Goal: Transaction & Acquisition: Purchase product/service

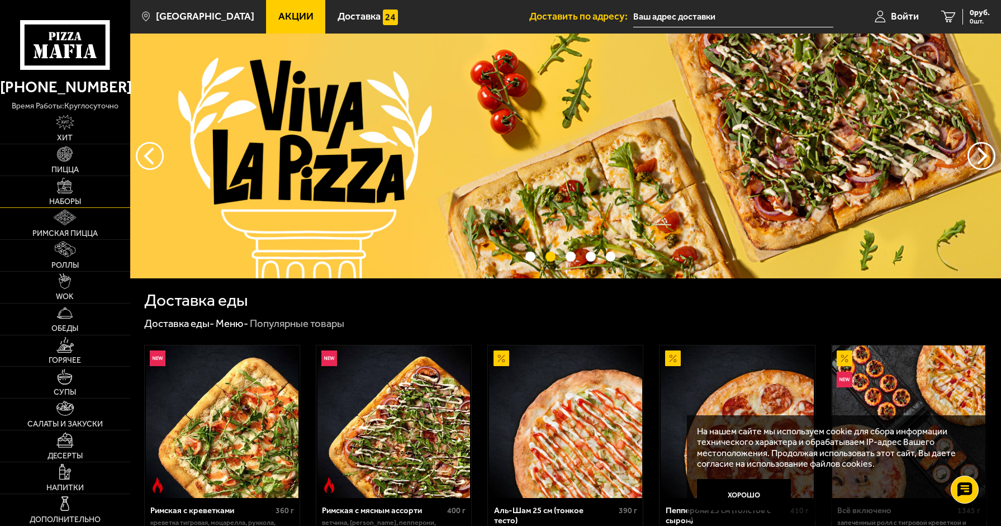
click at [58, 195] on link "Наборы" at bounding box center [65, 191] width 130 height 31
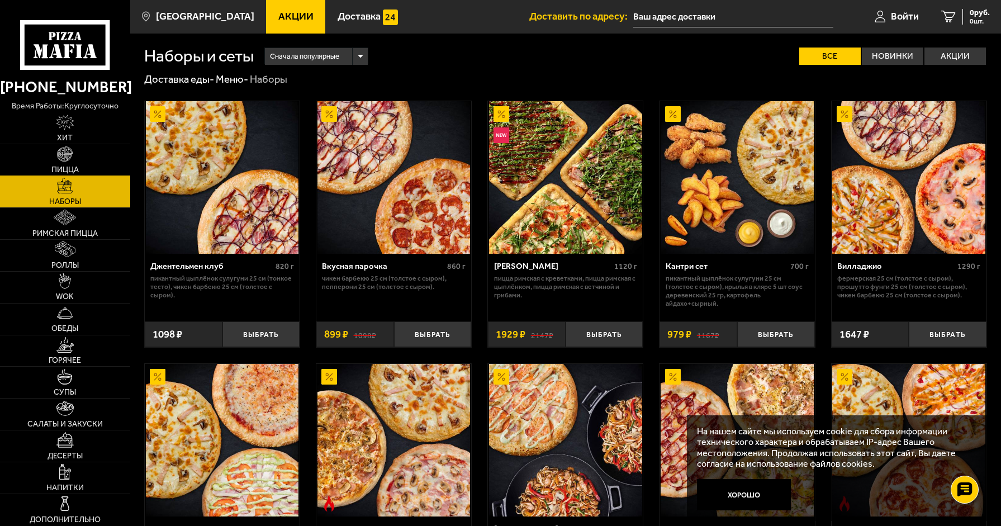
click at [75, 152] on link "Пицца" at bounding box center [65, 159] width 130 height 31
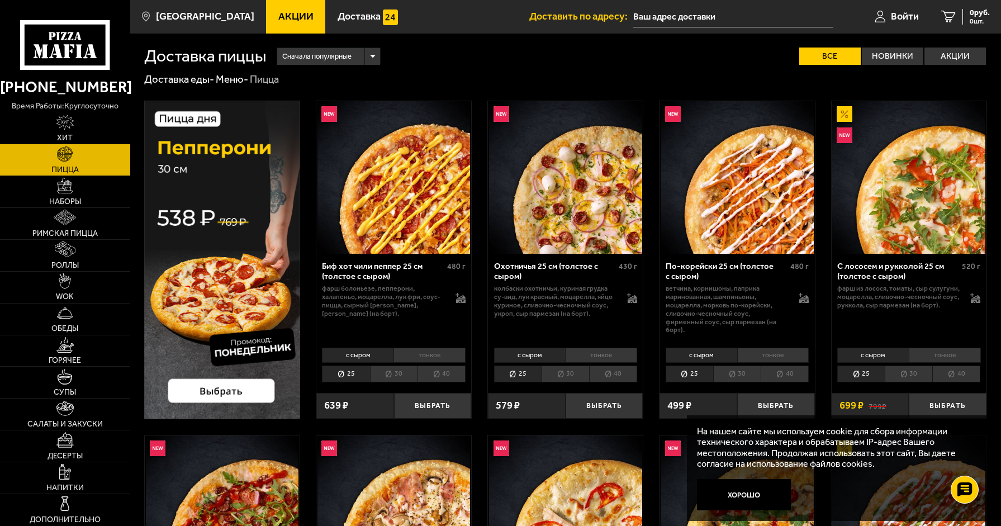
click at [258, 393] on img at bounding box center [222, 260] width 156 height 319
click at [600, 408] on button "Выбрать" at bounding box center [605, 406] width 78 height 26
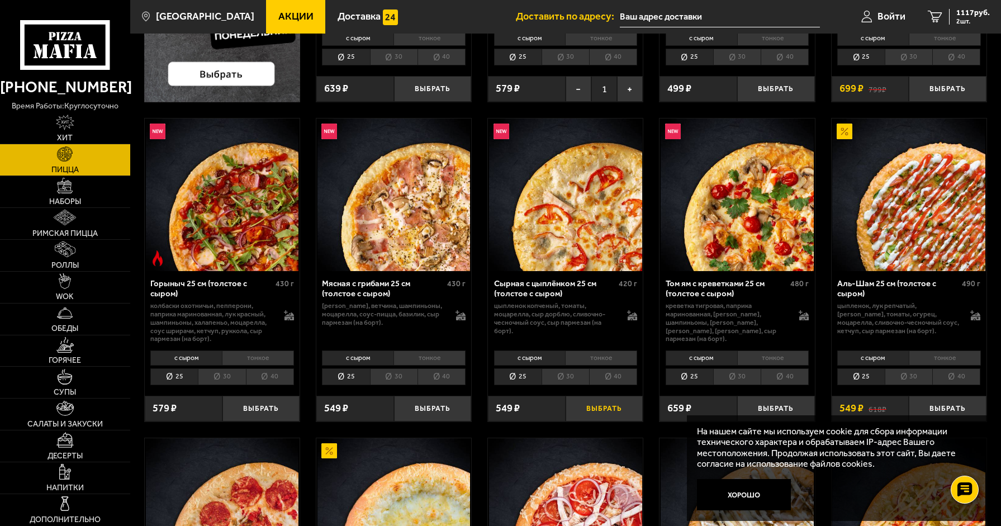
scroll to position [335, 0]
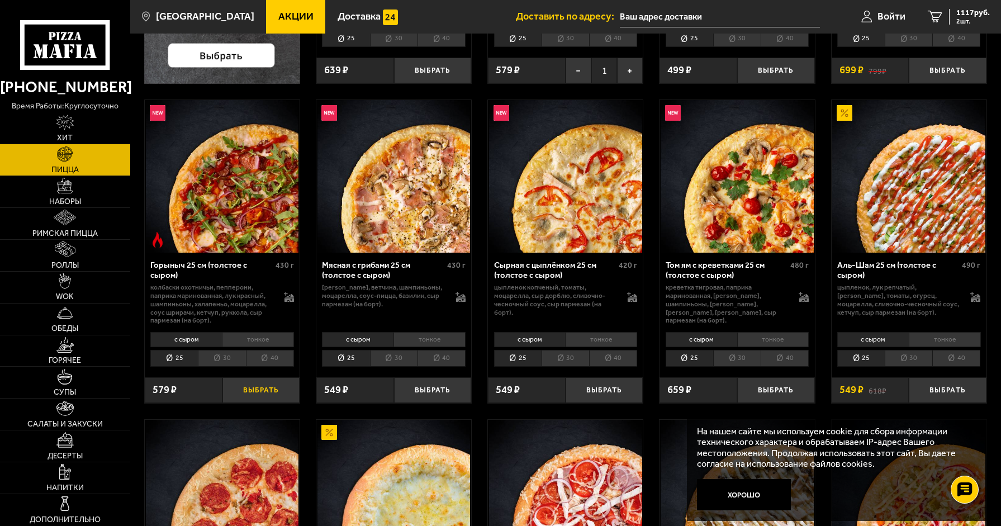
click at [281, 391] on button "Выбрать" at bounding box center [262, 390] width 78 height 26
click at [436, 392] on button "Выбрать" at bounding box center [433, 390] width 78 height 26
click at [597, 390] on button "Выбрать" at bounding box center [605, 390] width 78 height 26
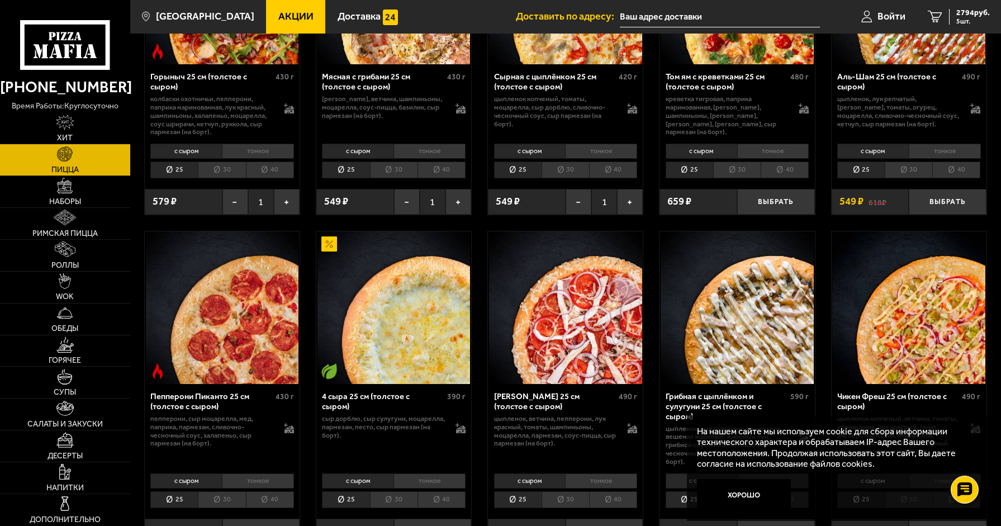
scroll to position [559, 0]
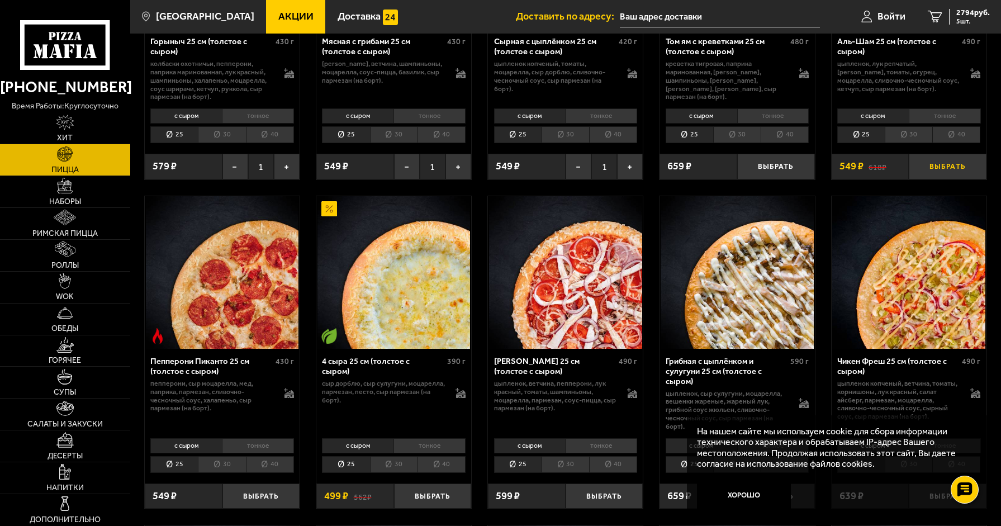
click at [952, 173] on button "Выбрать" at bounding box center [948, 167] width 78 height 26
click at [971, 16] on span "3343 руб." at bounding box center [974, 13] width 34 height 8
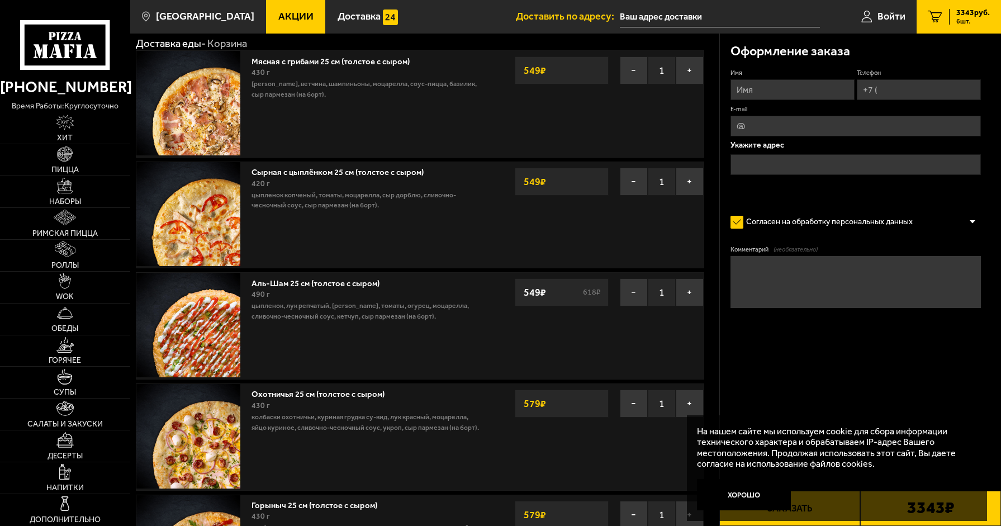
scroll to position [56, 0]
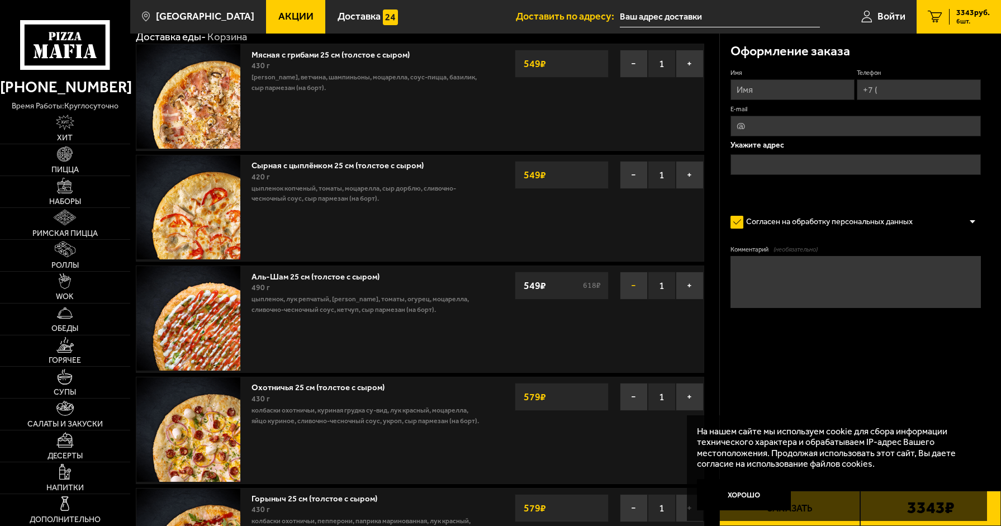
click at [638, 287] on button "−" at bounding box center [634, 286] width 28 height 28
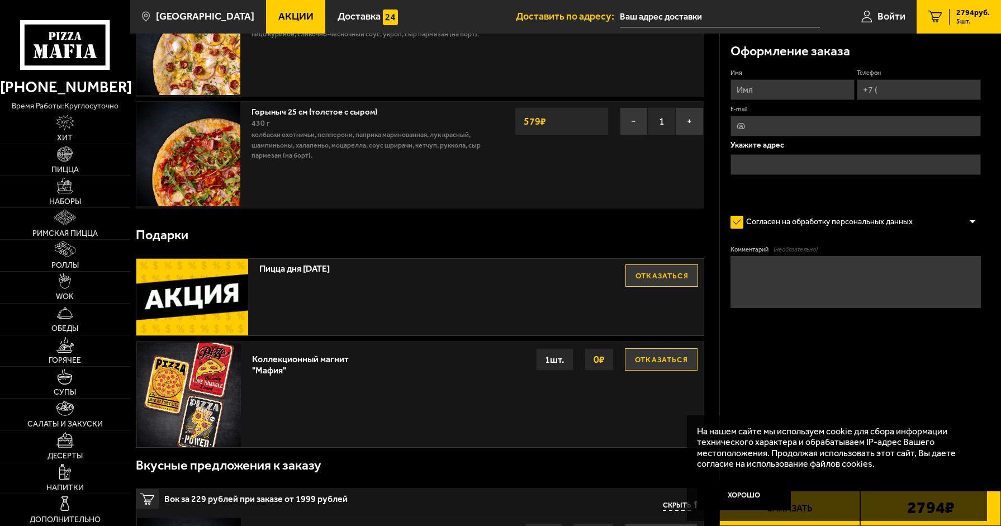
scroll to position [335, 0]
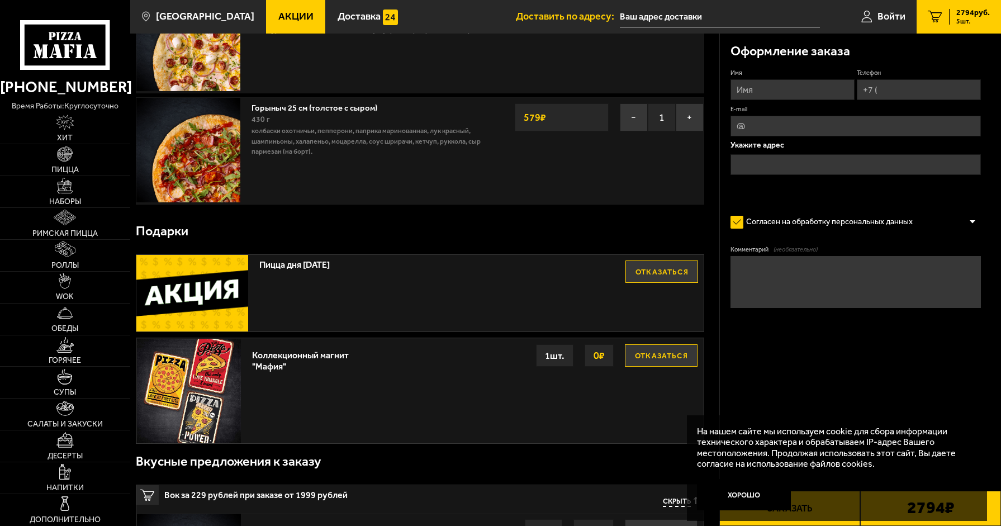
click at [680, 287] on div "Пицца дня понедельник Отказаться" at bounding box center [420, 293] width 568 height 77
click at [675, 283] on button "Отказаться" at bounding box center [662, 272] width 73 height 22
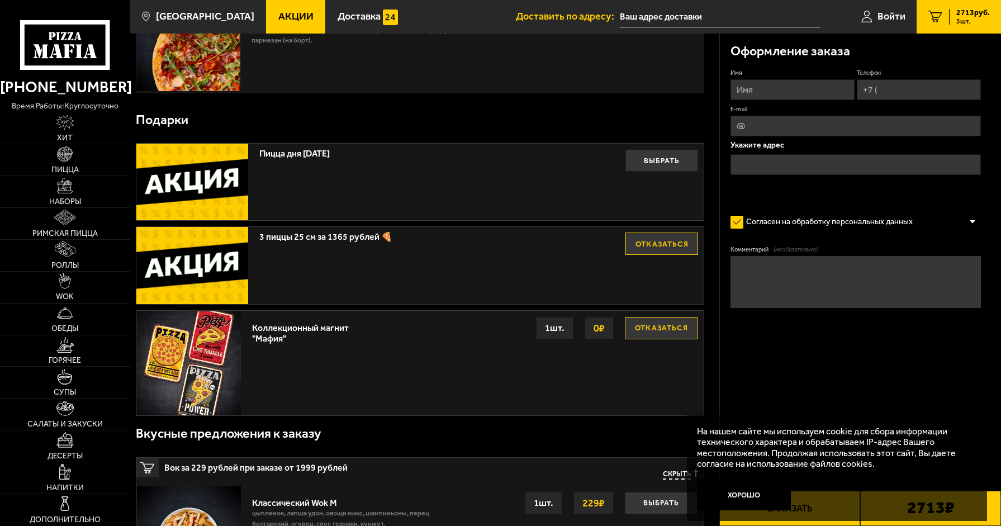
scroll to position [503, 0]
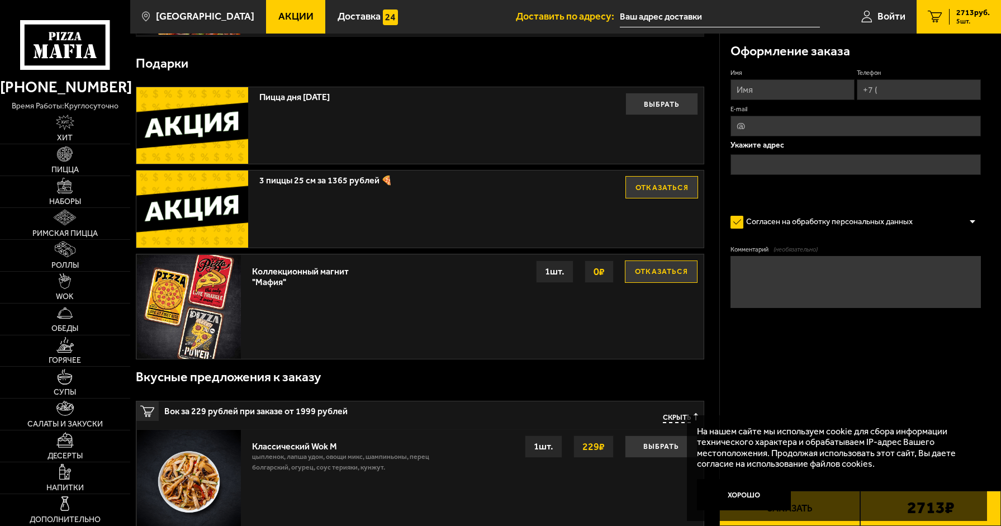
click at [666, 191] on button "Отказаться" at bounding box center [662, 187] width 73 height 22
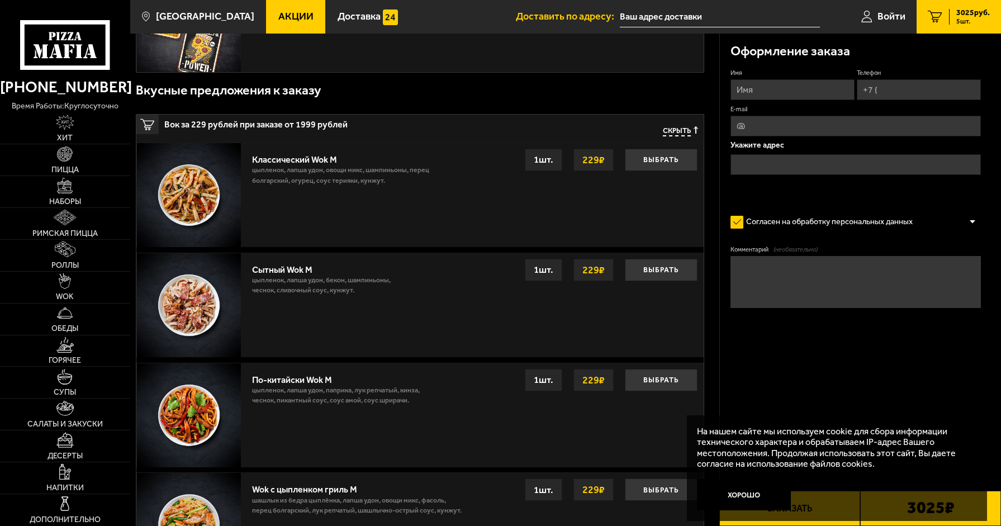
scroll to position [783, 0]
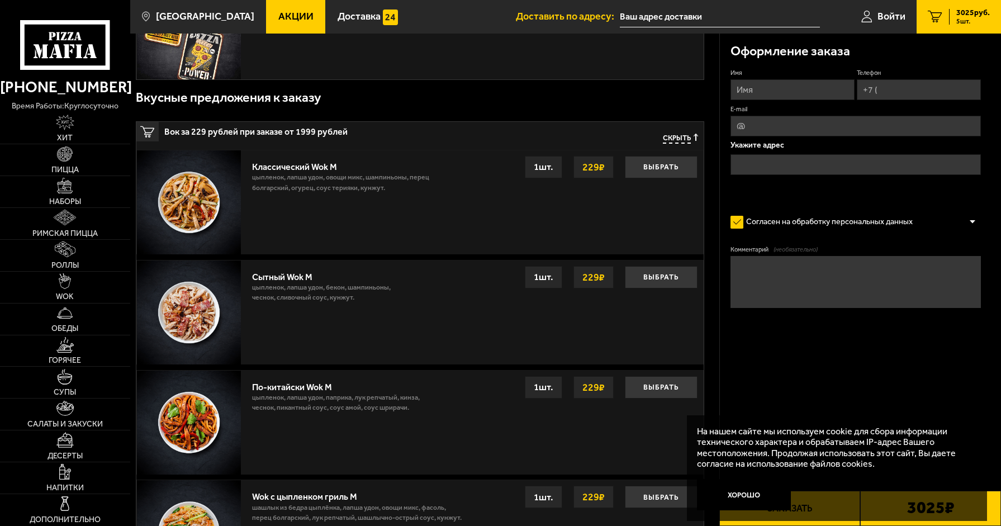
click at [675, 133] on div "Скрыть" at bounding box center [668, 138] width 62 height 22
click at [676, 140] on span "Скрыть" at bounding box center [677, 139] width 28 height 10
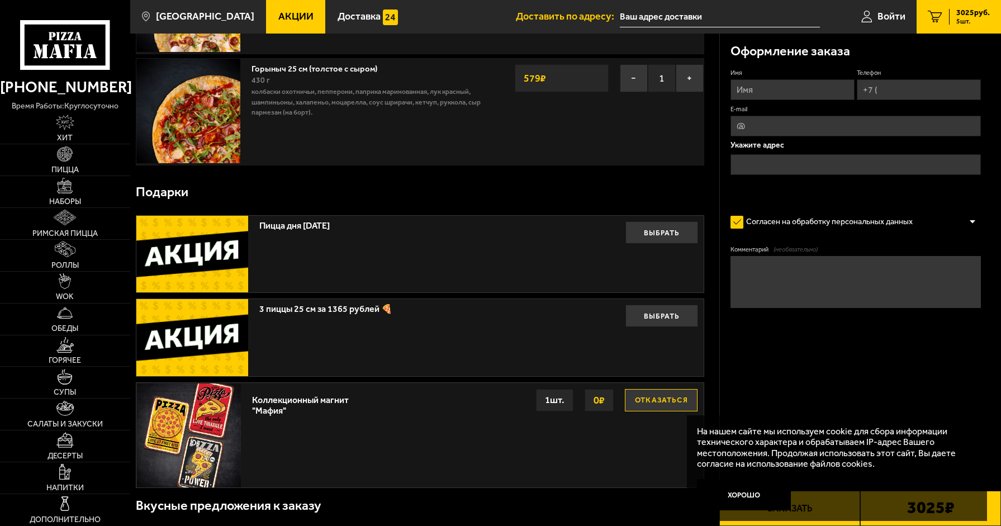
scroll to position [559, 0]
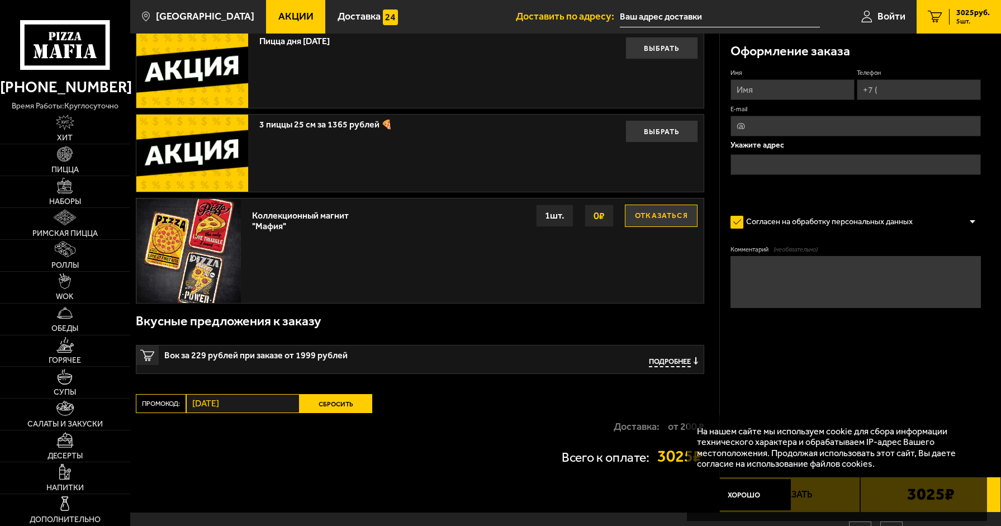
click at [343, 398] on button "Сбросить" at bounding box center [336, 403] width 73 height 19
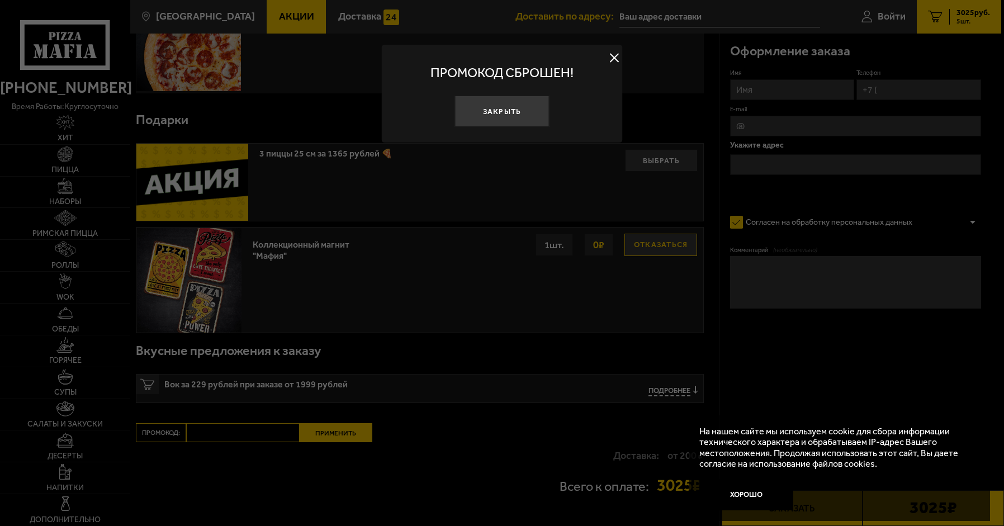
click at [347, 413] on div at bounding box center [502, 263] width 1004 height 526
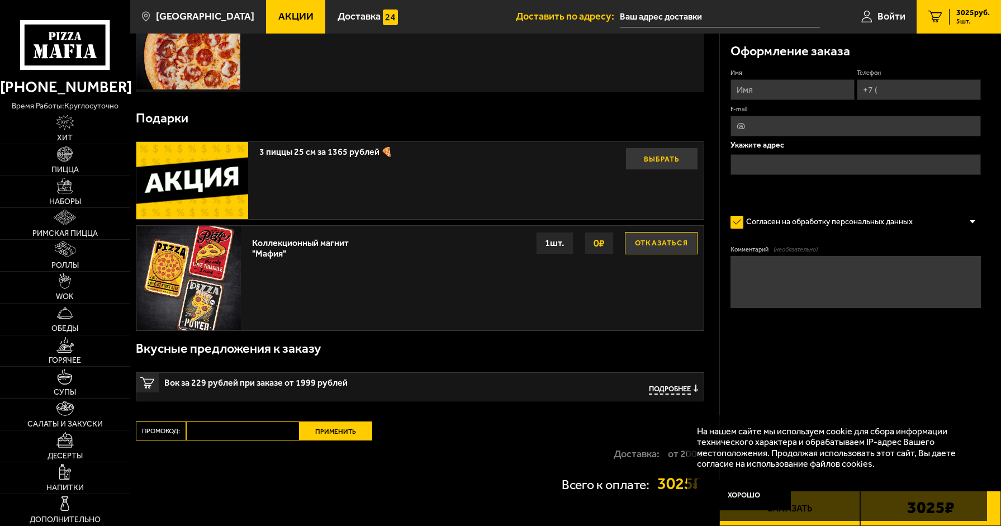
click at [668, 168] on button "Выбрать" at bounding box center [662, 159] width 73 height 22
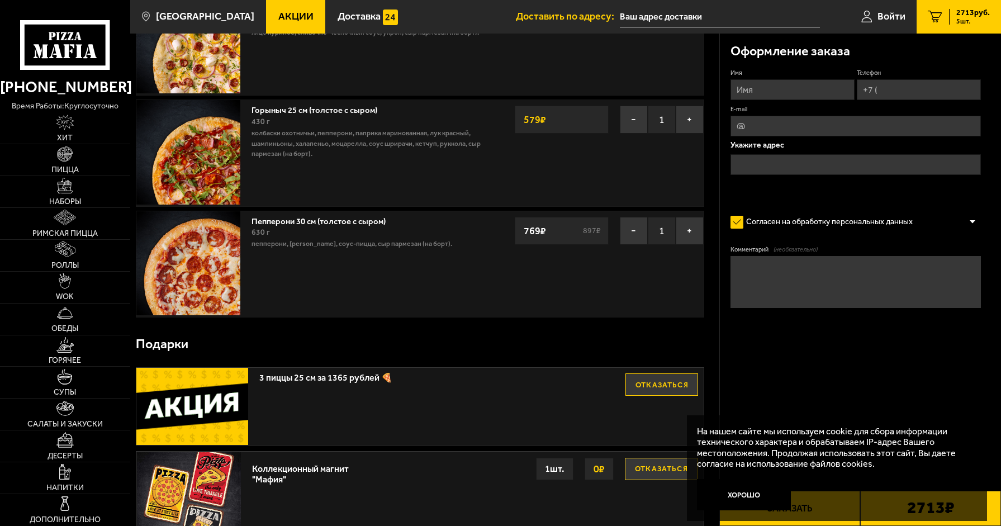
scroll to position [280, 0]
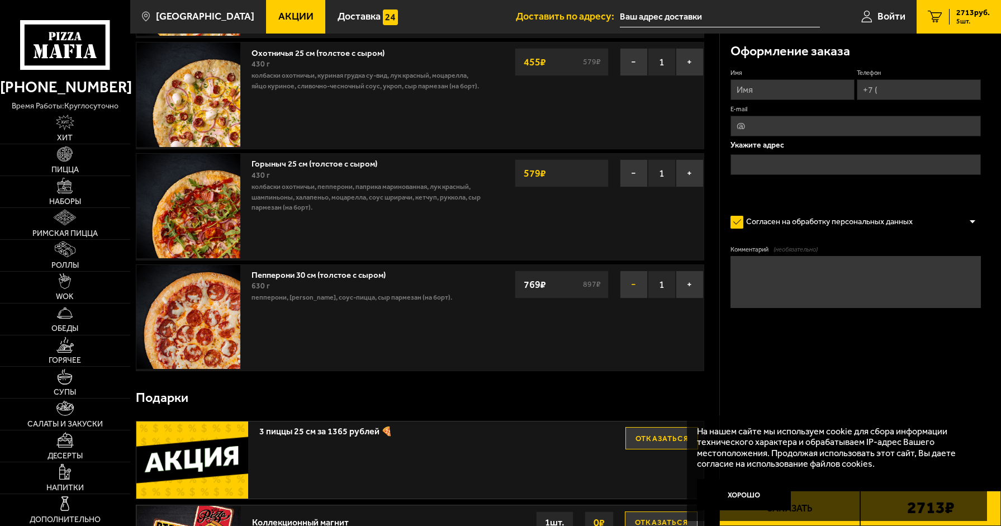
click at [631, 292] on button "−" at bounding box center [634, 285] width 28 height 28
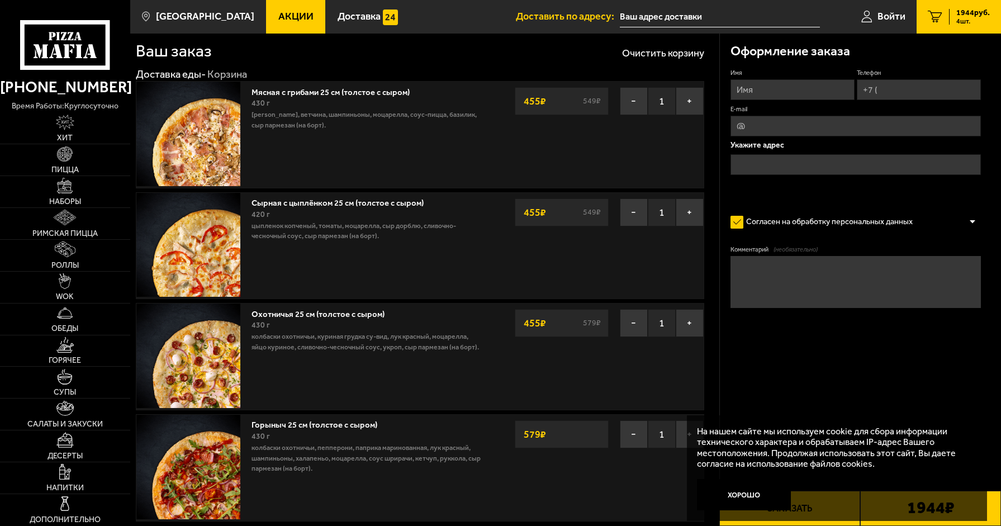
scroll to position [56, 0]
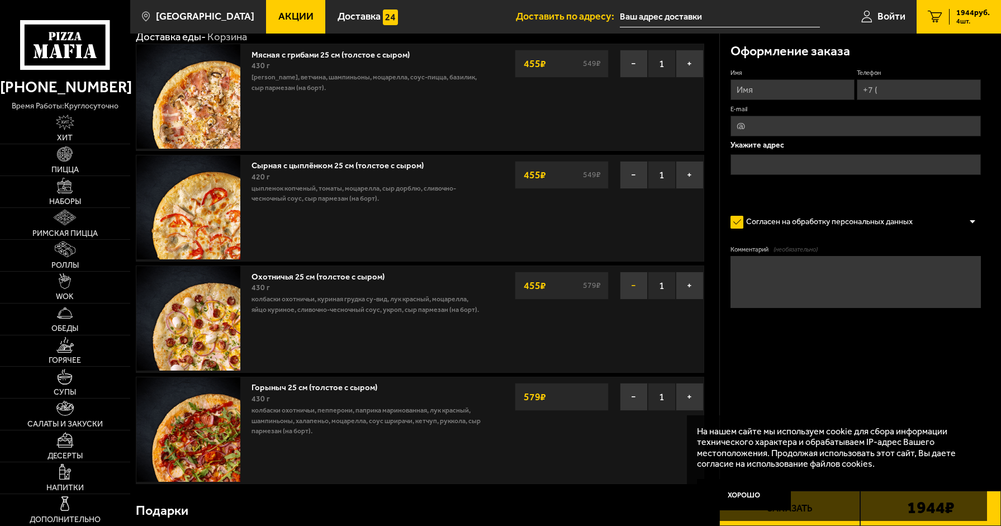
click at [634, 287] on button "−" at bounding box center [634, 286] width 28 height 28
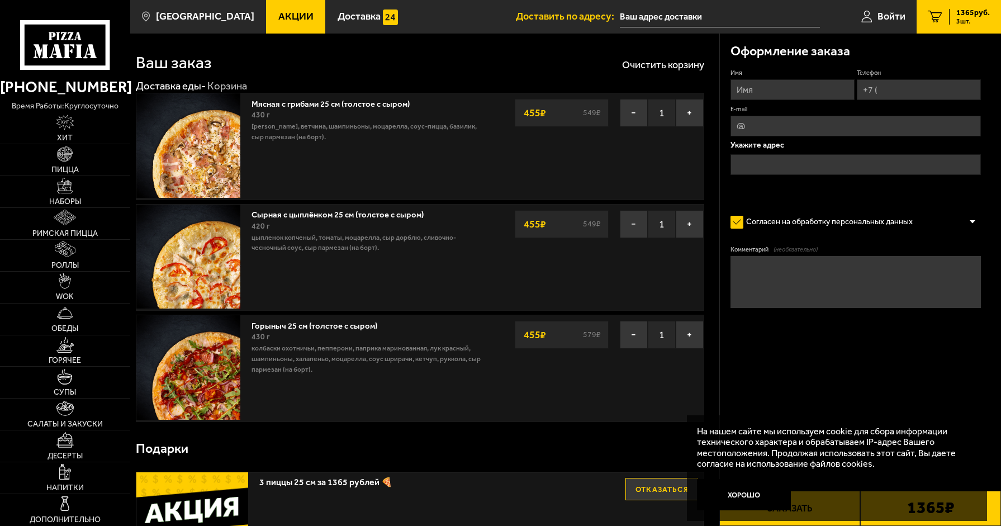
scroll to position [0, 0]
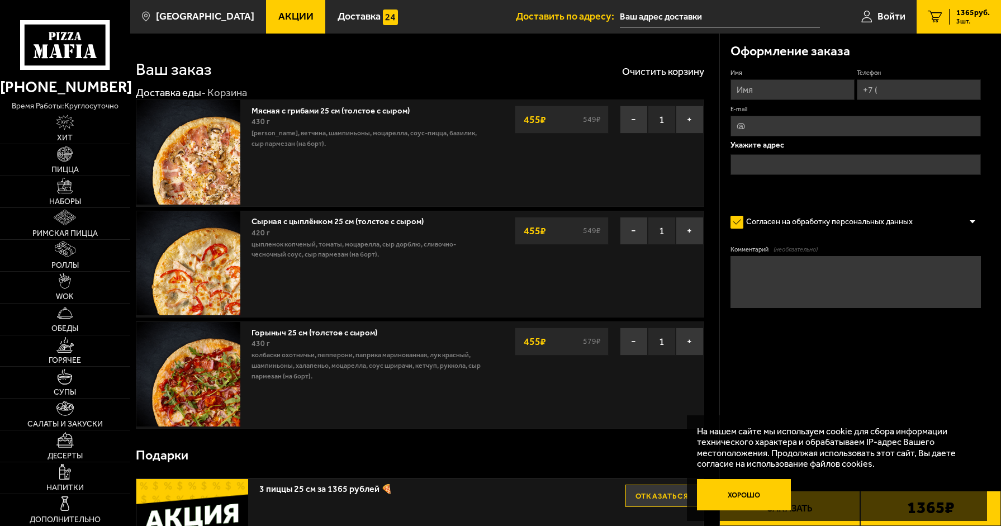
click at [768, 491] on button "Хорошо" at bounding box center [744, 494] width 94 height 31
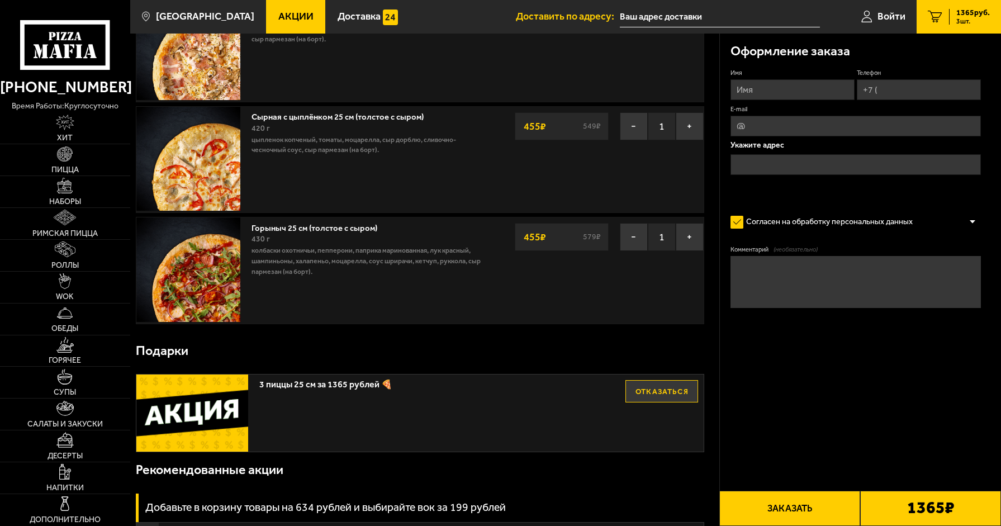
scroll to position [112, 0]
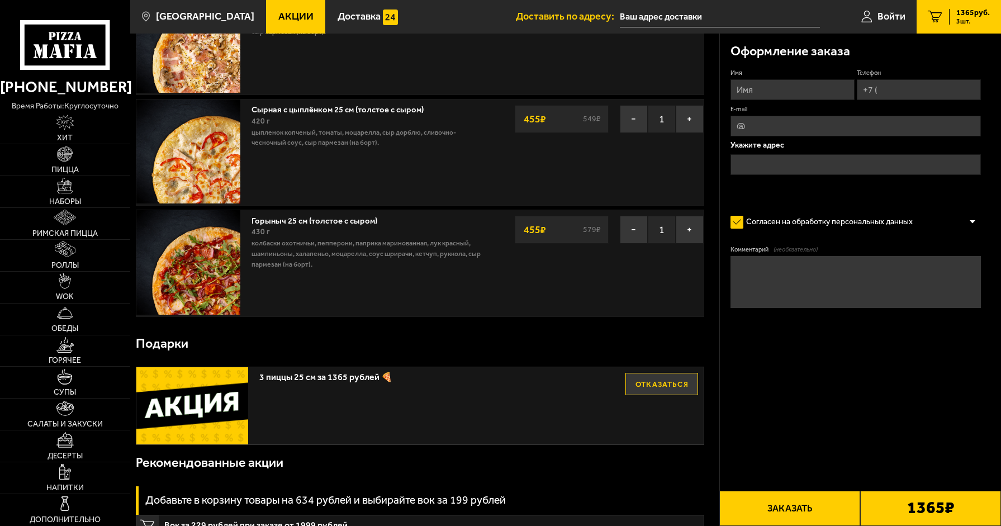
click at [795, 505] on button "Заказать" at bounding box center [790, 508] width 141 height 35
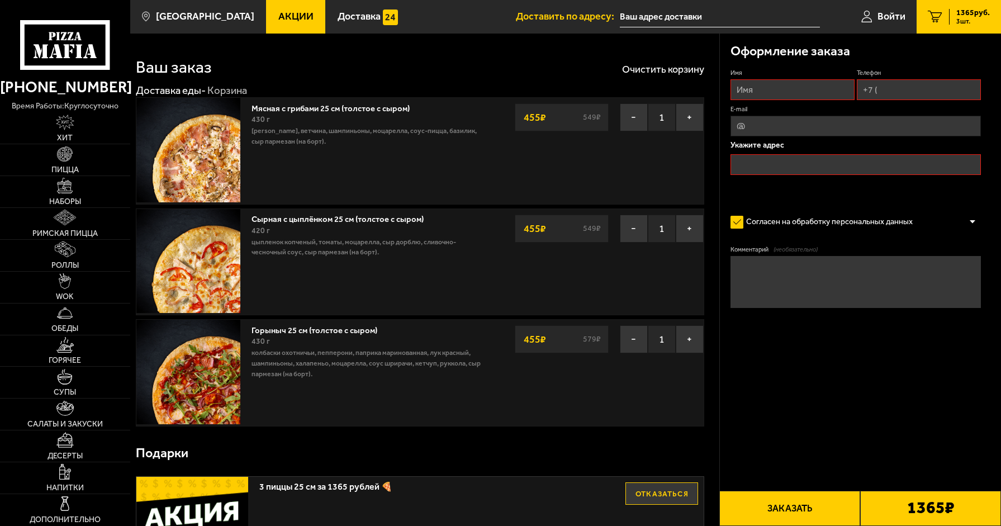
scroll to position [0, 0]
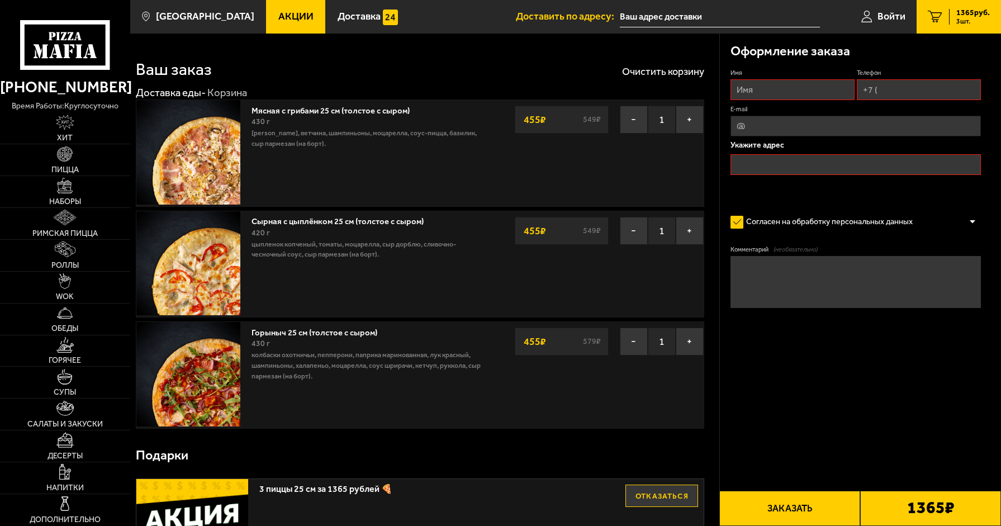
click at [829, 93] on input "Имя" at bounding box center [793, 89] width 124 height 21
type input "[PERSON_NAME]"
click at [84, 160] on link "Пицца" at bounding box center [65, 159] width 130 height 31
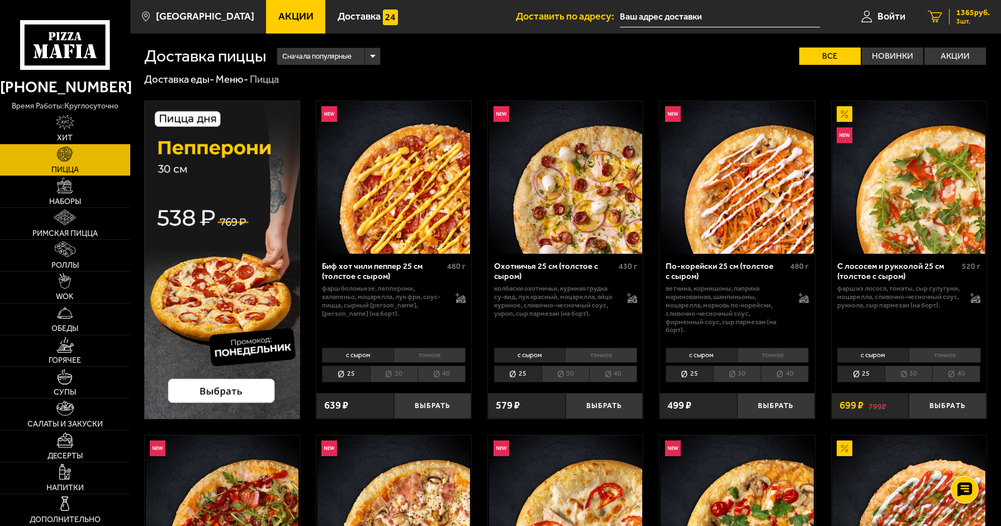
click at [959, 13] on span "1365 руб." at bounding box center [974, 13] width 34 height 8
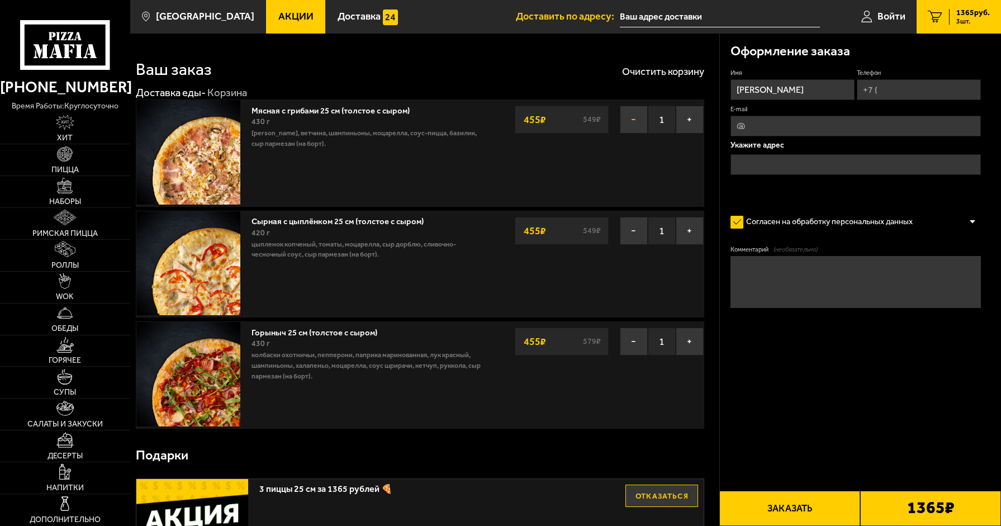
click at [641, 118] on button "−" at bounding box center [634, 120] width 28 height 28
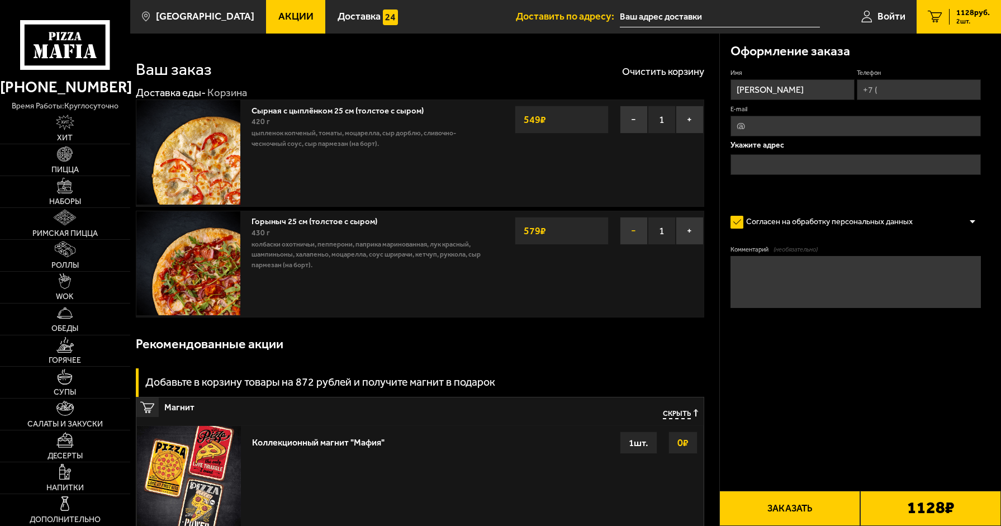
click at [627, 240] on button "−" at bounding box center [634, 231] width 28 height 28
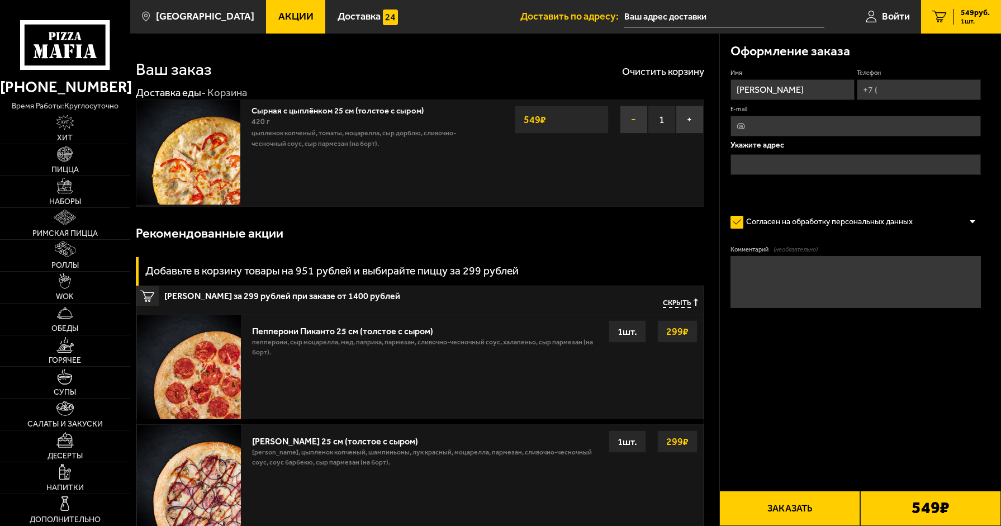
click at [634, 124] on button "−" at bounding box center [634, 120] width 28 height 28
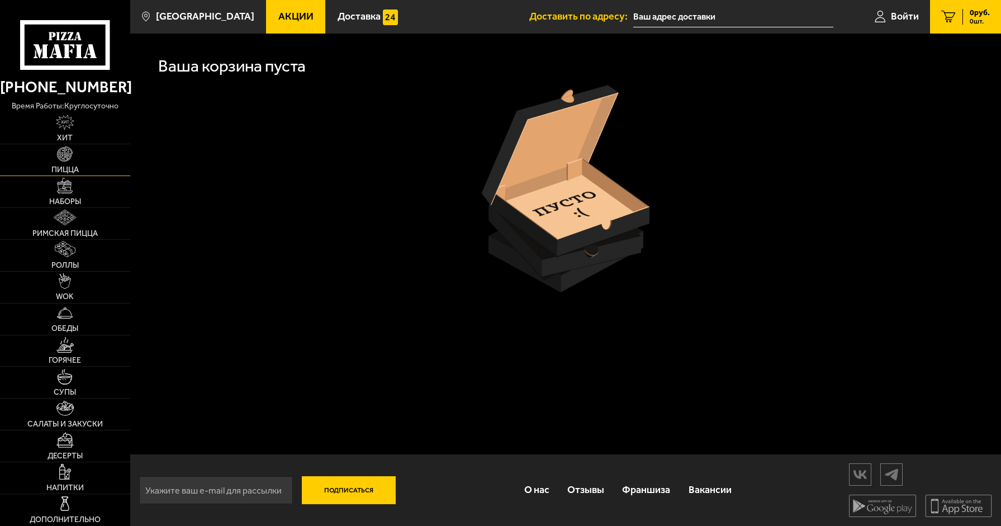
click at [112, 154] on link "Пицца" at bounding box center [65, 159] width 130 height 31
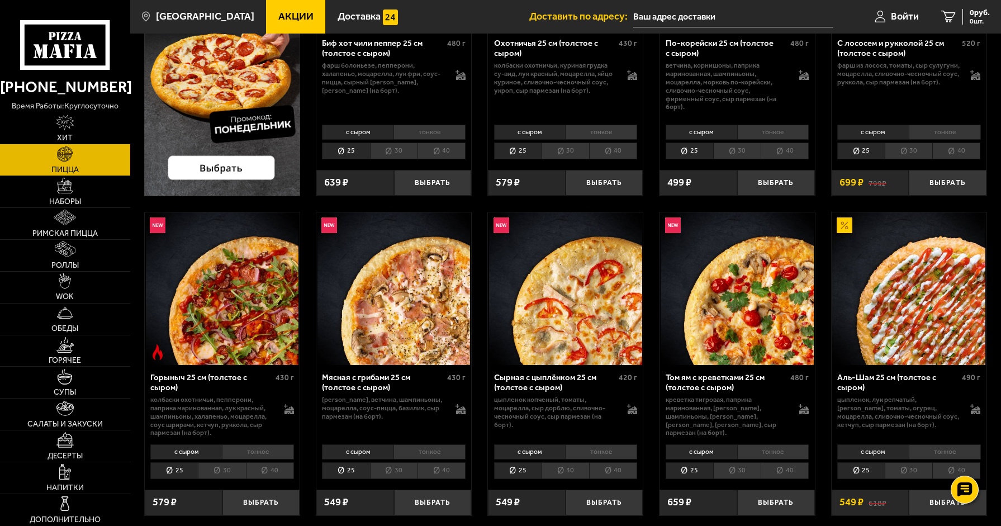
scroll to position [224, 0]
click at [215, 481] on div "с сыром тонкое 25 30 40 Топпинги" at bounding box center [222, 461] width 155 height 41
click at [217, 478] on li "30" at bounding box center [222, 470] width 48 height 17
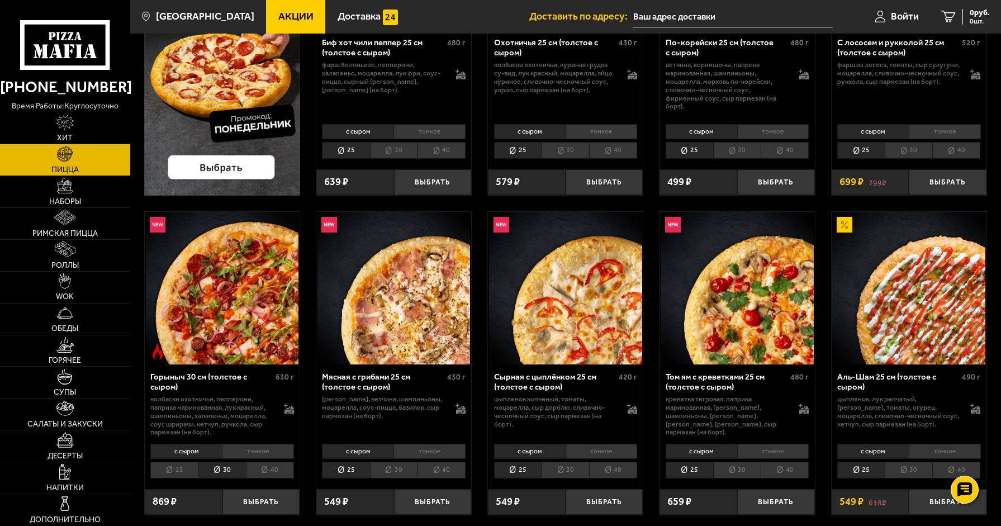
click at [182, 453] on li "с сыром" at bounding box center [186, 451] width 72 height 15
click at [178, 474] on li "25" at bounding box center [174, 470] width 48 height 17
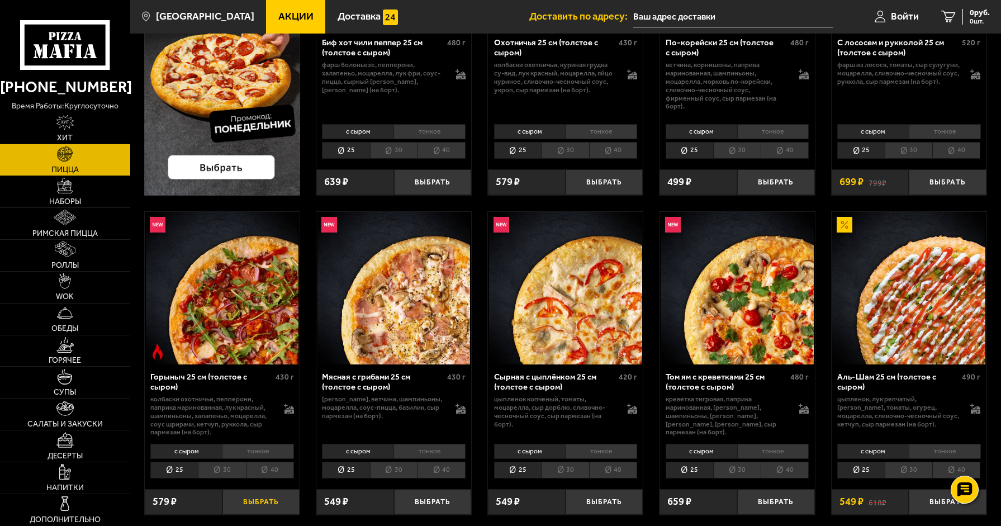
click at [266, 505] on button "Выбрать" at bounding box center [262, 502] width 78 height 26
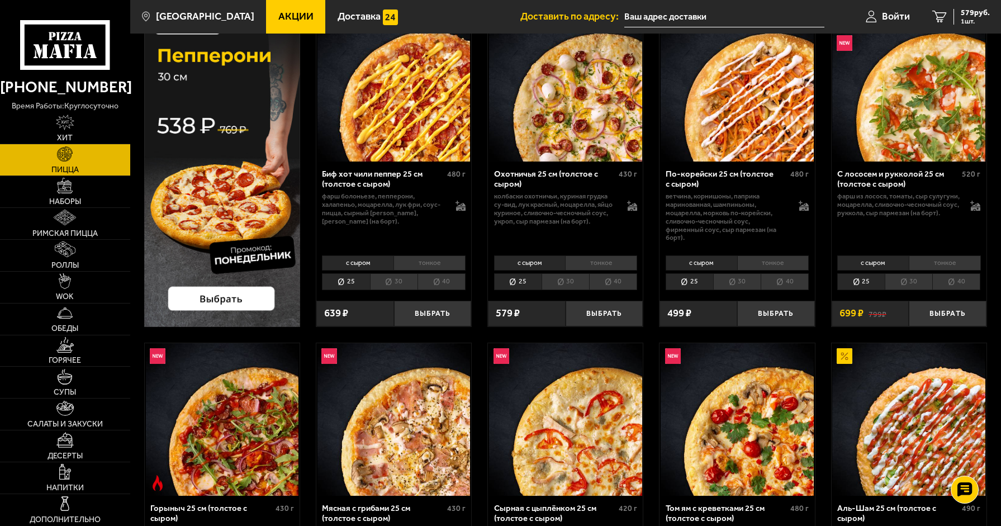
scroll to position [0, 0]
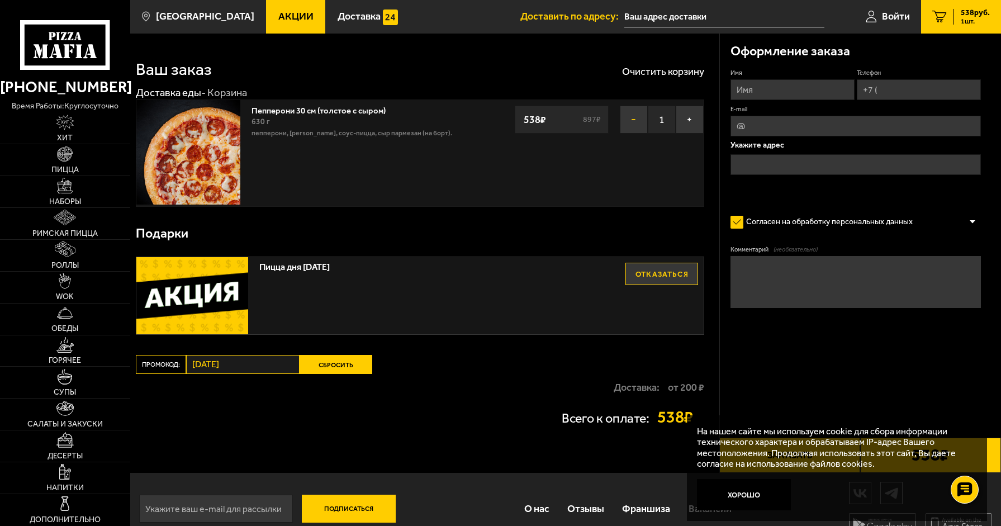
click at [626, 133] on button "−" at bounding box center [634, 120] width 28 height 28
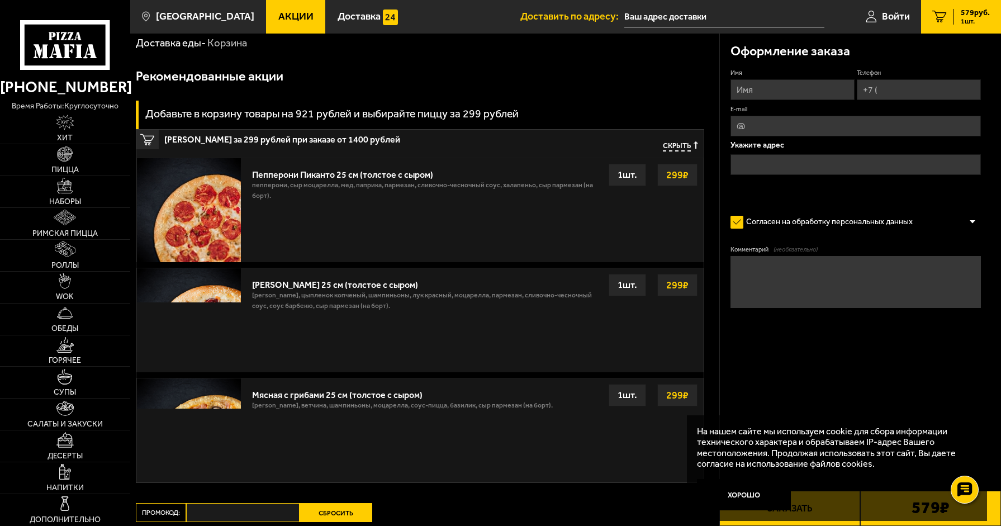
scroll to position [56, 0]
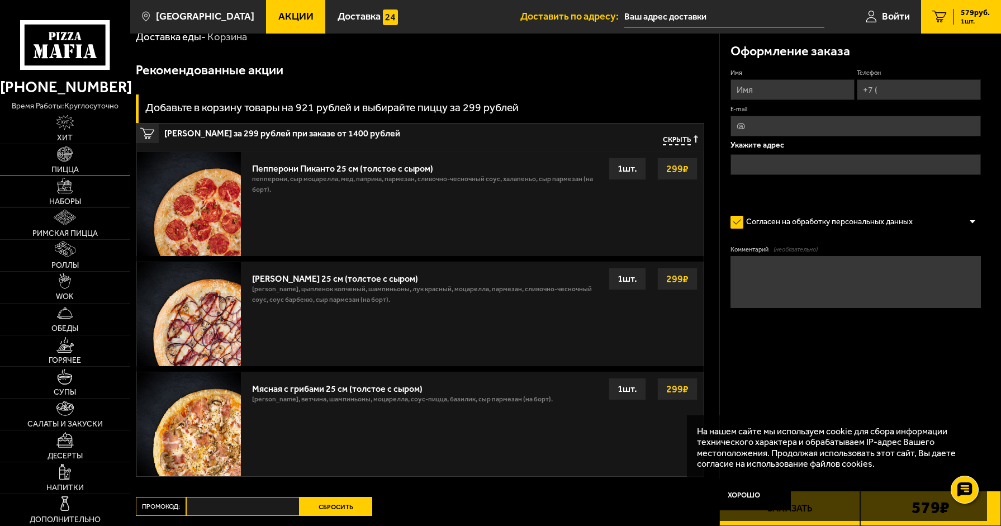
click at [67, 151] on img at bounding box center [65, 154] width 16 height 16
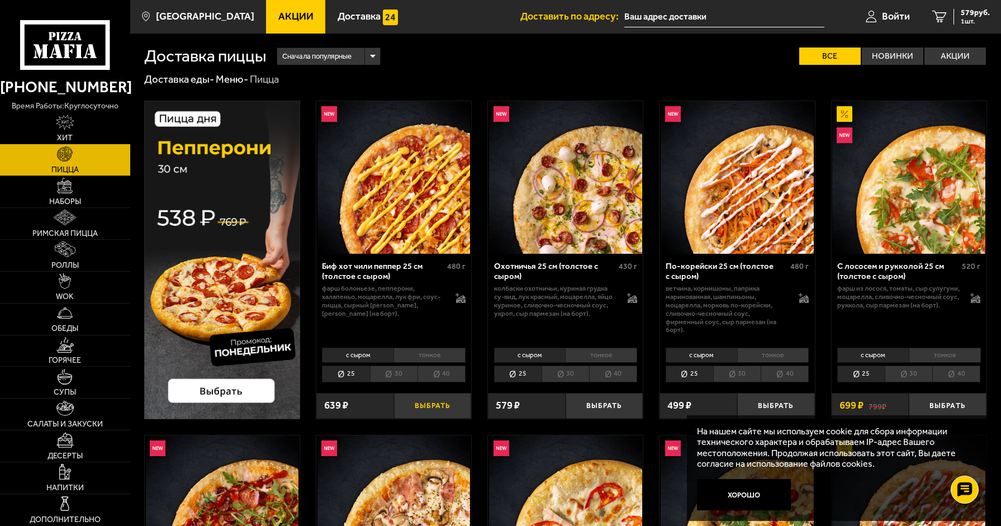
click at [420, 409] on button "Выбрать" at bounding box center [433, 406] width 78 height 26
click at [600, 412] on button "Выбрать" at bounding box center [605, 406] width 78 height 26
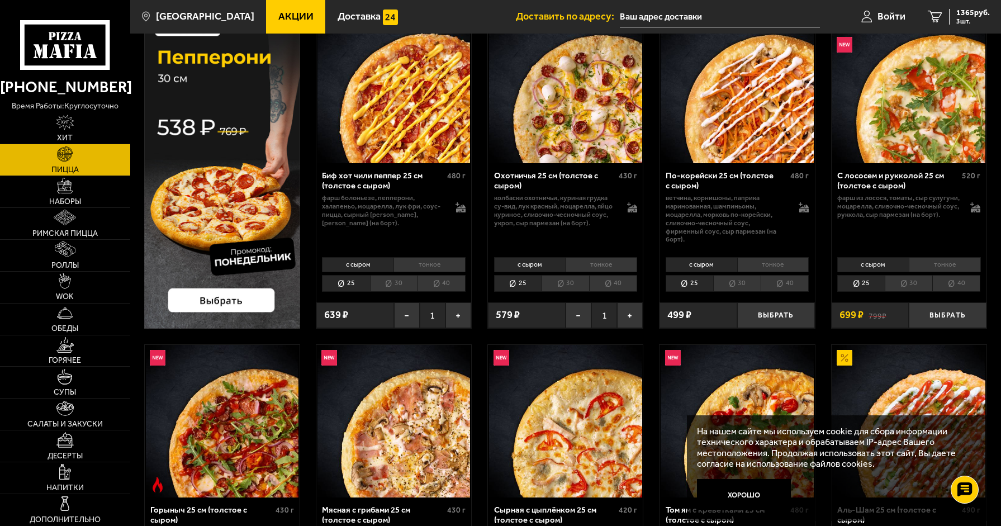
scroll to position [56, 0]
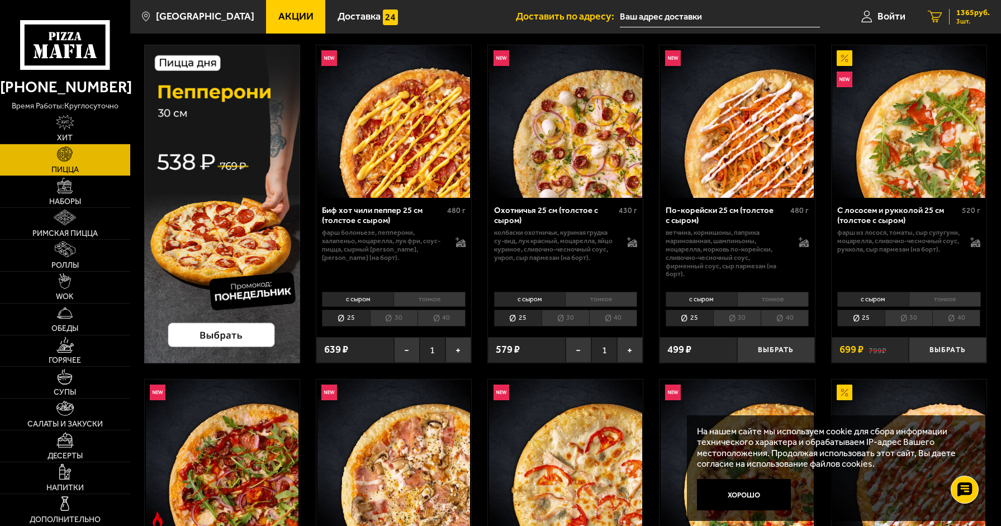
click at [976, 11] on span "1365 руб." at bounding box center [974, 13] width 34 height 8
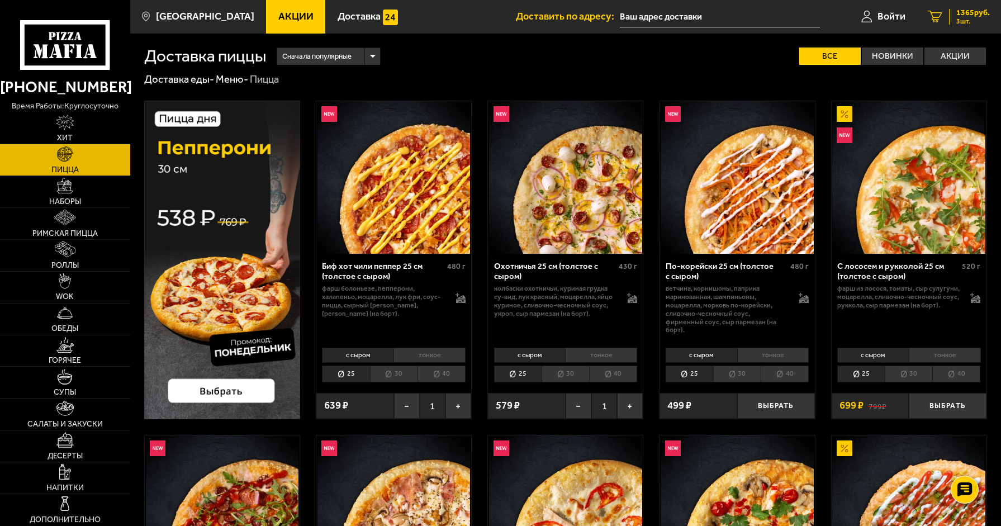
click at [980, 16] on span "1365 руб." at bounding box center [974, 13] width 34 height 8
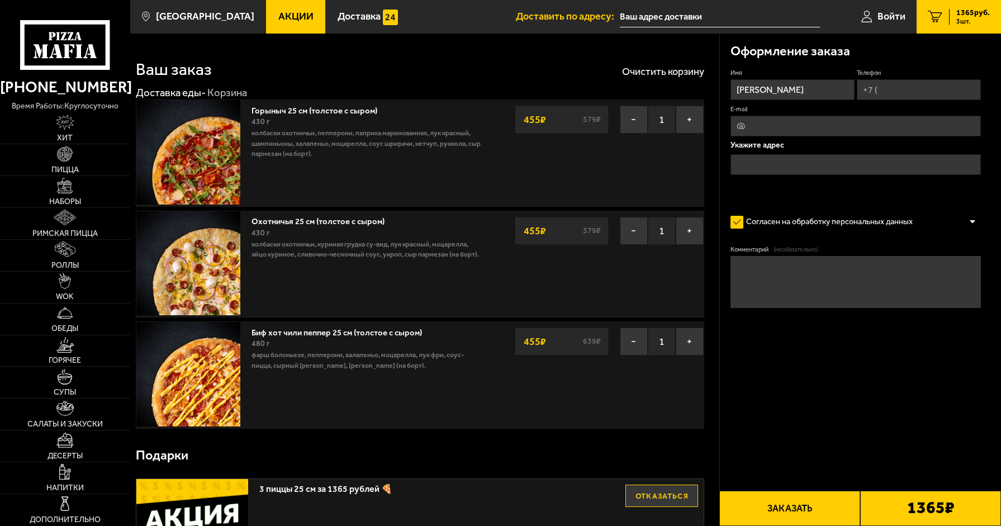
click at [902, 89] on input "Телефон" at bounding box center [919, 89] width 124 height 21
type input "+7 (962) 717-67-22"
click at [858, 119] on input "E-mail" at bounding box center [856, 126] width 250 height 21
type input "shtormik30@mail.ru"
click at [833, 166] on input "text" at bounding box center [856, 164] width 250 height 21
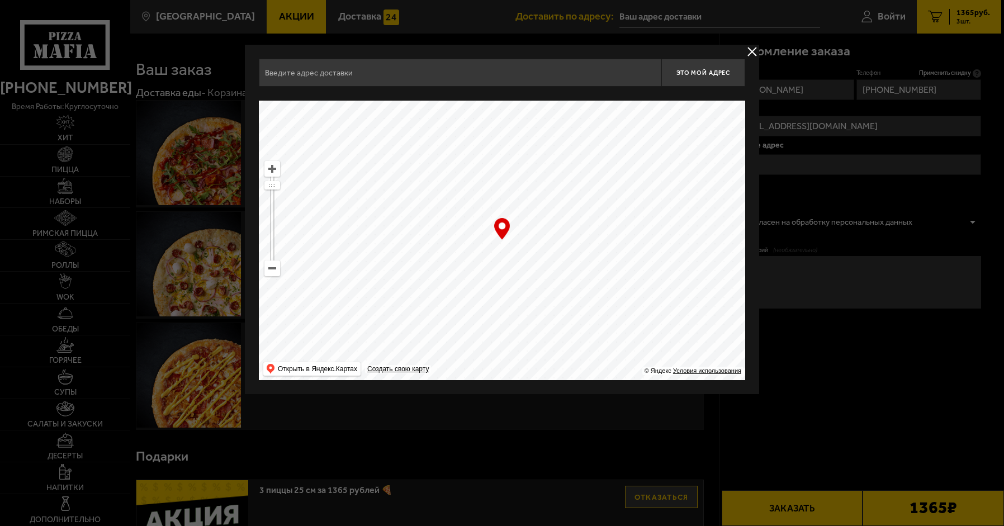
click at [446, 80] on input "text" at bounding box center [460, 73] width 403 height 28
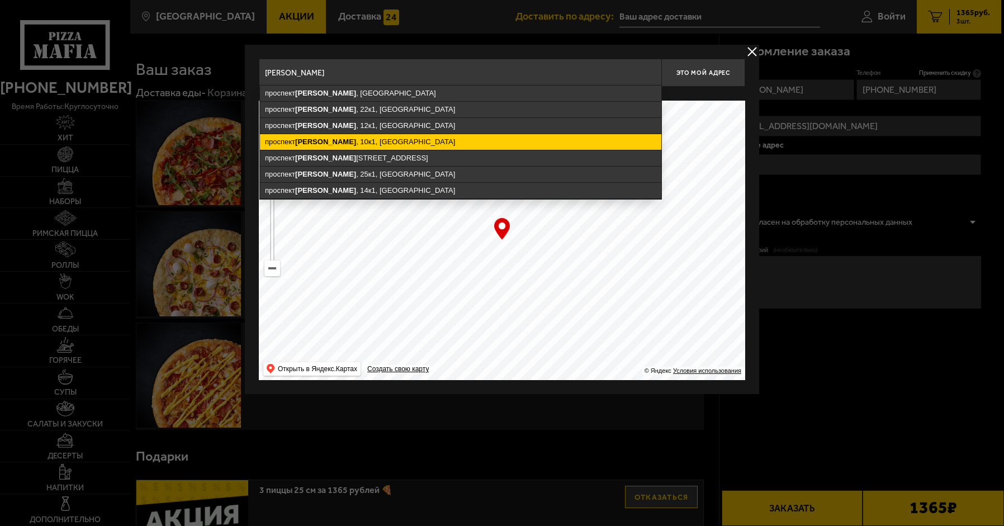
click at [389, 141] on ymaps "проспект Кузнецова , 10к1, Санкт-Петербург" at bounding box center [460, 142] width 401 height 16
type input "Санкт-Петербург, проспект Кузнецова, 10к1"
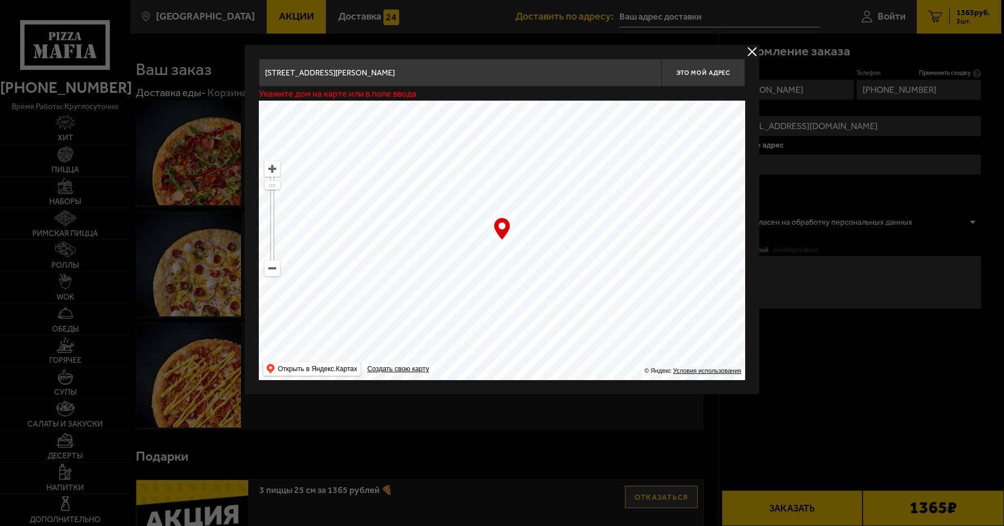
type input "проспект Кузнецова, 10к1"
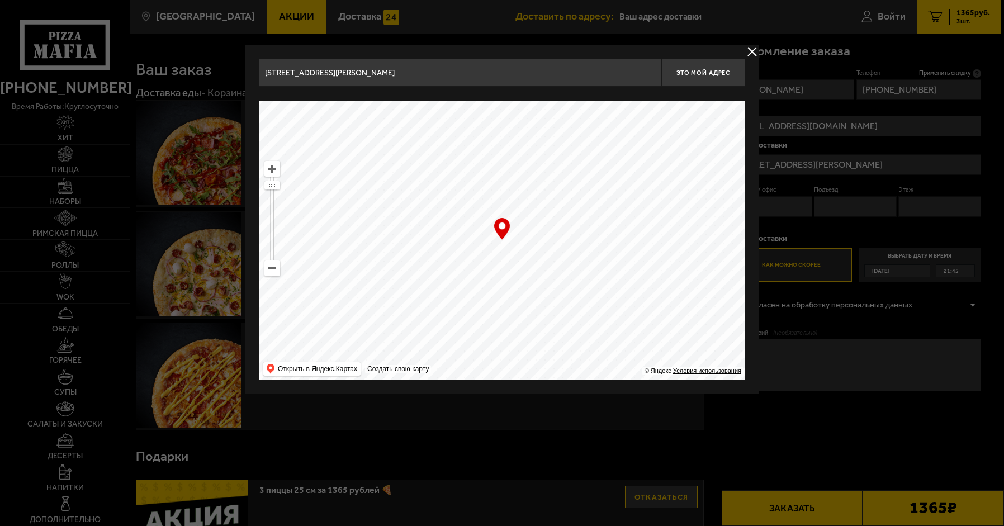
click at [552, 61] on input "Санкт-Петербург, проспект Кузнецова, 10к1" at bounding box center [460, 73] width 403 height 28
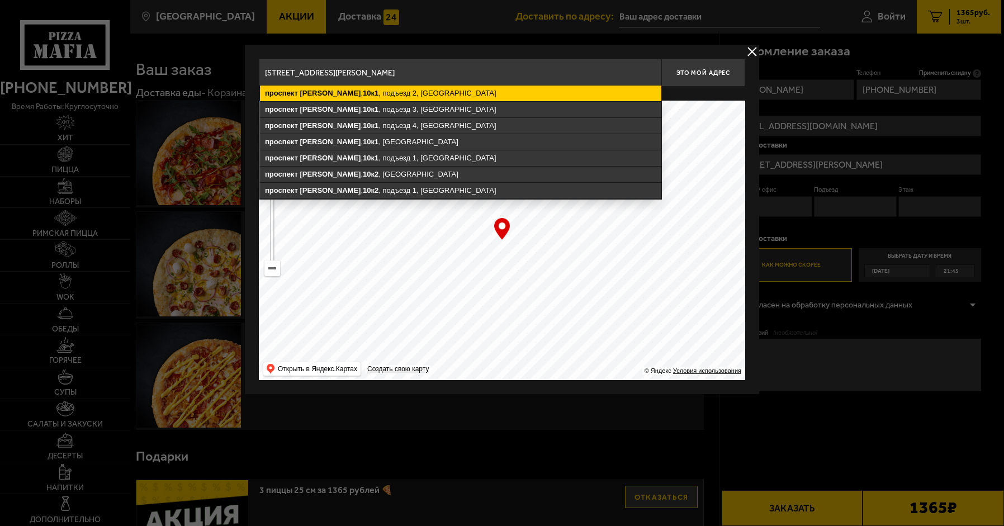
click at [452, 92] on ymaps "проспект Кузнецова , 10к1 , подъезд 2, Санкт-Петербург" at bounding box center [460, 94] width 401 height 16
type input "Санкт-Петербург, проспект Кузнецова, 10к1, подъезд 2"
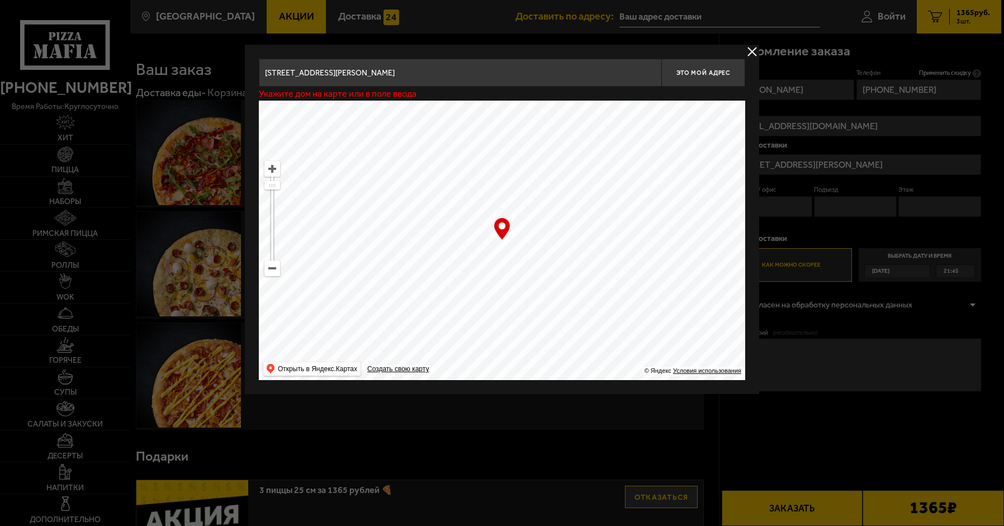
type input "проспект Кузнецова, 10к1, подъезд 2"
click at [569, 89] on div "Найдите адрес перетащив карту" at bounding box center [502, 94] width 486 height 14
click at [562, 72] on input "Санкт-Петербург, проспект Кузнецова, 10к1, подъезд 2" at bounding box center [460, 73] width 403 height 28
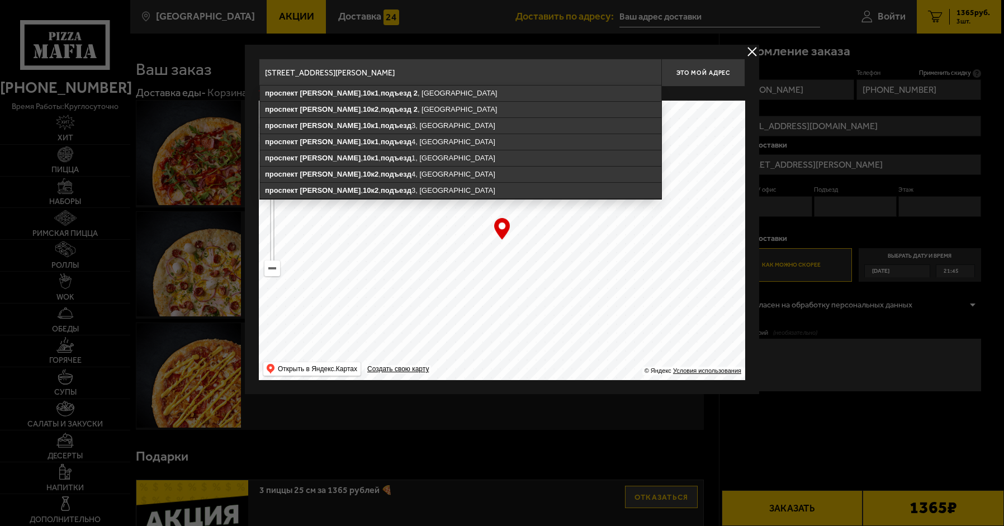
drag, startPoint x: 525, startPoint y: 78, endPoint x: 458, endPoint y: 74, distance: 66.6
click at [458, 74] on input "Санкт-Петербург, проспект Кузнецова, 10к1, подъезд 2 118" at bounding box center [460, 73] width 403 height 28
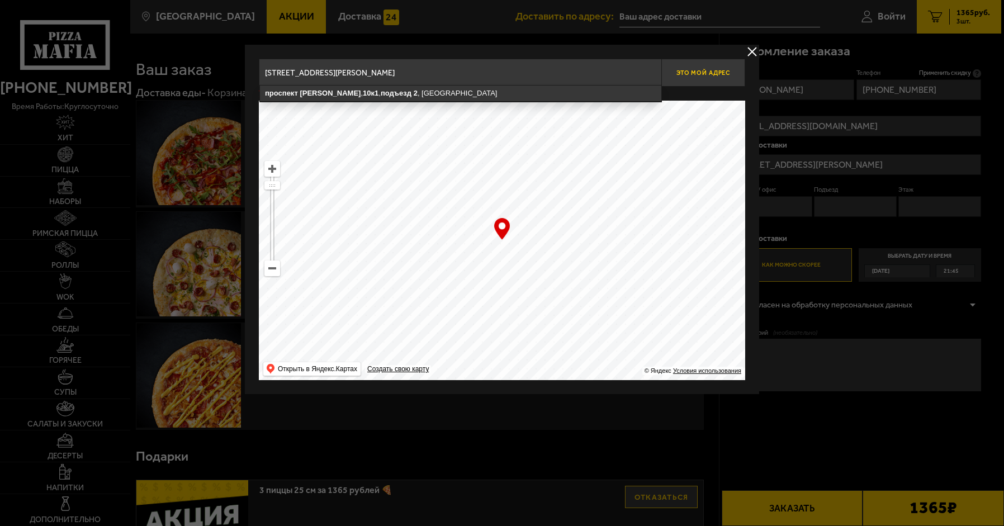
type input "Санкт-Петербург, проспект Кузнецова, 10к1, подъезд 2"
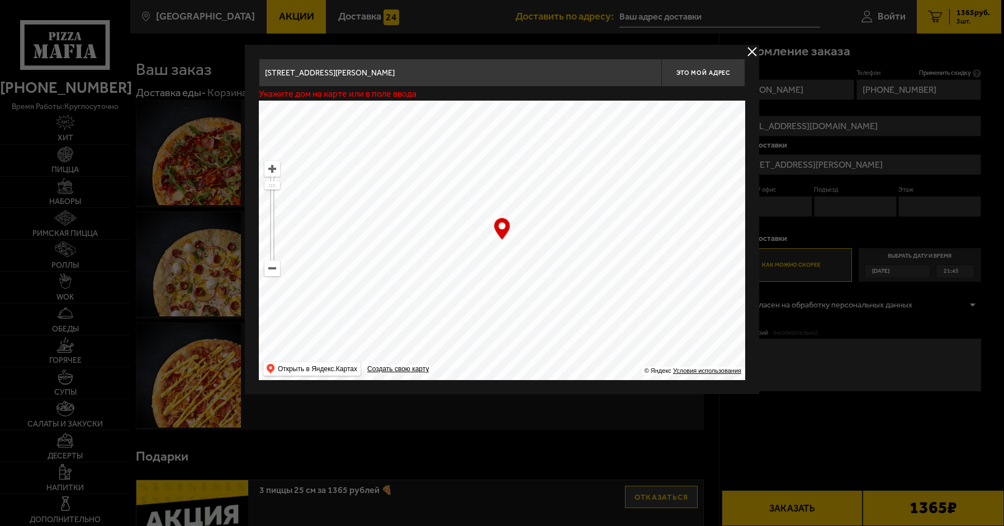
click at [822, 148] on div at bounding box center [502, 263] width 1004 height 526
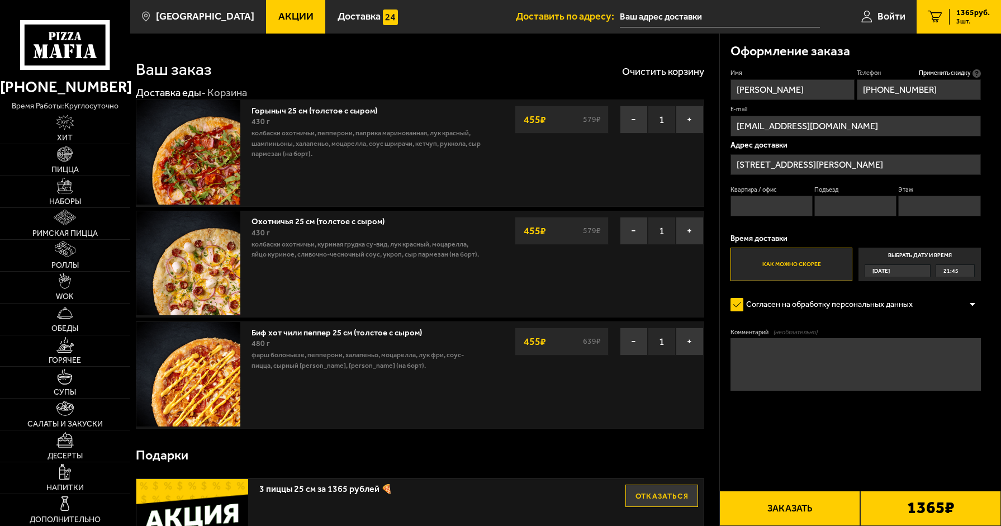
click at [767, 219] on div "Квартира / офис Подъезд Этаж" at bounding box center [856, 204] width 250 height 36
click at [765, 202] on input "Квартира / офис" at bounding box center [772, 206] width 82 height 21
type input "118"
type input "2"
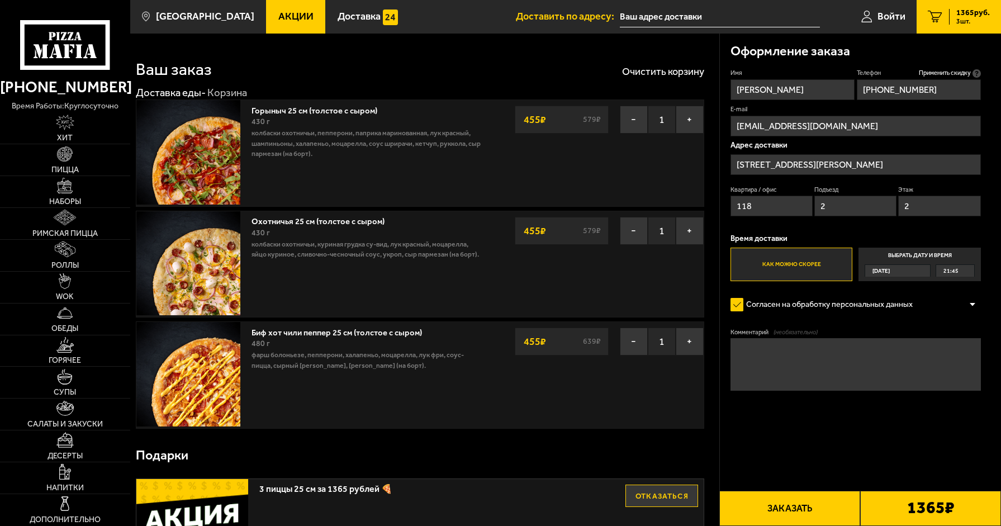
click at [813, 378] on textarea "Комментарий (необязательно)" at bounding box center [856, 364] width 250 height 52
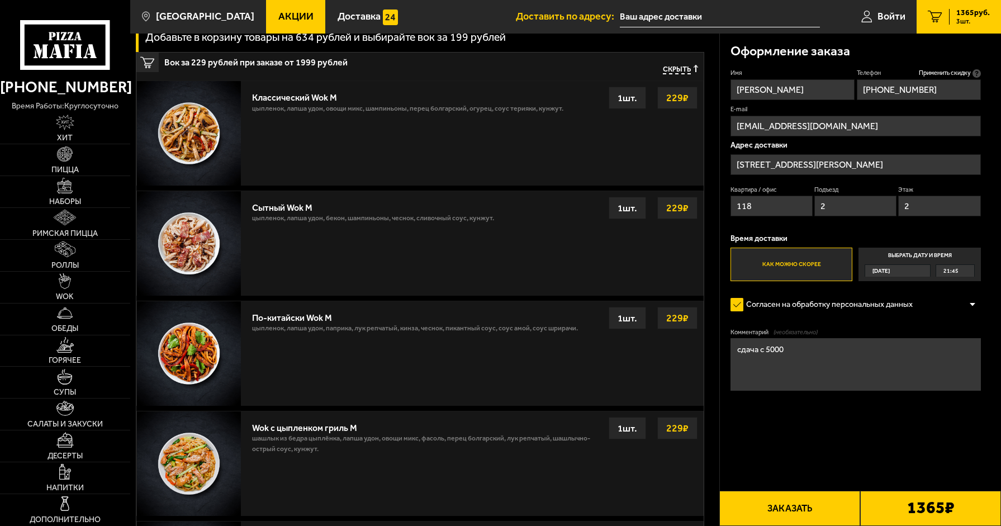
scroll to position [615, 0]
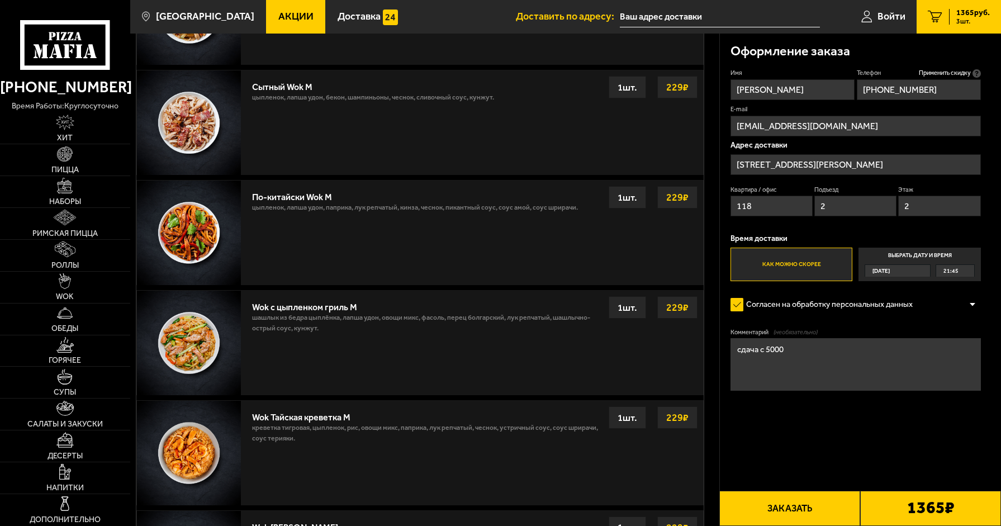
type textarea "сдача с 5000"
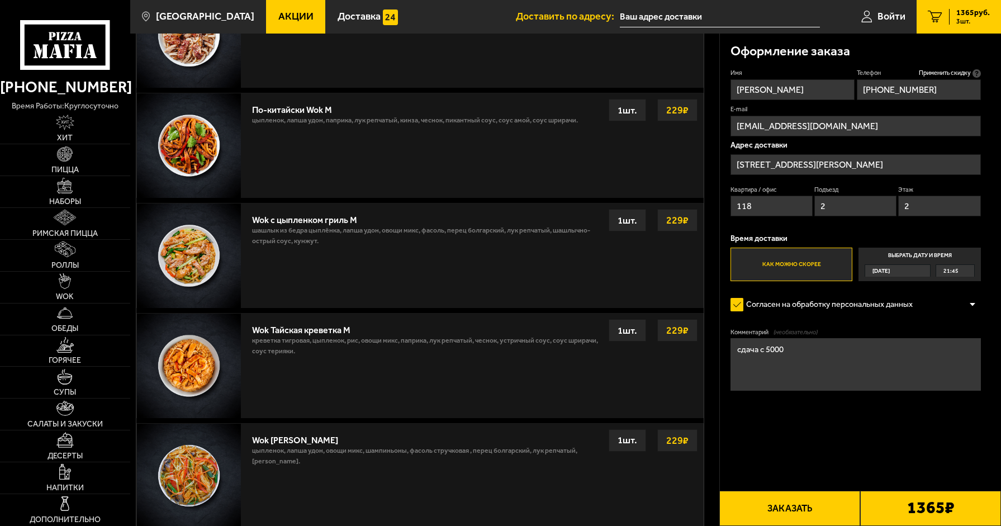
click at [762, 497] on button "Заказать" at bounding box center [790, 508] width 141 height 35
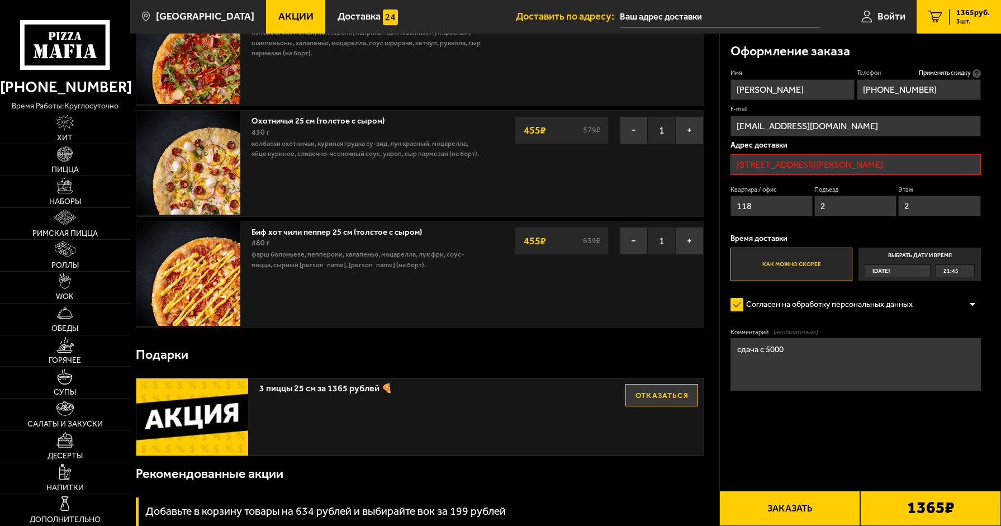
scroll to position [95, 0]
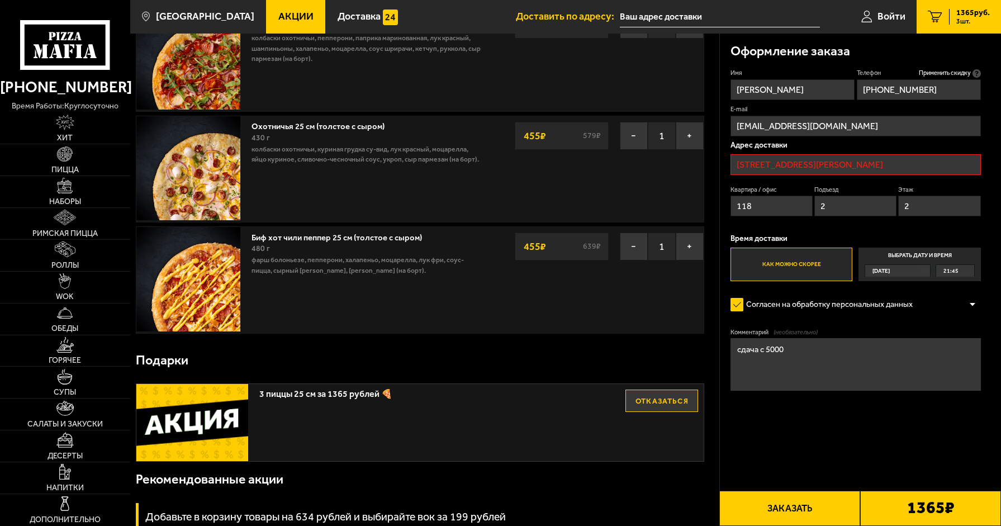
click at [772, 503] on button "Заказать" at bounding box center [790, 508] width 141 height 35
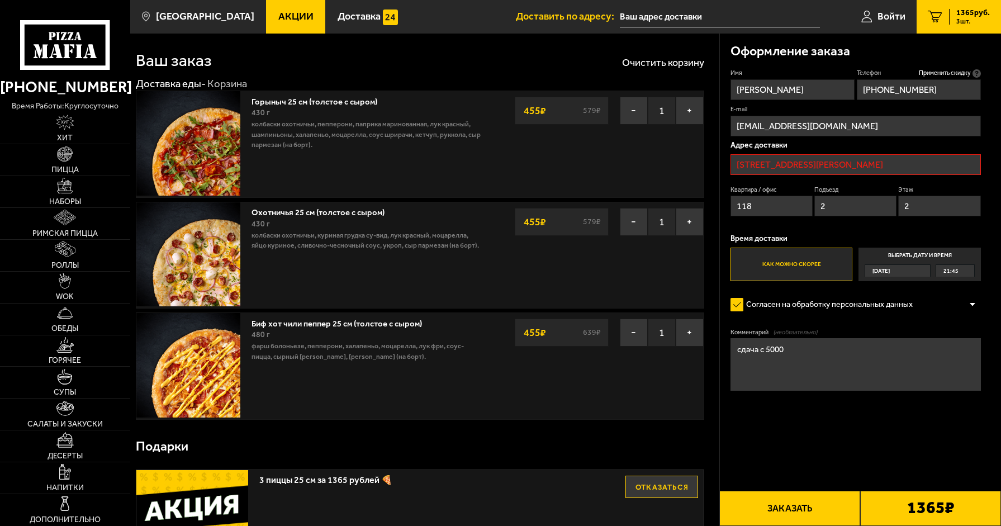
scroll to position [0, 0]
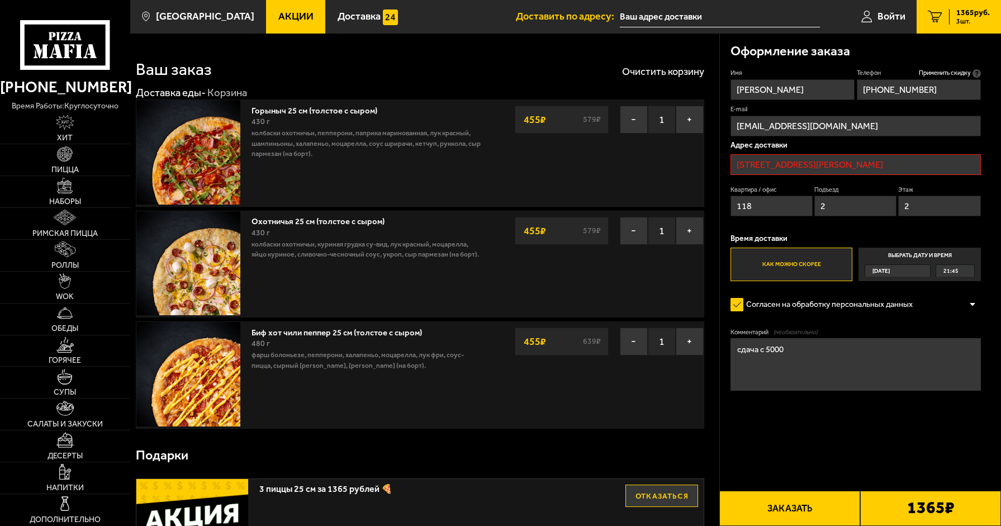
click at [913, 159] on input "проспект Кузнецова, 10к1, подъезд 2" at bounding box center [856, 164] width 250 height 21
click at [775, 499] on button "Заказать" at bounding box center [790, 508] width 141 height 35
click at [891, 159] on input "проспект Кузнецова, 10к1, подъезд 2" at bounding box center [856, 164] width 250 height 21
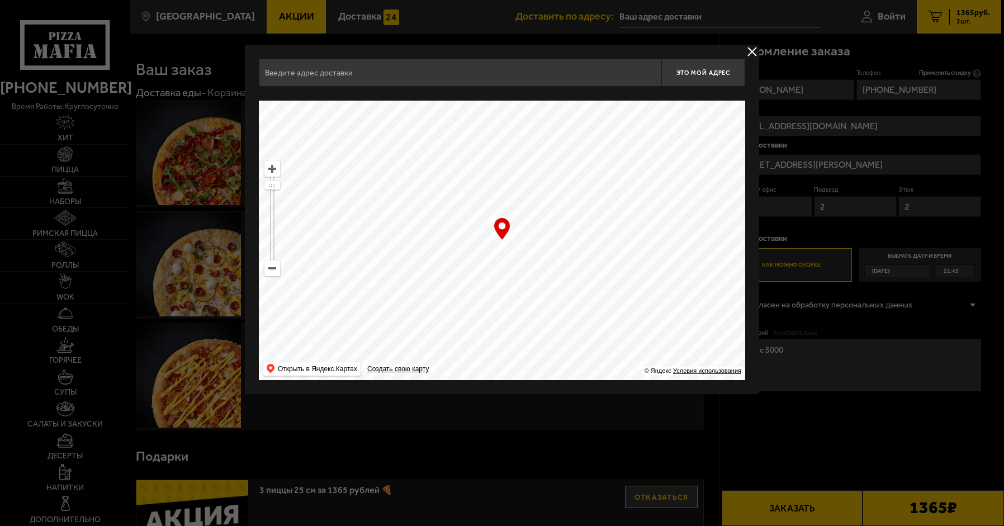
click at [431, 76] on input "text" at bounding box center [460, 73] width 403 height 28
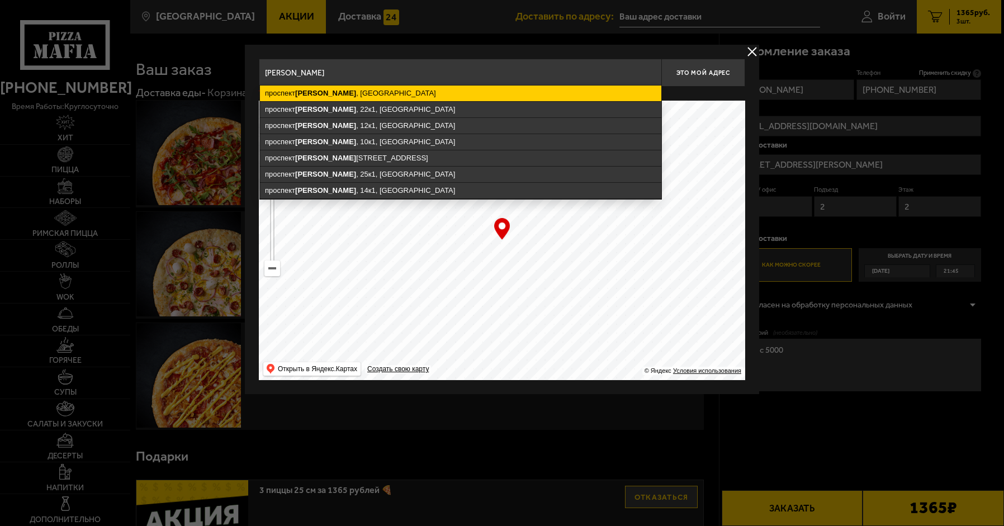
click at [335, 86] on ymaps "проспект Кузнецова , Санкт-Петербург" at bounding box center [460, 94] width 401 height 16
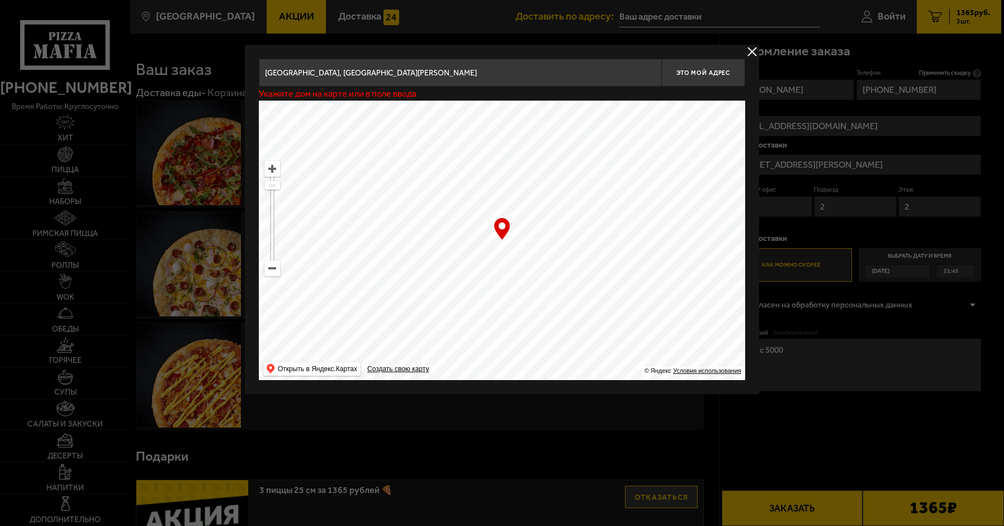
click at [534, 78] on input "Санкт-Петербург, проспект Кузнецова" at bounding box center [460, 73] width 403 height 28
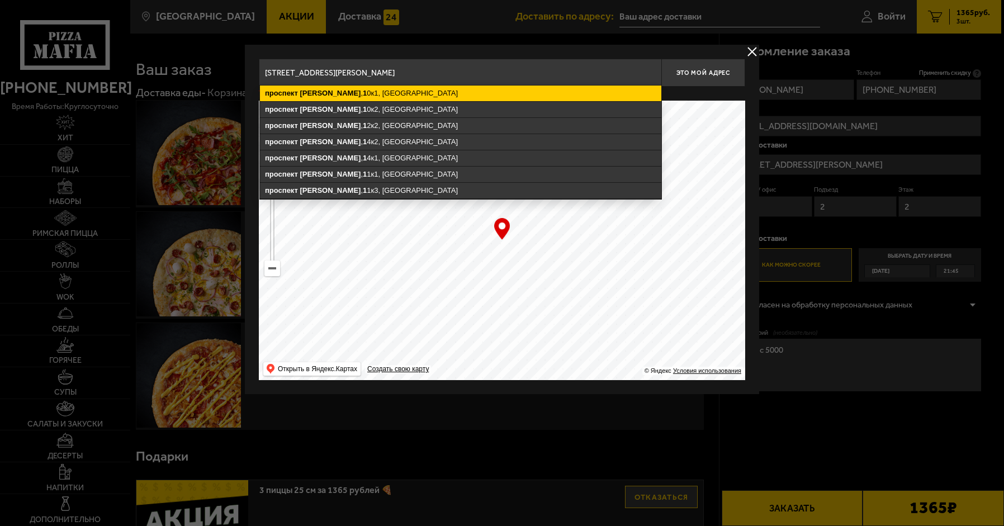
click at [497, 96] on ymaps "проспект Кузнецова , 1 0к1, Санкт-Петербург" at bounding box center [460, 94] width 401 height 16
type input "Санкт-Петербург, проспект Кузнецова, 10к1"
type input "проспект Кузнецова, 10к1"
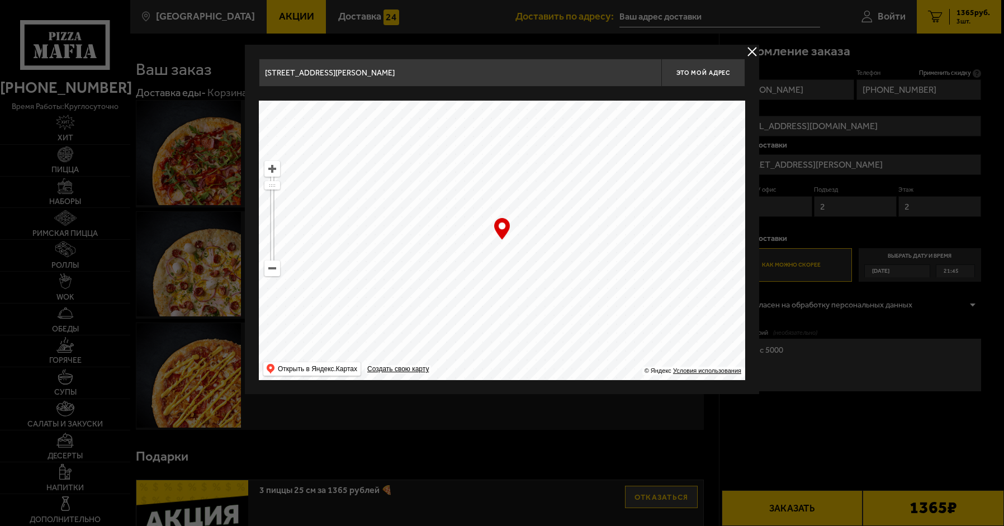
click at [517, 68] on input "Санкт-Петербург, проспект Кузнецова, 10к1" at bounding box center [460, 73] width 403 height 28
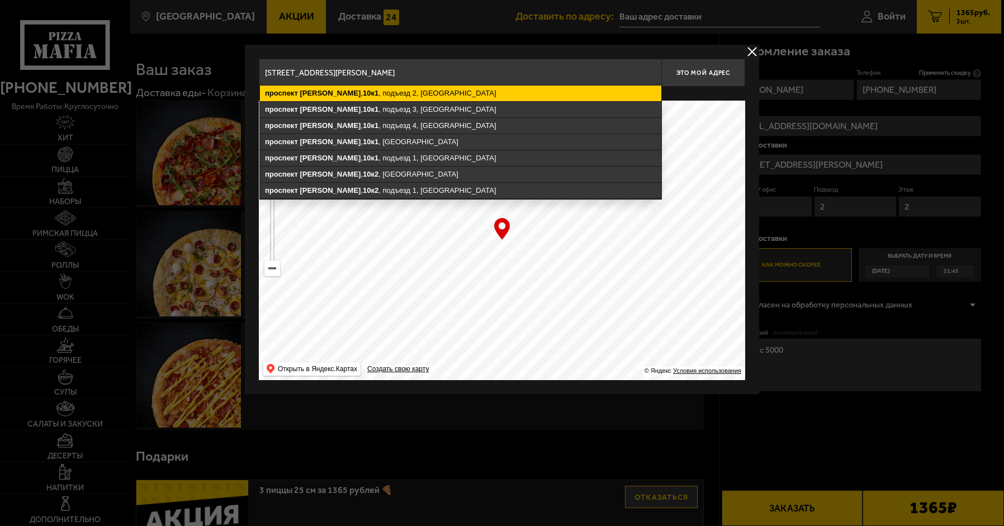
click at [514, 96] on ymaps "проспект Кузнецова , 10к1 , подъезд 2, Санкт-Петербург" at bounding box center [460, 94] width 401 height 16
type input "Санкт-Петербург, проспект Кузнецова, 10к1, подъезд 2"
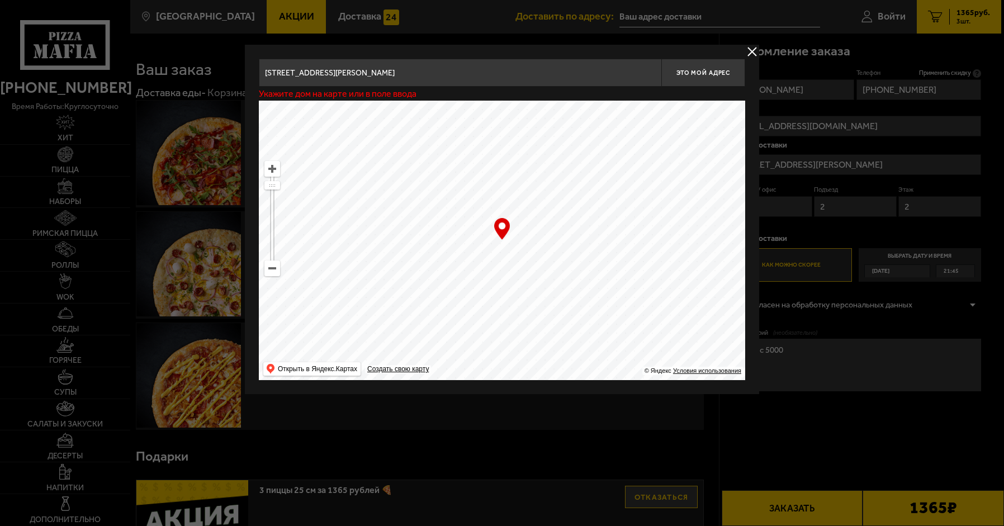
type input "[STREET_ADDRESS][PERSON_NAME]"
click at [491, 65] on input "Санкт-Петербург, проспект Кузнецова, 10к1, подъезд 2" at bounding box center [460, 73] width 403 height 28
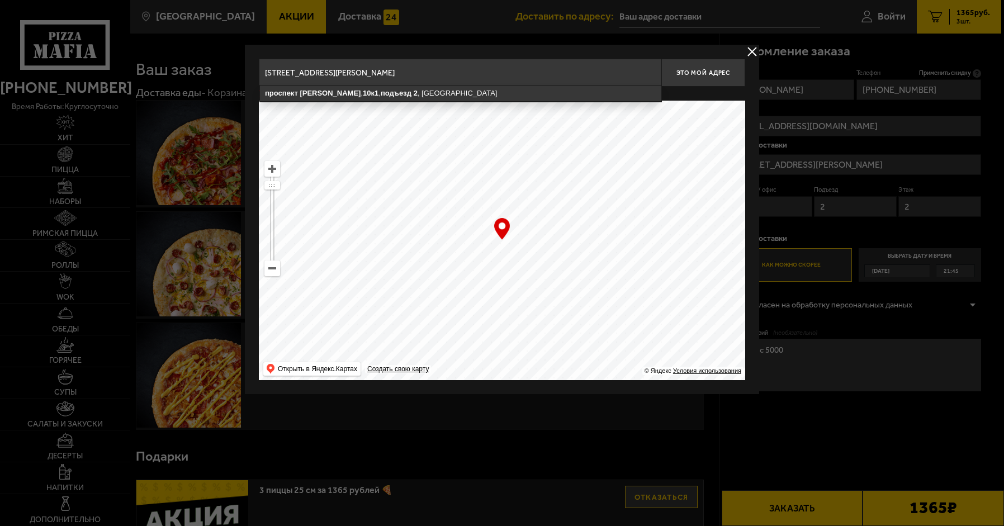
type input "Санкт-Петербург, проспект Кузнецова, 10к1, подъезд 2"
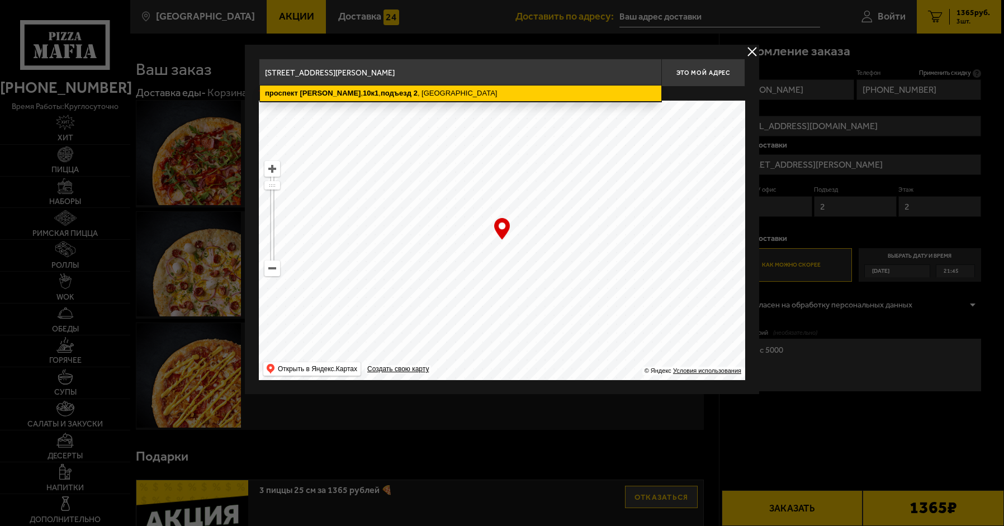
click at [457, 94] on ymaps "проспект Кузнецова , 10к1 , подъезд 2 , Санкт-Петербург" at bounding box center [460, 94] width 401 height 16
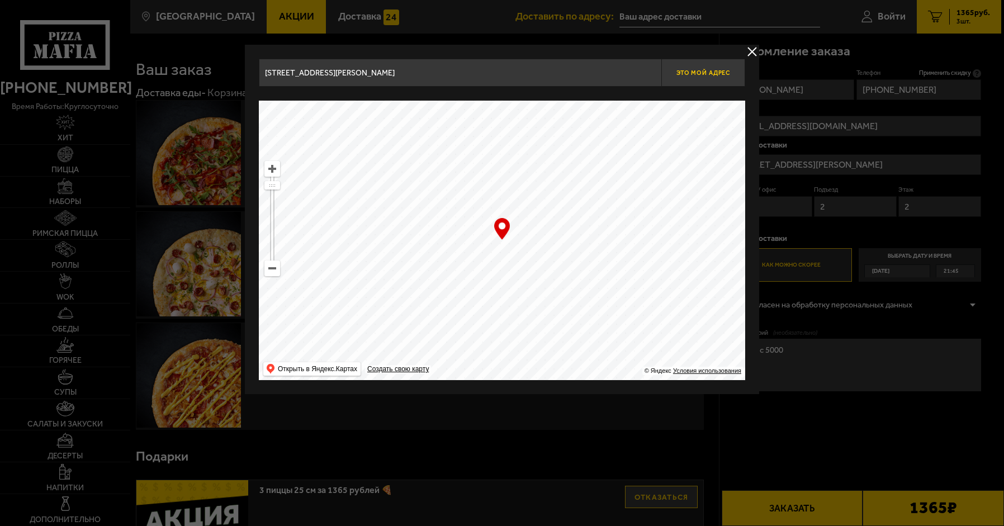
click at [722, 73] on span "Это мой адрес" at bounding box center [704, 72] width 54 height 7
type input "[STREET_ADDRESS][PERSON_NAME]"
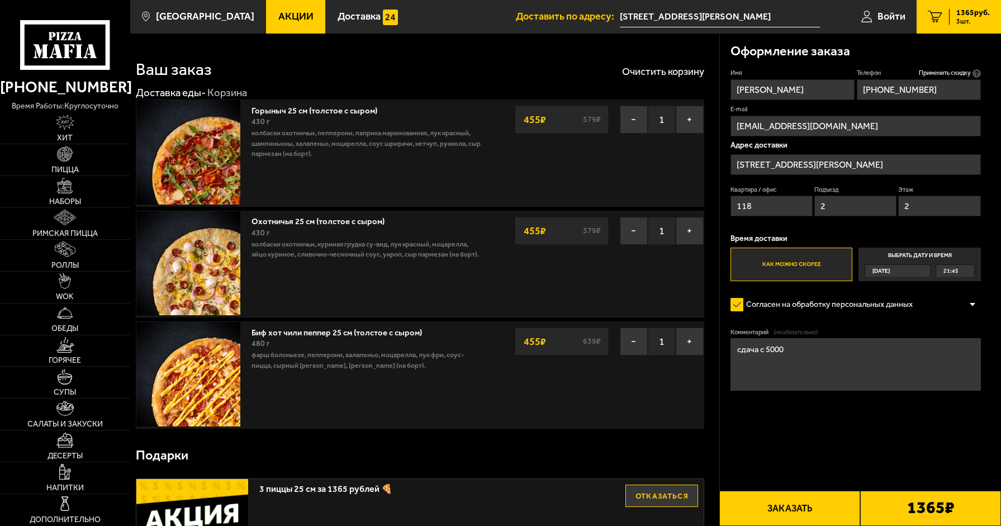
click at [774, 494] on button "Заказать" at bounding box center [790, 508] width 141 height 35
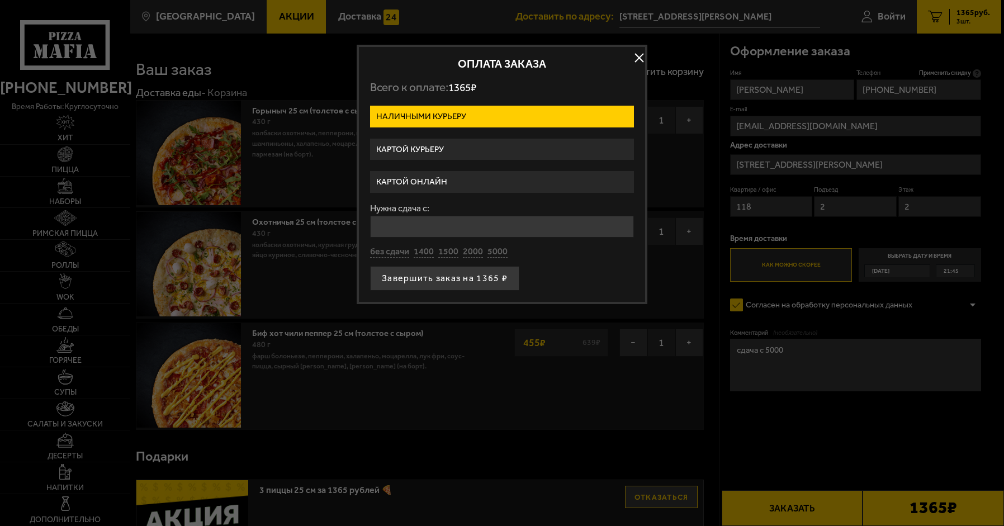
click at [483, 121] on label "Наличными курьеру" at bounding box center [502, 117] width 264 height 22
click at [0, 0] on input "Наличными курьеру" at bounding box center [0, 0] width 0 height 0
click at [490, 116] on label "Наличными курьеру" at bounding box center [502, 117] width 264 height 22
click at [0, 0] on input "Наличными курьеру" at bounding box center [0, 0] width 0 height 0
click at [495, 132] on form "Наличными курьеру Картой курьеру Картой онлайн Нужна сдача с: без сдачи 1400 15…" at bounding box center [502, 198] width 264 height 185
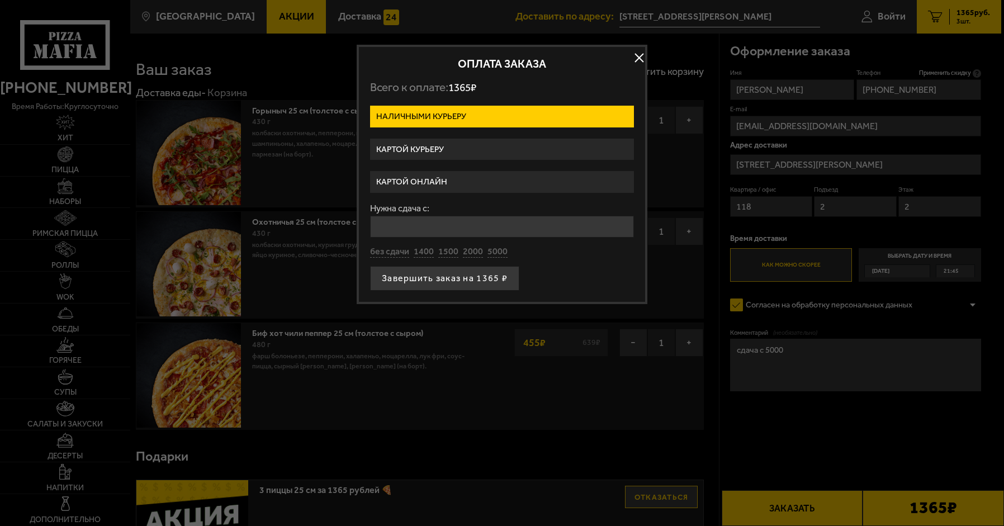
click at [467, 233] on input "Нужна сдача с:" at bounding box center [502, 227] width 264 height 22
type input "5000"
drag, startPoint x: 442, startPoint y: 263, endPoint x: 453, endPoint y: 267, distance: 12.0
click at [453, 267] on form "Наличными курьеру Картой курьеру Картой онлайн Нужна сдача с: 5000 без сдачи 14…" at bounding box center [502, 198] width 264 height 185
click at [443, 273] on button "Завершить заказ на 1365 ₽" at bounding box center [444, 278] width 149 height 25
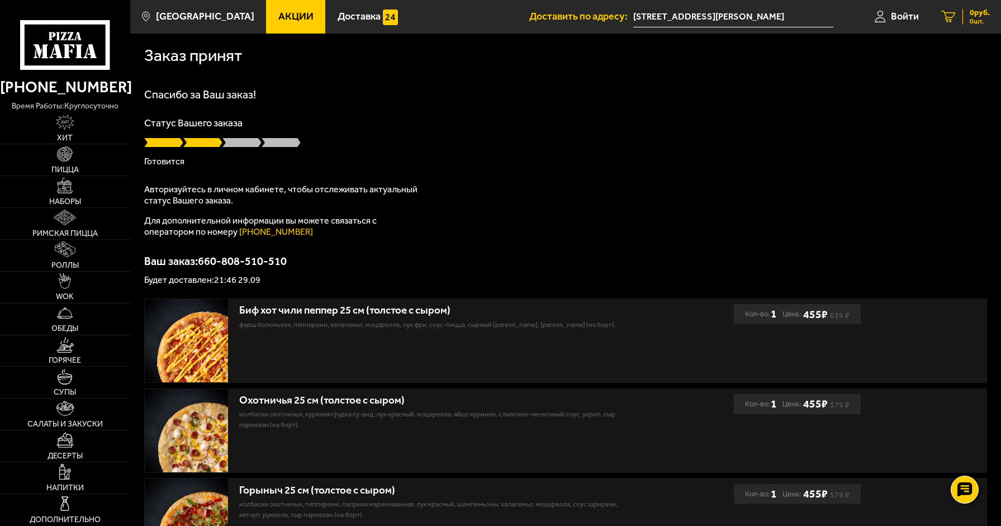
click at [967, 28] on link "0 руб. 0 шт." at bounding box center [965, 17] width 71 height 34
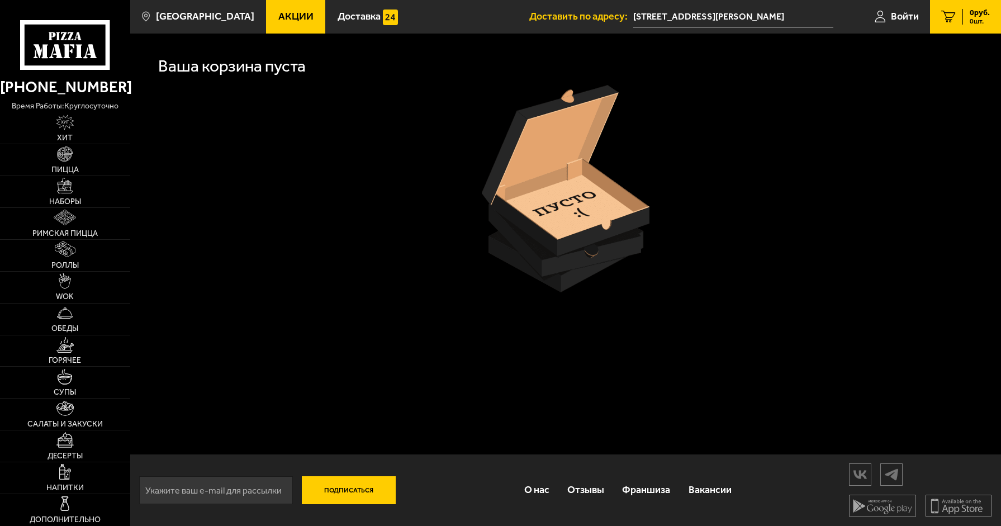
click at [750, 18] on input "[STREET_ADDRESS][PERSON_NAME]" at bounding box center [734, 17] width 200 height 21
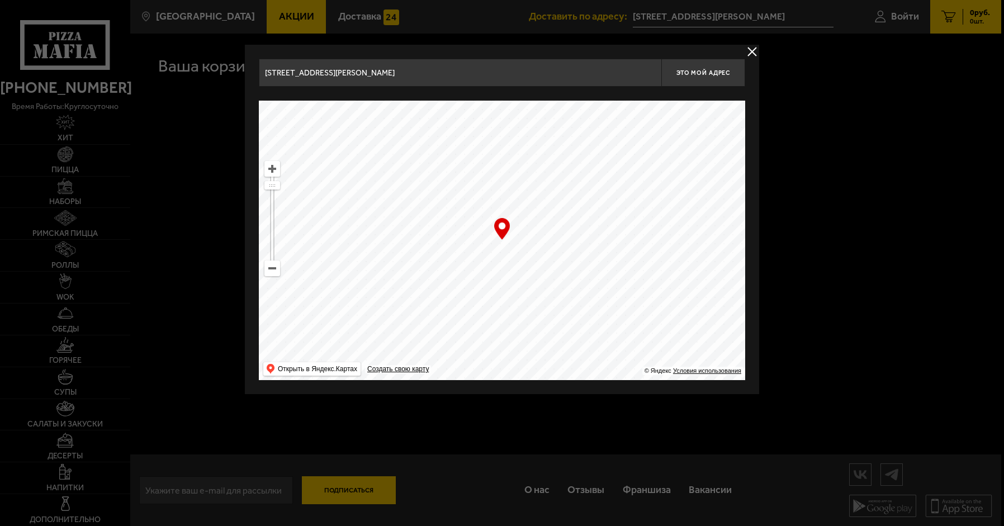
click at [759, 45] on button "delivery type" at bounding box center [752, 52] width 14 height 14
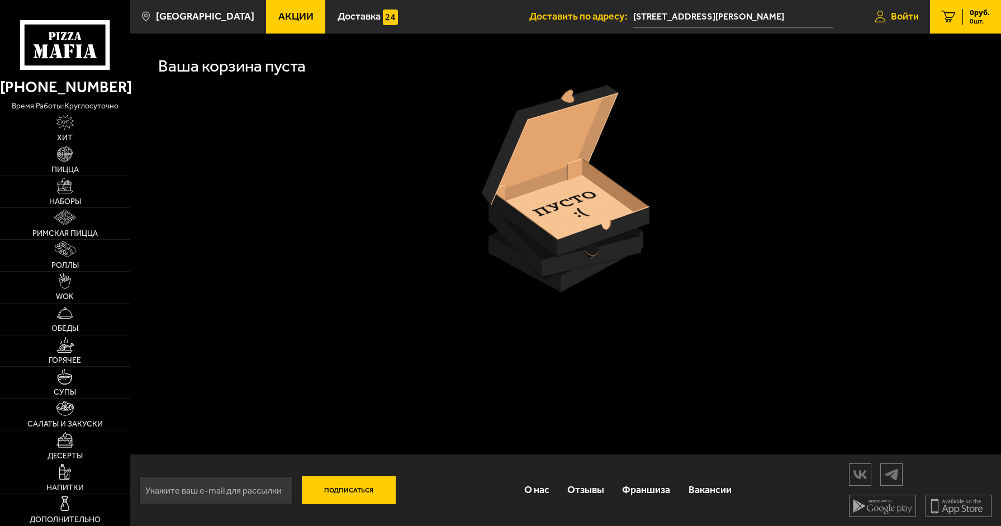
click at [896, 16] on span "Войти" at bounding box center [905, 17] width 28 height 10
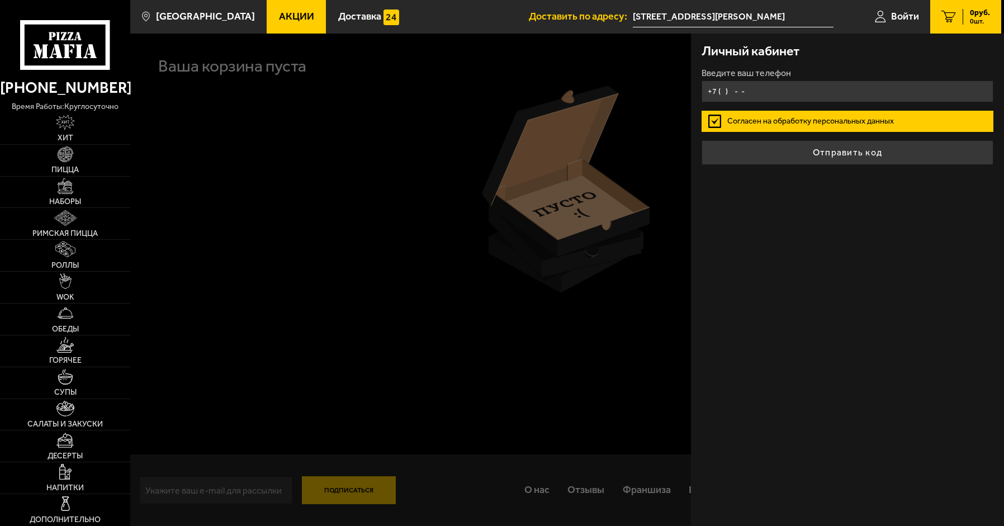
click at [787, 92] on input "+7 ( ) - -" at bounding box center [848, 92] width 292 height 22
type input "[PHONE_NUMBER]"
click at [864, 119] on label "Согласен на обработку персональных данных" at bounding box center [848, 121] width 292 height 21
click at [0, 0] on input "Согласен на обработку персональных данных" at bounding box center [0, 0] width 0 height 0
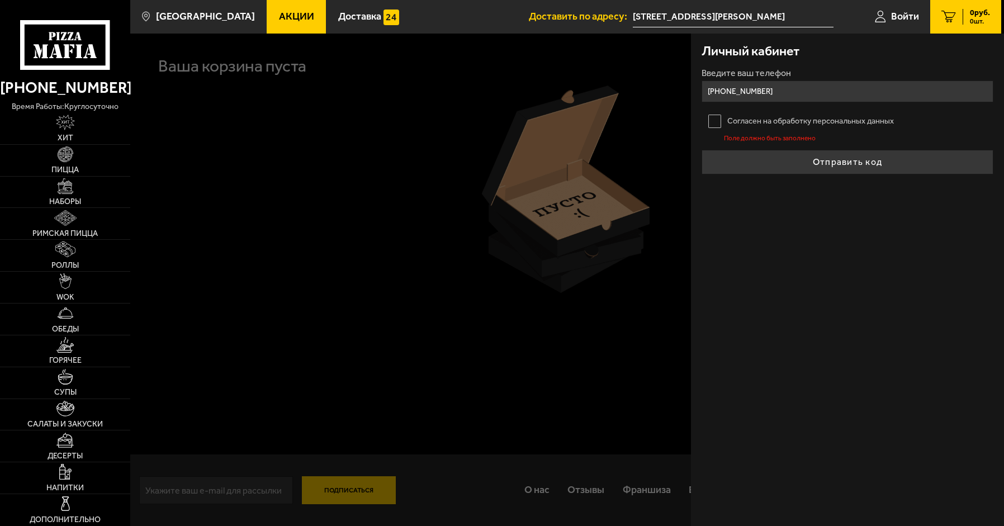
drag, startPoint x: 724, startPoint y: 108, endPoint x: 726, endPoint y: 117, distance: 8.7
click at [726, 117] on form "Введите ваш телефон +7 (962) 717-67-22 Согласен на обработку персональных данны…" at bounding box center [848, 121] width 292 height 105
click at [730, 119] on label "Согласен на обработку персональных данных" at bounding box center [848, 121] width 292 height 21
click at [0, 0] on input "Согласен на обработку персональных данных" at bounding box center [0, 0] width 0 height 0
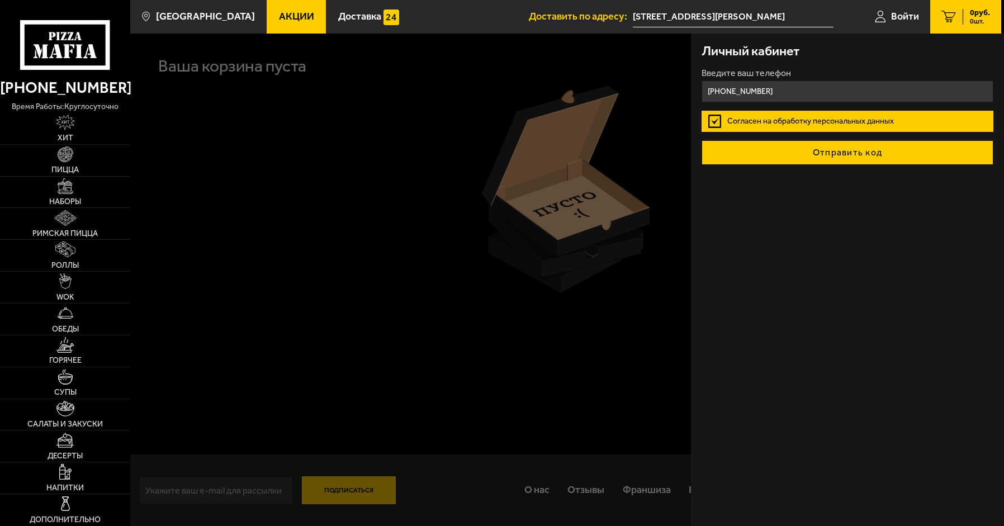
click at [898, 152] on button "Отправить код" at bounding box center [848, 152] width 292 height 25
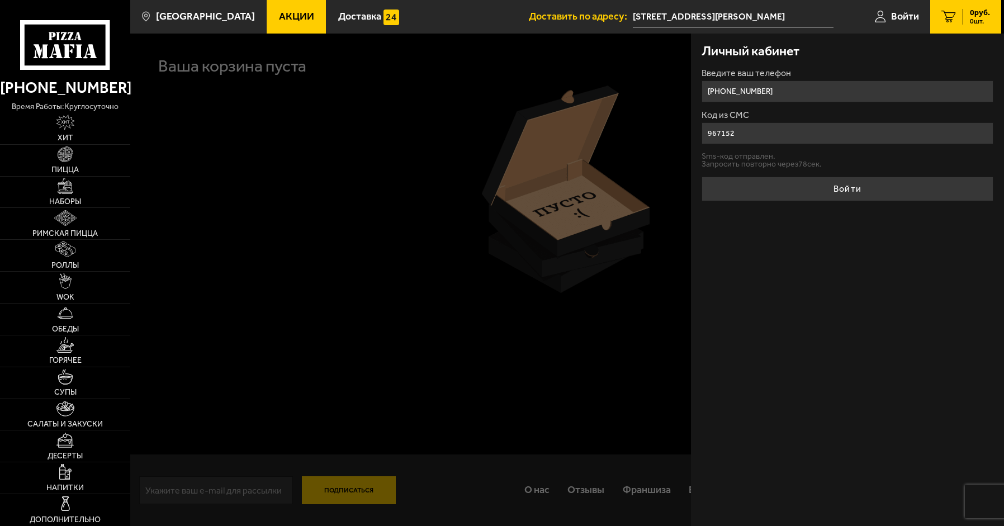
type input "967152"
click at [863, 172] on form "Введите ваш телефон +7 (962) 717-67-22 Код из СМС 967152 Sms-код отправлен. Зап…" at bounding box center [848, 135] width 292 height 133
click at [859, 195] on button "Войти" at bounding box center [848, 189] width 292 height 25
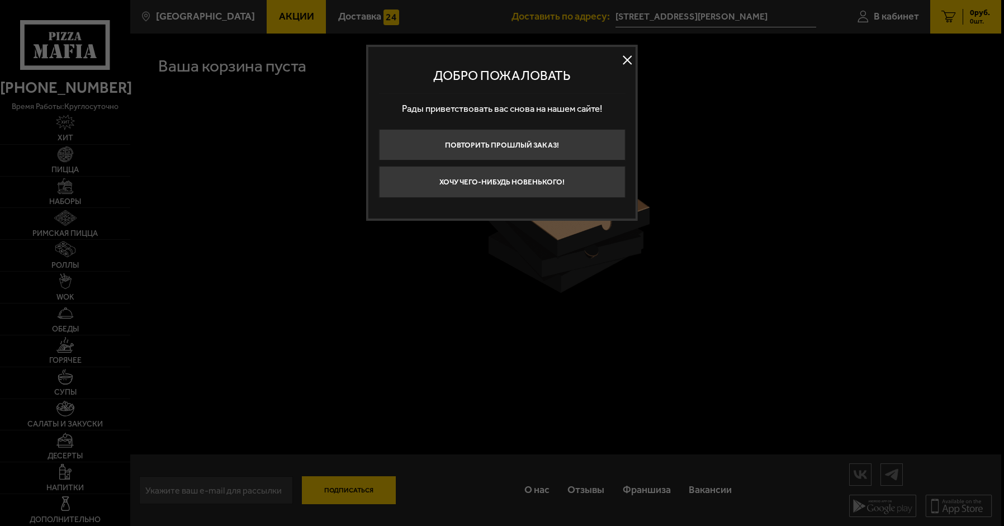
click at [635, 61] on button at bounding box center [627, 60] width 17 height 17
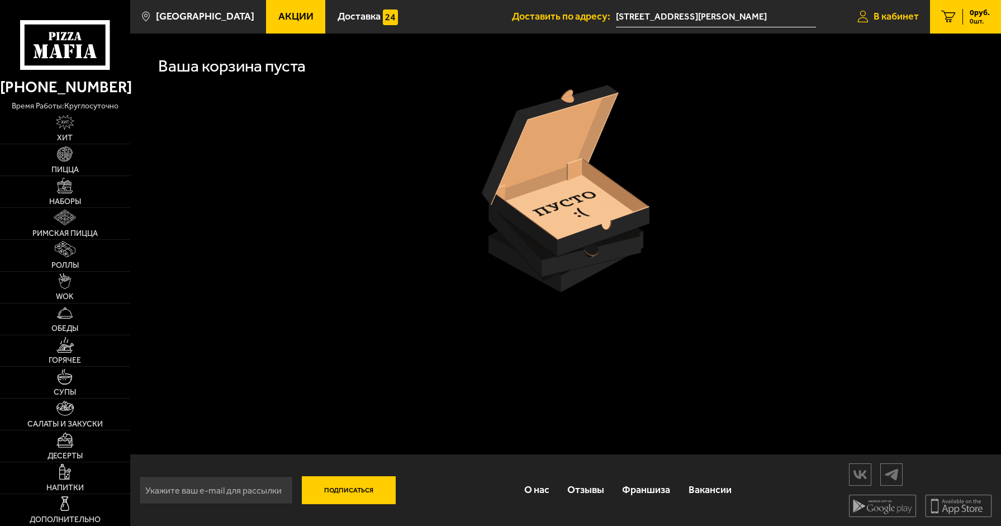
click at [915, 22] on link "В кабинет" at bounding box center [889, 17] width 84 height 34
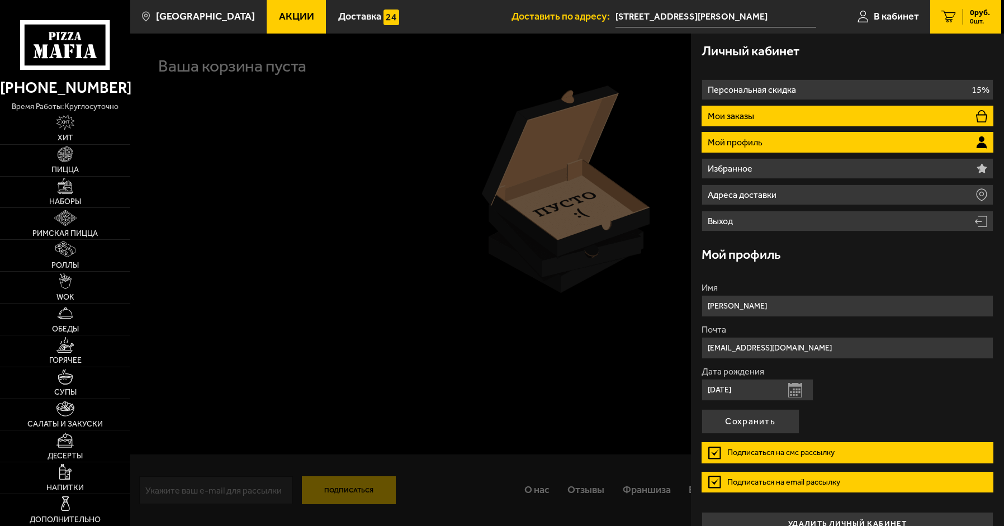
click at [845, 116] on li "Мои заказы" at bounding box center [848, 116] width 292 height 21
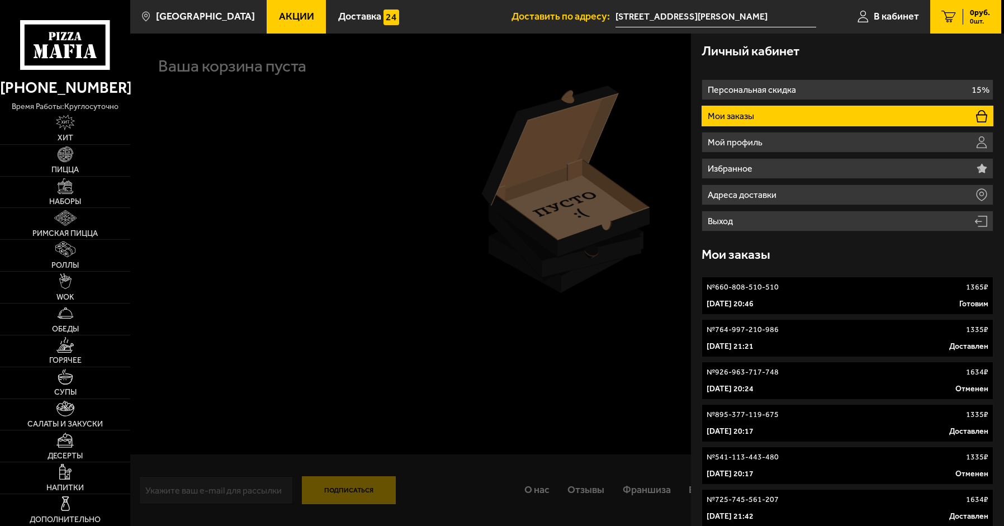
click at [827, 295] on link "№ 660-808-510-510 1365 ₽ [DATE] 20:46 Готовим" at bounding box center [848, 296] width 292 height 38
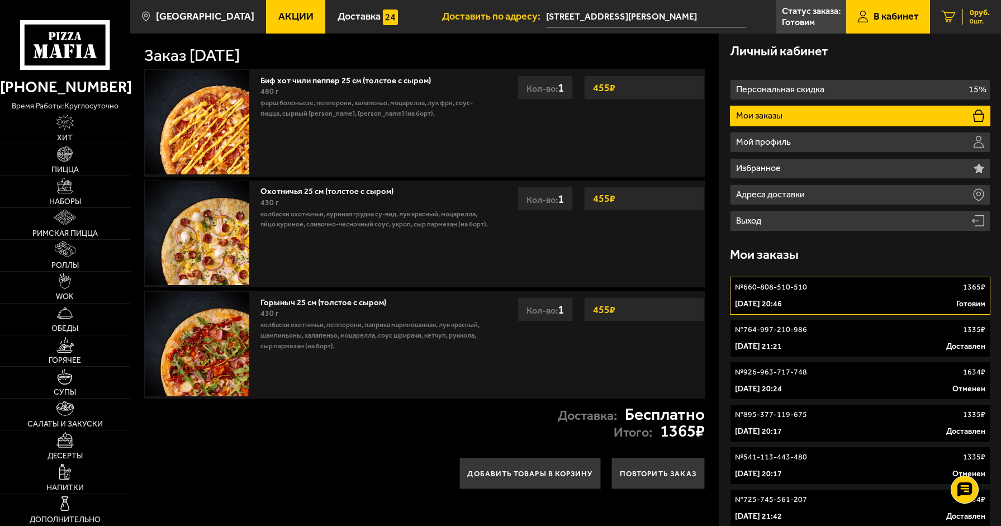
click at [980, 21] on span "0 шт." at bounding box center [980, 21] width 20 height 7
click at [965, 17] on div "0 руб. 0 шт." at bounding box center [976, 17] width 27 height 16
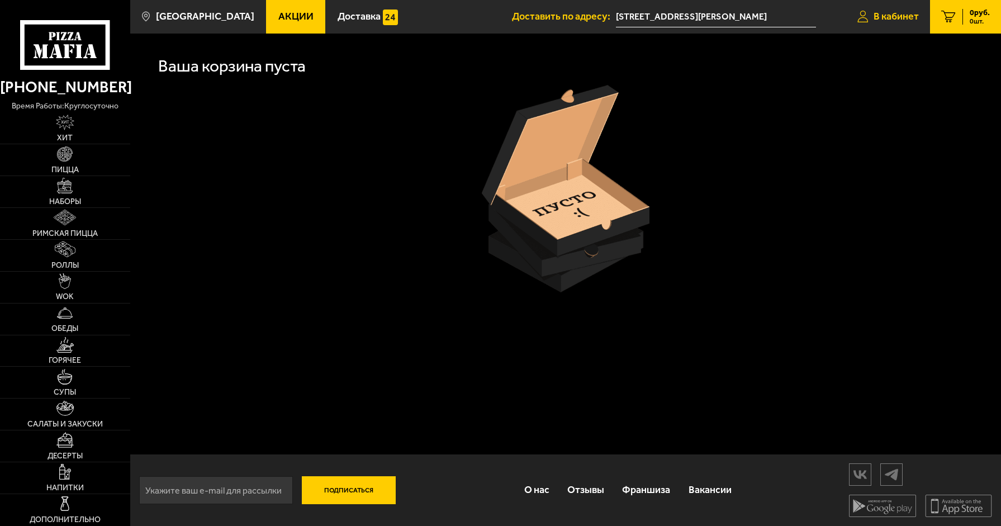
click at [880, 25] on link "В кабинет" at bounding box center [889, 17] width 84 height 34
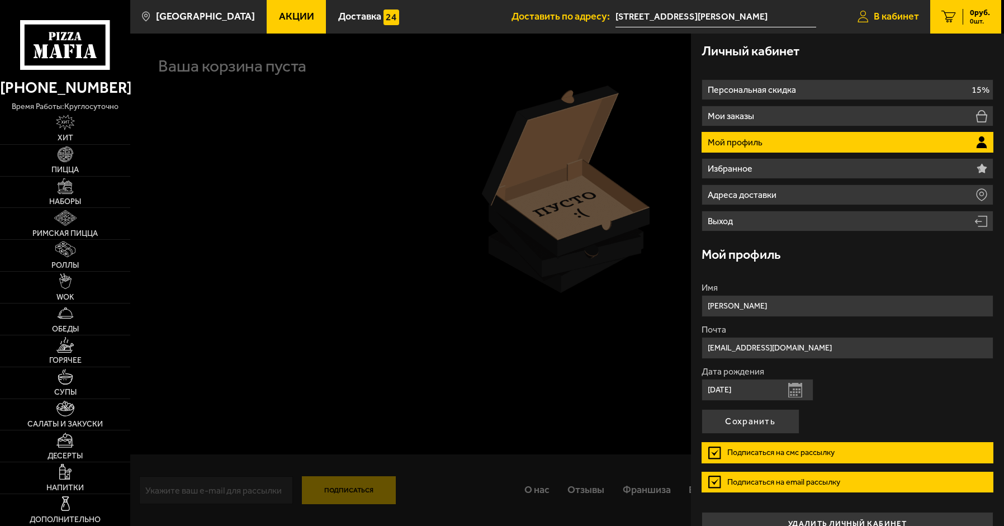
click at [880, 25] on link "В кабинет" at bounding box center [889, 17] width 84 height 34
click at [881, 30] on link "В кабинет" at bounding box center [889, 17] width 84 height 34
click at [878, 23] on link "В кабинет" at bounding box center [889, 17] width 84 height 34
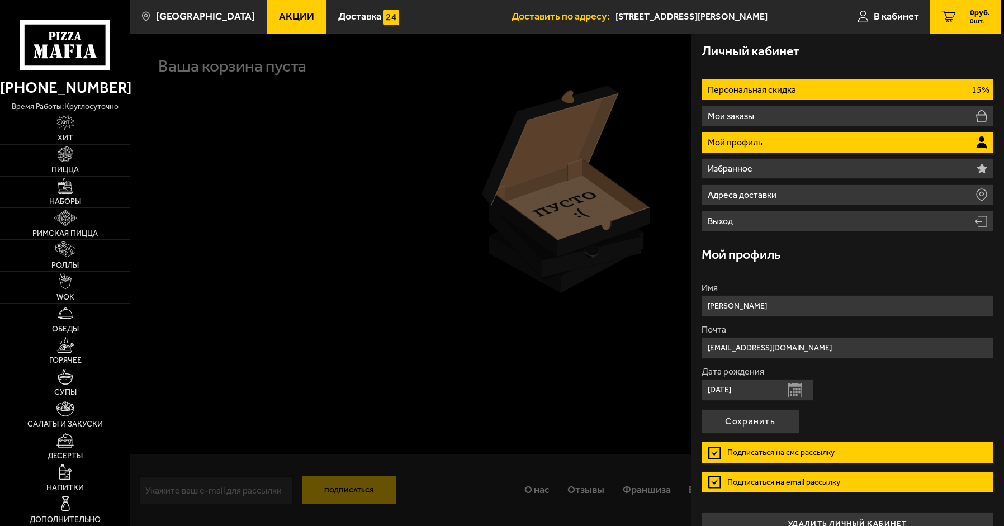
click at [785, 86] on p "Персональная скидка" at bounding box center [753, 90] width 91 height 9
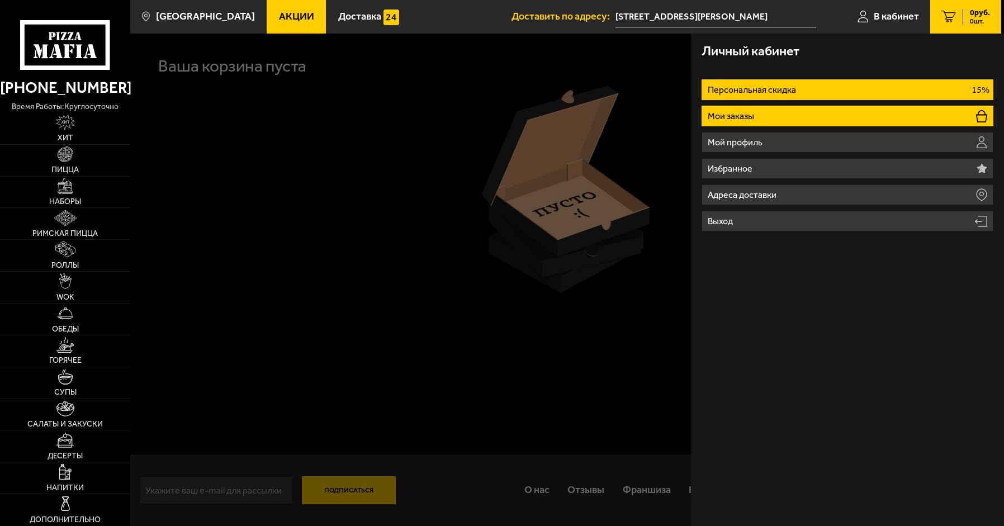
click at [775, 120] on li "Мои заказы" at bounding box center [848, 116] width 292 height 21
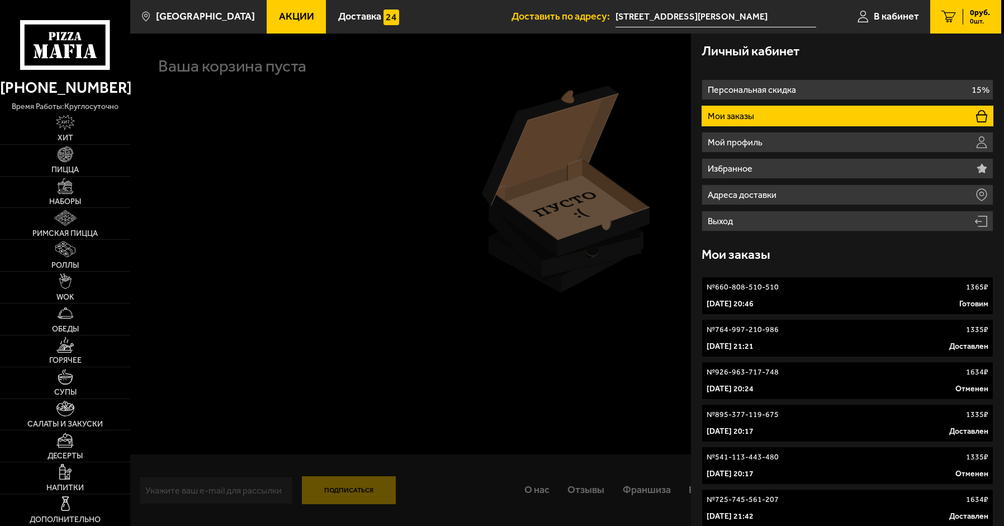
drag, startPoint x: 820, startPoint y: 295, endPoint x: 825, endPoint y: 291, distance: 6.0
click at [825, 285] on div "№ 660-808-510-510 1365 ₽" at bounding box center [848, 287] width 282 height 11
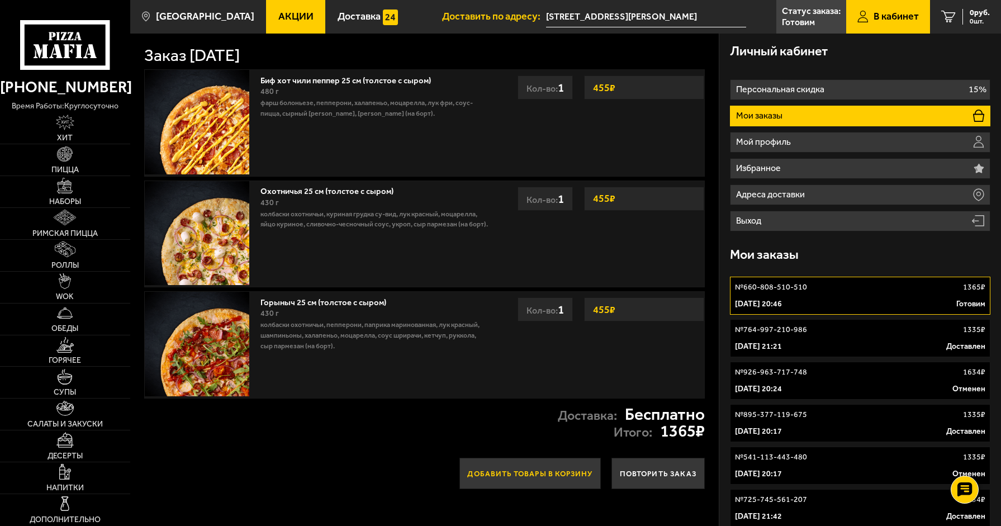
click at [530, 462] on button "Добавить товары в корзину" at bounding box center [531, 473] width 142 height 31
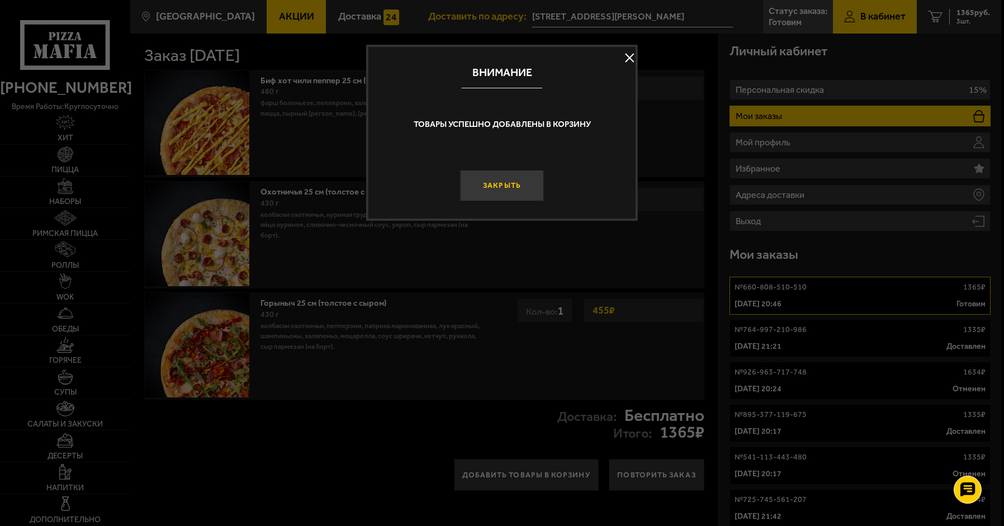
click at [512, 197] on button "Закрыть" at bounding box center [502, 185] width 84 height 31
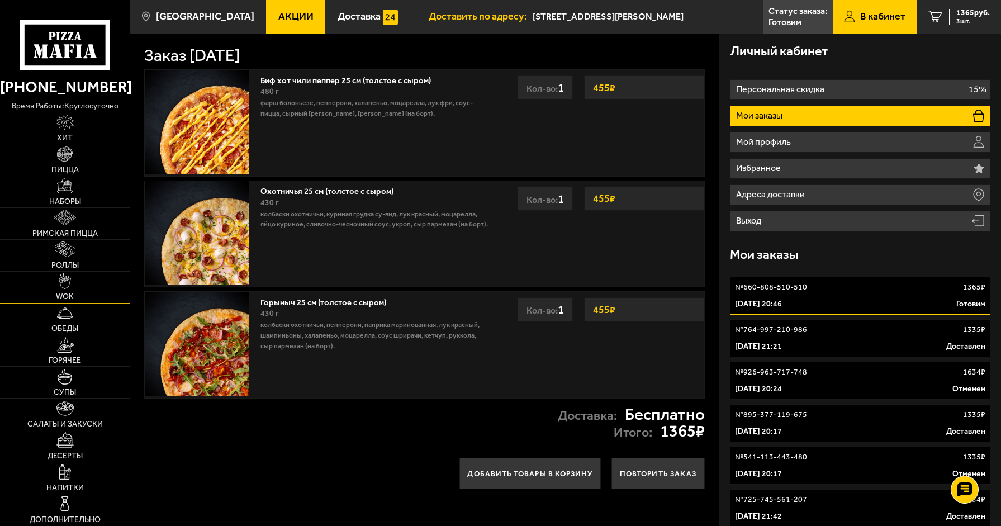
click at [96, 284] on link "WOK" at bounding box center [65, 287] width 130 height 31
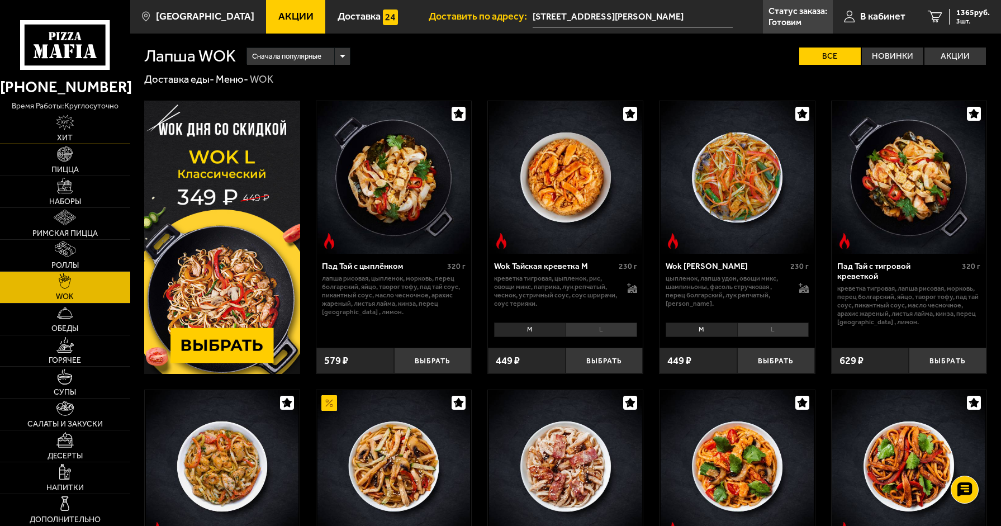
click at [96, 133] on link "Хит" at bounding box center [65, 127] width 130 height 31
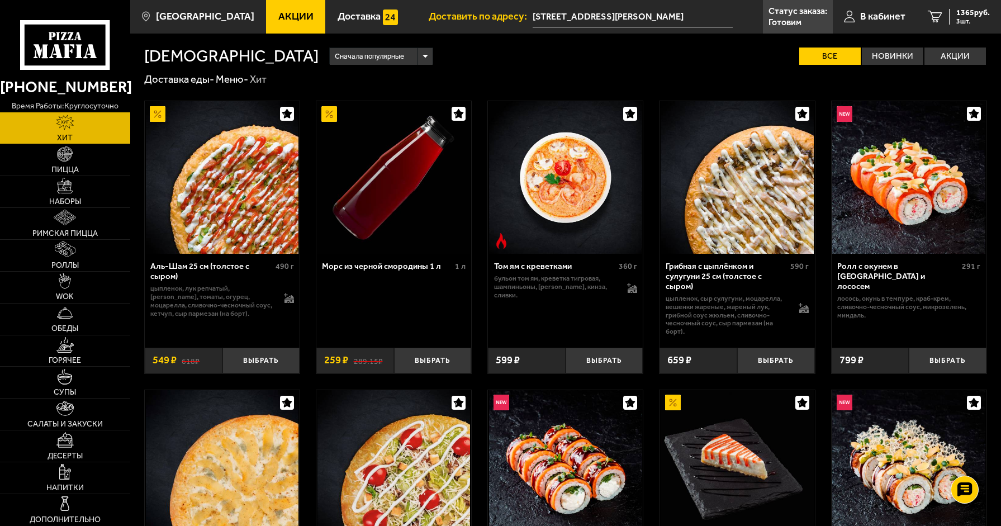
click at [85, 56] on icon at bounding box center [65, 45] width 90 height 50
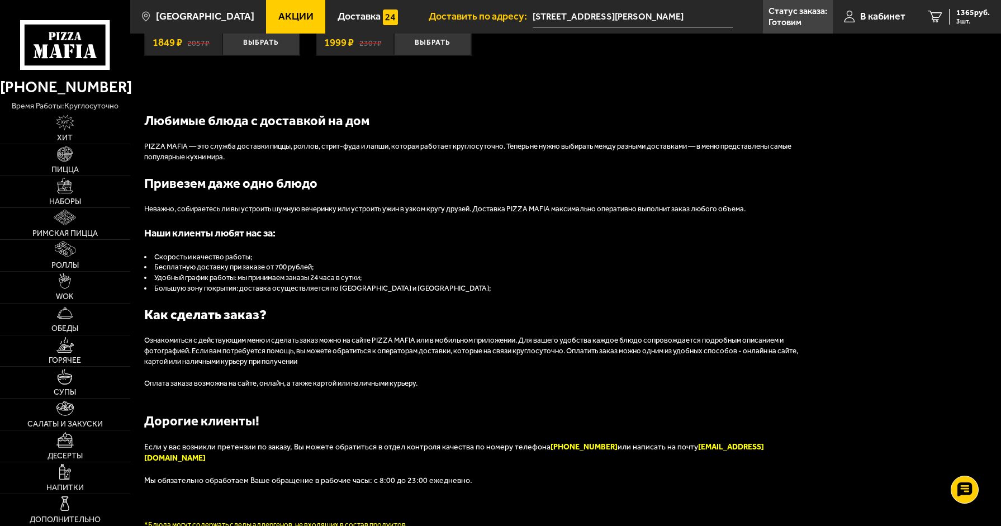
scroll to position [1173, 0]
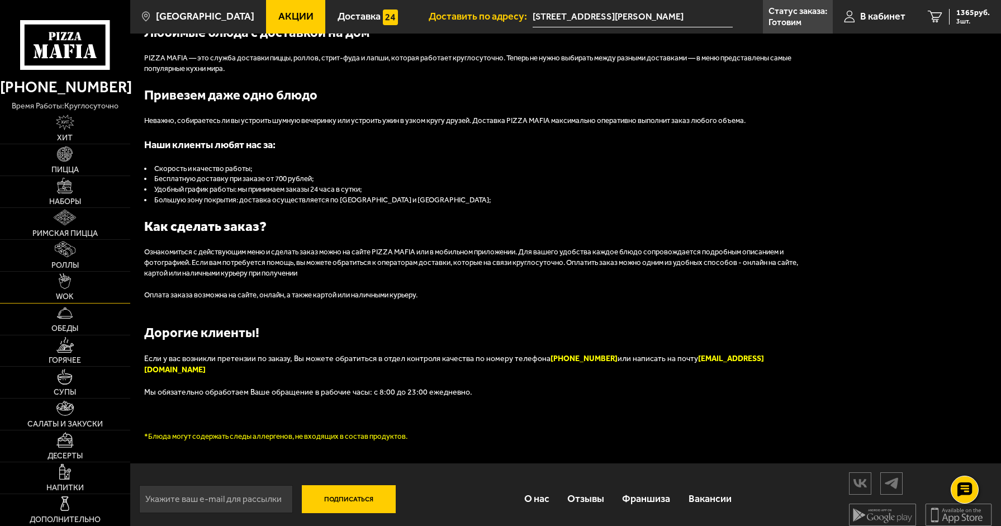
click at [95, 289] on link "WOK" at bounding box center [65, 287] width 130 height 31
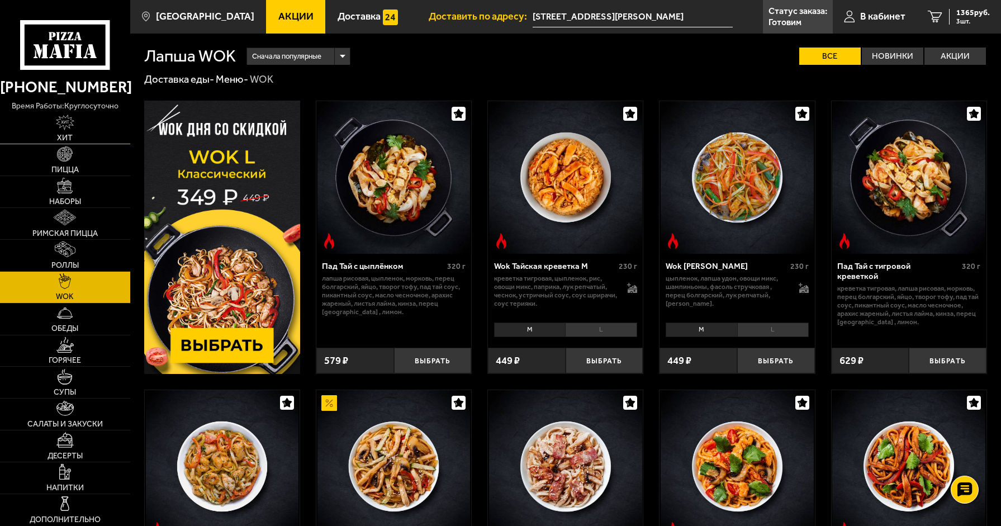
click at [93, 133] on link "Хит" at bounding box center [65, 127] width 130 height 31
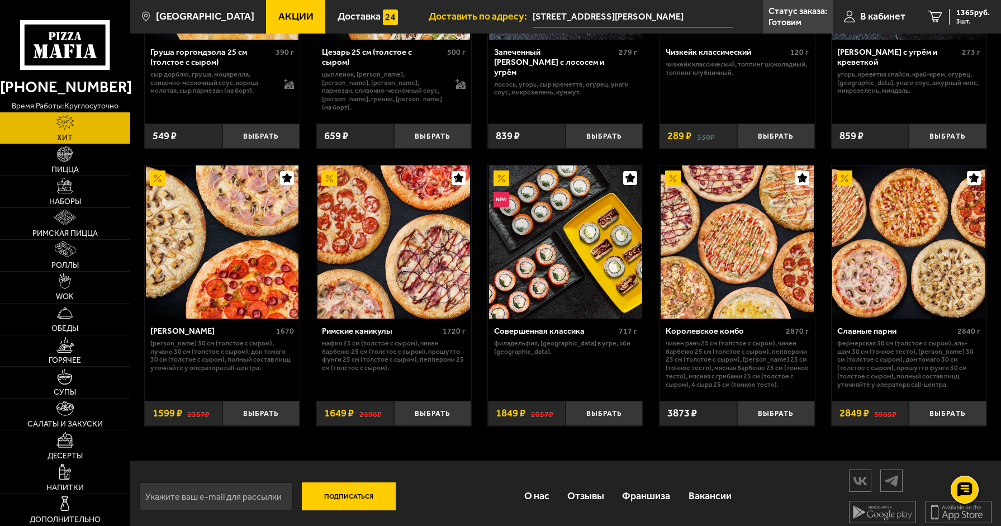
scroll to position [504, 0]
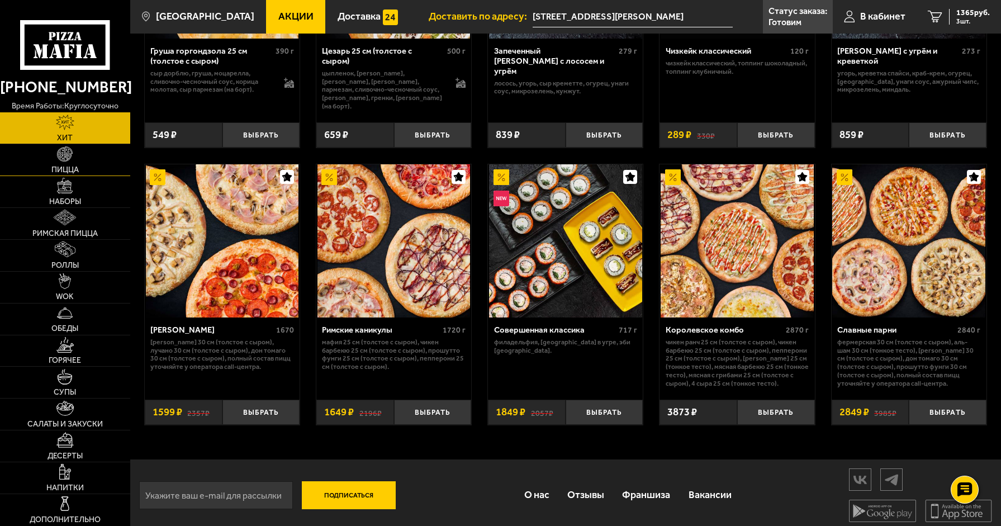
click at [84, 159] on link "Пицца" at bounding box center [65, 159] width 130 height 31
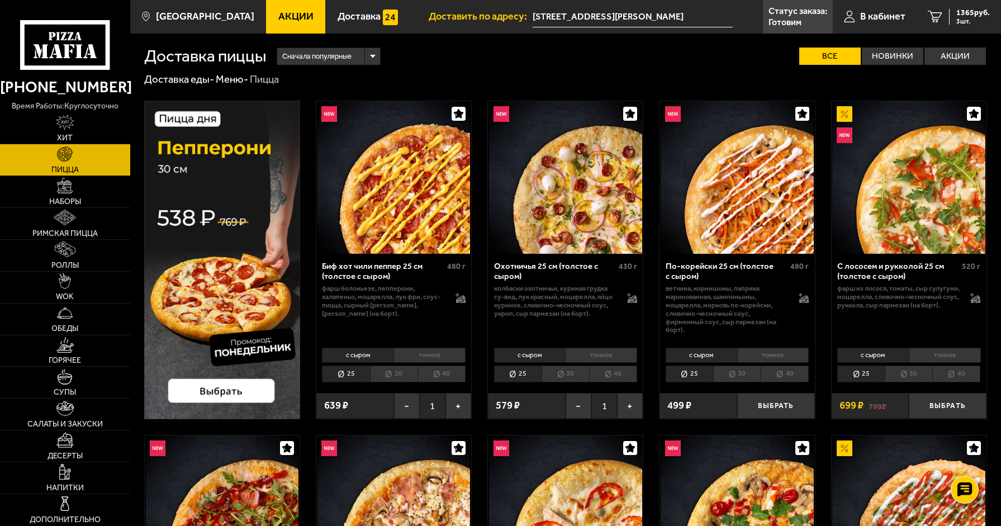
click at [257, 395] on img at bounding box center [222, 260] width 156 height 319
click at [972, 20] on span "3 шт." at bounding box center [974, 21] width 34 height 7
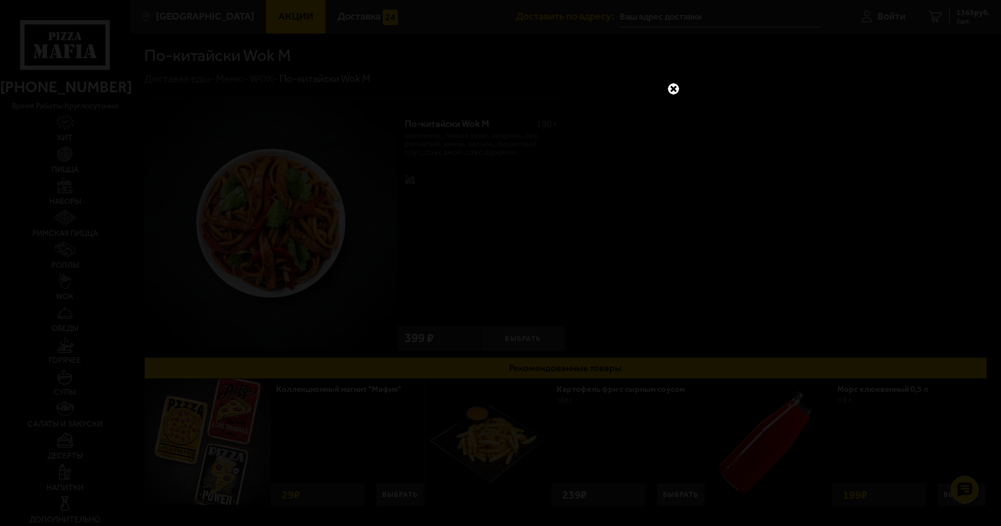
drag, startPoint x: 928, startPoint y: 10, endPoint x: 911, endPoint y: 31, distance: 27.1
click at [926, 13] on div at bounding box center [500, 263] width 1001 height 526
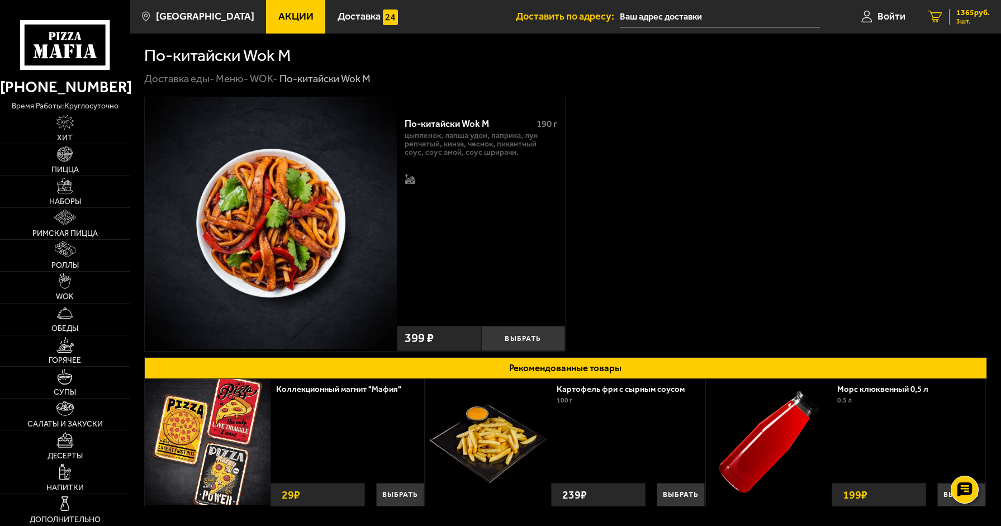
click at [990, 8] on link "3 1365 руб. 3 шт." at bounding box center [959, 17] width 84 height 34
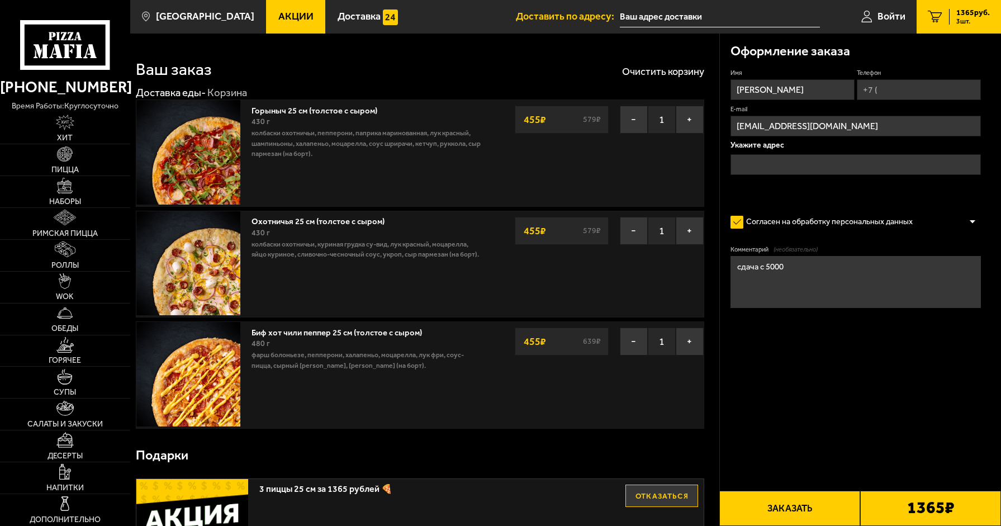
click at [812, 508] on button "Заказать" at bounding box center [790, 508] width 141 height 35
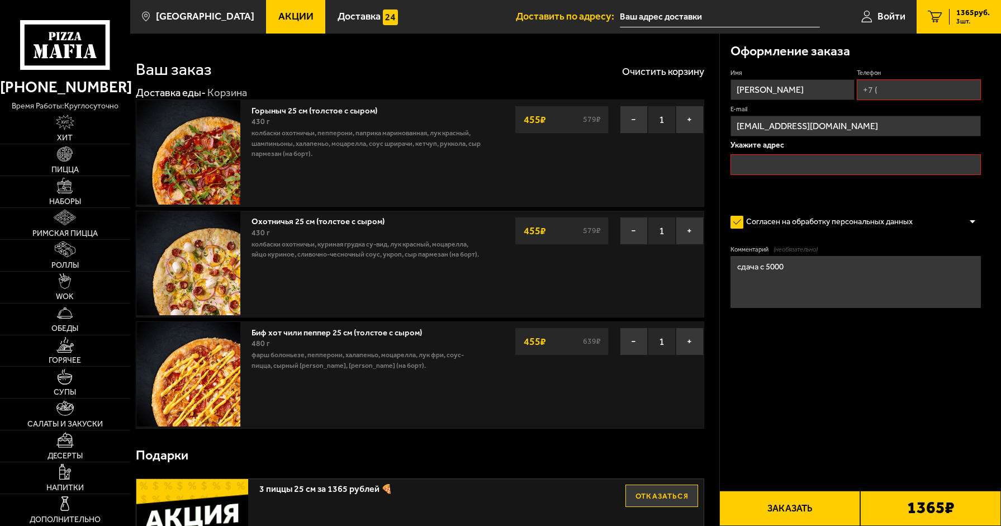
drag, startPoint x: 824, startPoint y: 164, endPoint x: 822, endPoint y: 157, distance: 7.6
click at [822, 157] on input "text" at bounding box center [856, 164] width 250 height 21
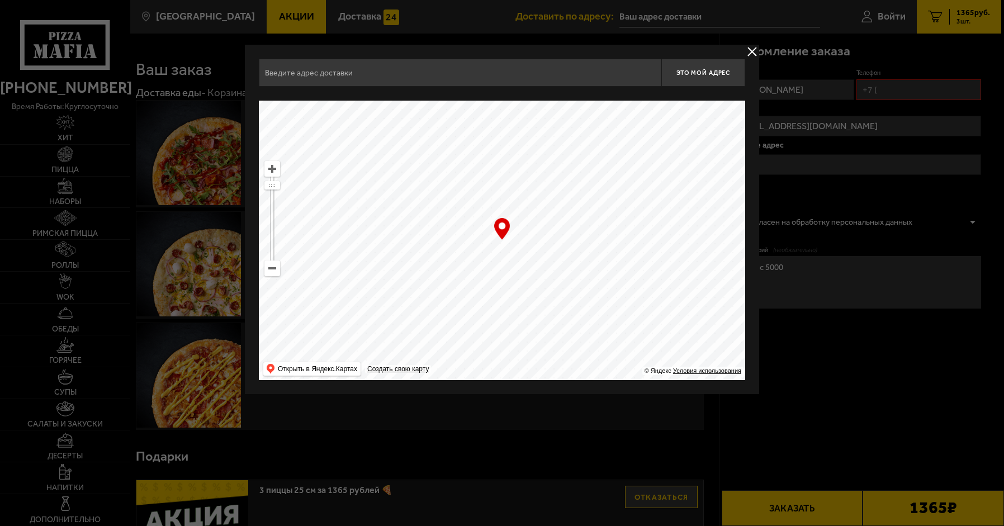
click at [413, 75] on input "text" at bounding box center [460, 73] width 403 height 28
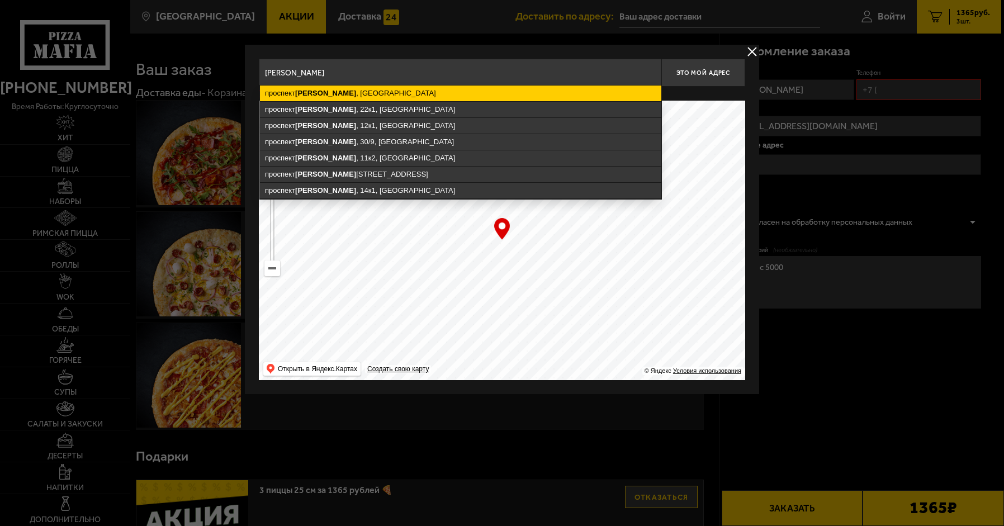
click at [401, 91] on ymaps "проспект Кузнецова , Санкт-Петербург" at bounding box center [460, 94] width 401 height 16
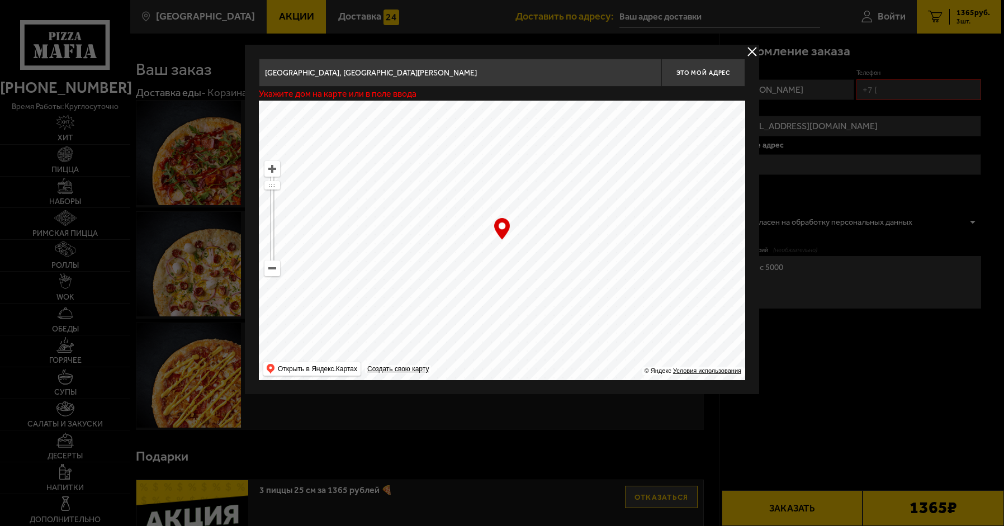
drag, startPoint x: 550, startPoint y: 53, endPoint x: 545, endPoint y: 59, distance: 7.6
click at [545, 59] on div "проспект Кузнецова , Санкт-Петербург проспект Кузнецова , 22к1, Санкт-Петербург…" at bounding box center [502, 219] width 514 height 349
click at [512, 69] on input "Санкт-Петербург, проспект Кузнецова" at bounding box center [460, 73] width 403 height 28
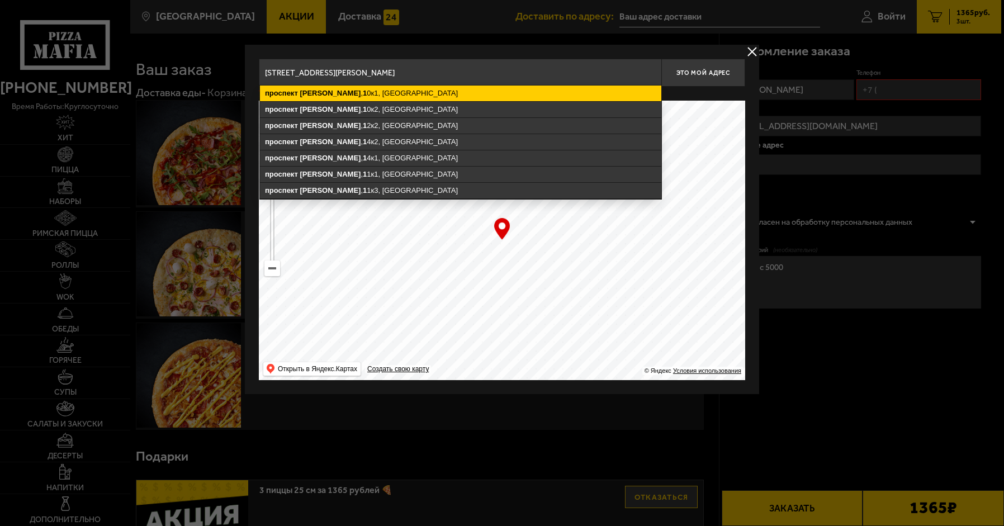
click at [431, 95] on ymaps "проспект Кузнецова , 1 0к1, Санкт-Петербург" at bounding box center [460, 94] width 401 height 16
type input "Санкт-Петербург, проспект Кузнецова, 10к1"
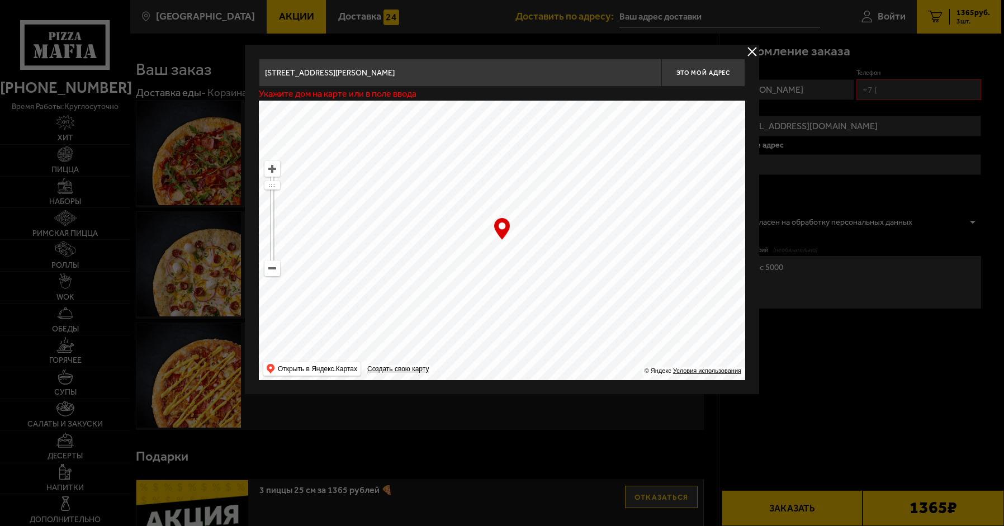
type input "проспект Кузнецова, 10к1"
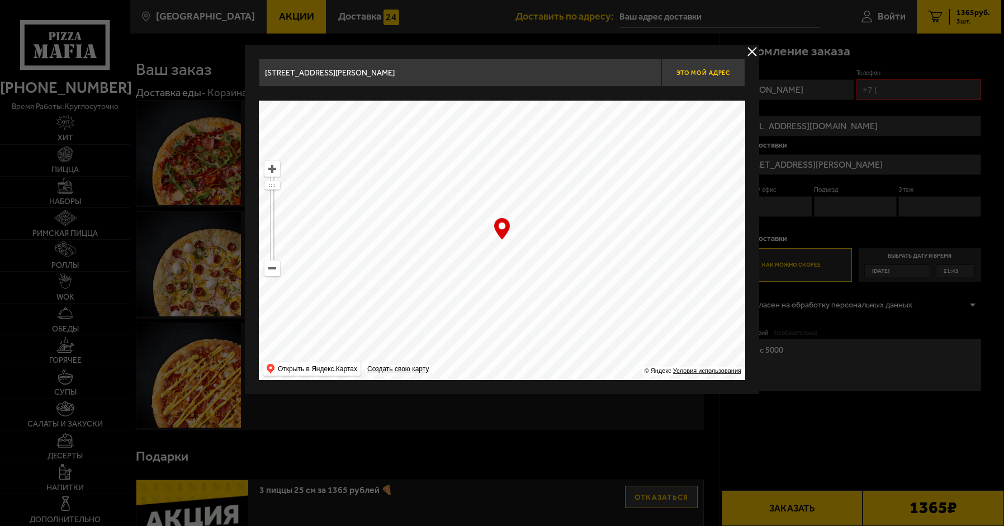
click at [690, 70] on span "Это мой адрес" at bounding box center [704, 72] width 54 height 7
type input "проспект Кузнецова, 10к1"
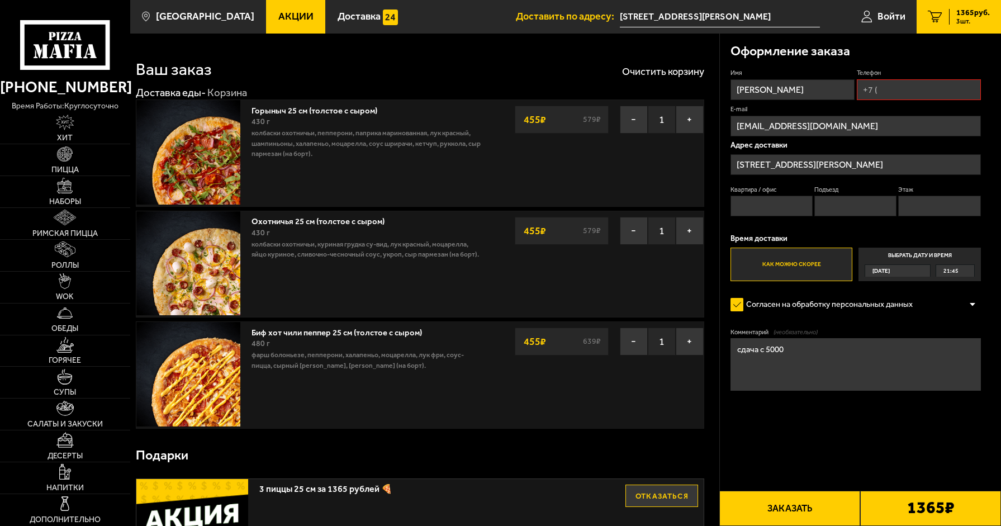
click at [798, 208] on input "Квартира / офис" at bounding box center [772, 206] width 82 height 21
click at [865, 160] on input "проспект Кузнецова, 10к1" at bounding box center [856, 164] width 250 height 21
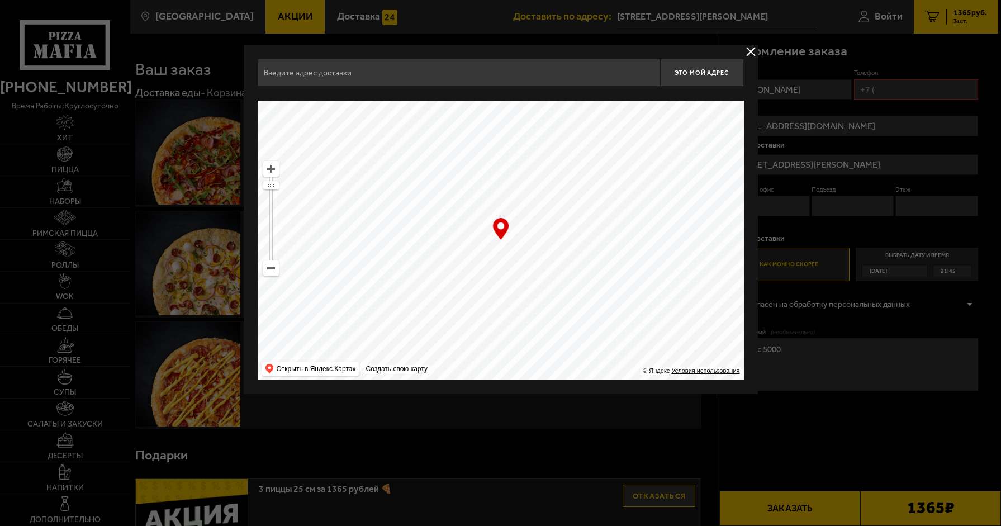
type input "проспект Кузнецова, 10к1"
click at [868, 164] on div at bounding box center [502, 263] width 1004 height 526
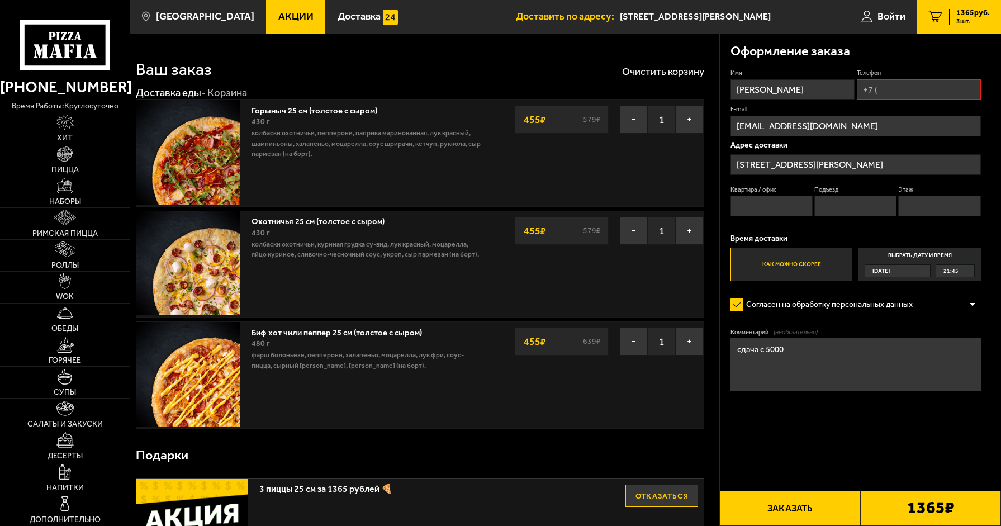
drag, startPoint x: 726, startPoint y: 214, endPoint x: 740, endPoint y: 214, distance: 14.0
click at [730, 214] on div "Оформление заказа Имя Дорошенко Иван Николаевич Телефон E-mail shtormik30@mail.…" at bounding box center [861, 243] width 282 height 419
click at [789, 197] on input "Квартира / офис" at bounding box center [772, 206] width 82 height 21
type input "118"
type input "2"
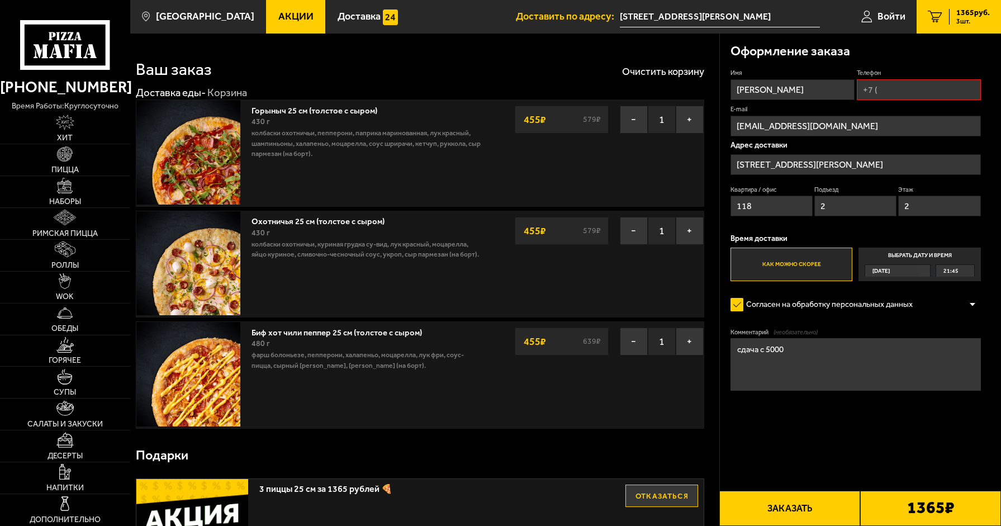
type input "2"
click at [879, 94] on input "Телефон" at bounding box center [919, 89] width 124 height 21
type input "+7 (962) 717-67-22"
click at [820, 500] on button "Заказать" at bounding box center [790, 508] width 141 height 35
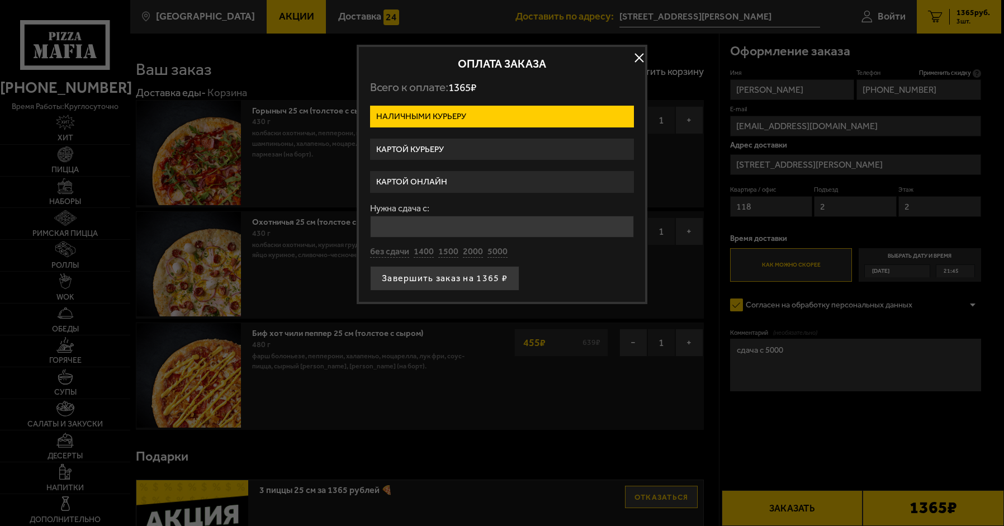
click at [434, 119] on label "Наличными курьеру" at bounding box center [502, 117] width 264 height 22
click at [0, 0] on input "Наличными курьеру" at bounding box center [0, 0] width 0 height 0
click at [483, 280] on button "Завершить заказ на 1365 ₽" at bounding box center [444, 278] width 149 height 25
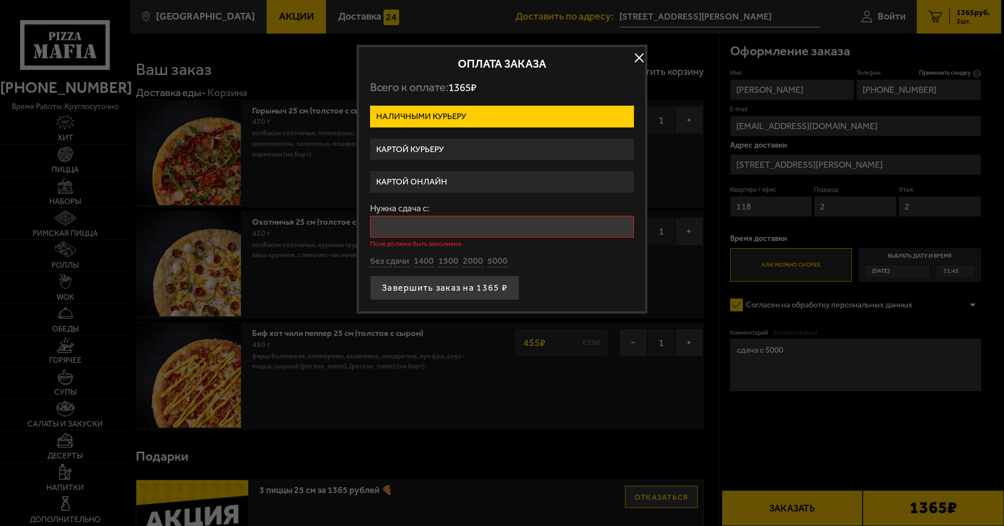
drag, startPoint x: 451, startPoint y: 222, endPoint x: 452, endPoint y: 216, distance: 6.3
click at [451, 219] on input "Нужна сдача с:" at bounding box center [502, 227] width 264 height 22
click at [632, 53] on button "button" at bounding box center [639, 58] width 17 height 17
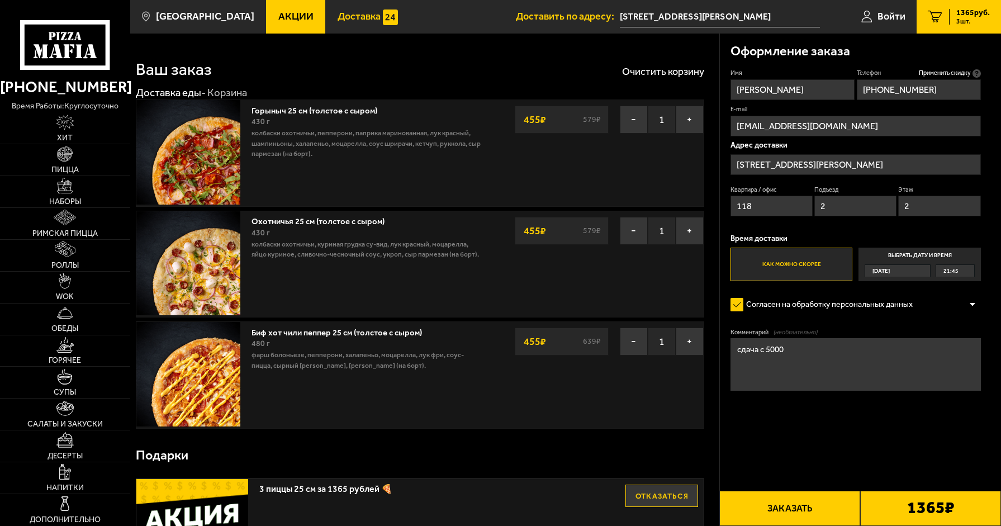
click at [348, 18] on span "Доставка" at bounding box center [359, 17] width 43 height 10
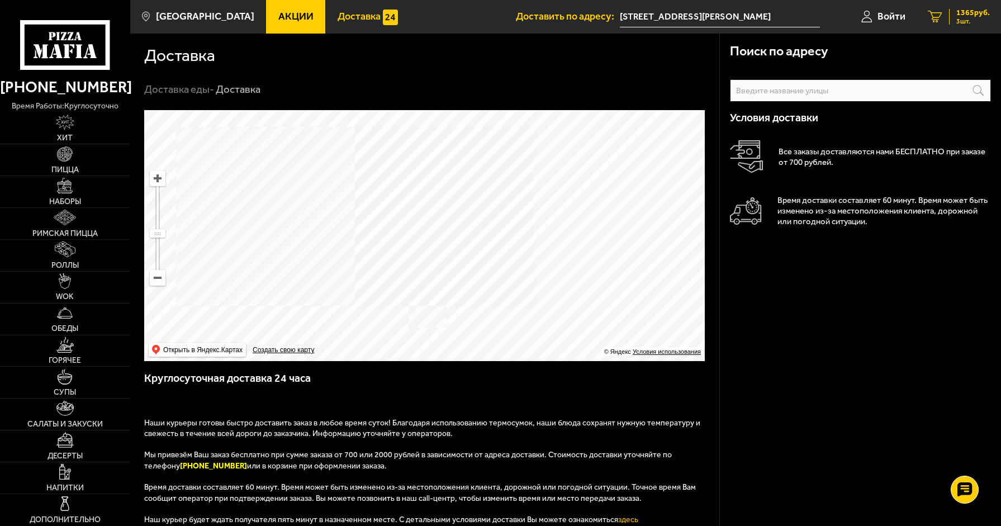
click at [967, 22] on span "3 шт." at bounding box center [974, 21] width 34 height 7
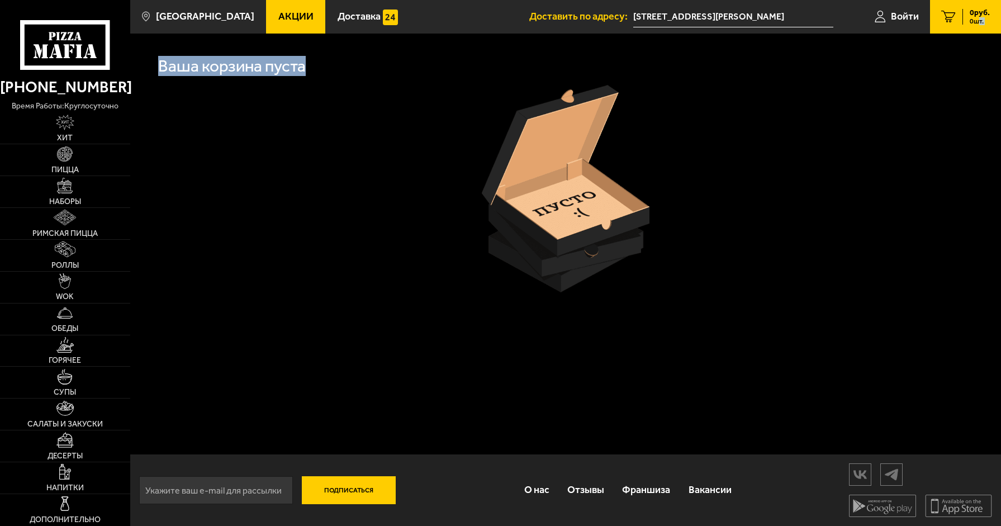
click at [978, 34] on main "Санкт-Петербург Все Акции Доставка Личный кабинет Акции Доставка Доставить по а…" at bounding box center [565, 263] width 871 height 526
click at [973, 27] on link "0 руб. 0 шт." at bounding box center [965, 17] width 71 height 34
click at [965, 21] on div "0 руб. 0 шт." at bounding box center [976, 17] width 27 height 16
click at [903, 24] on link "Войти" at bounding box center [897, 17] width 67 height 34
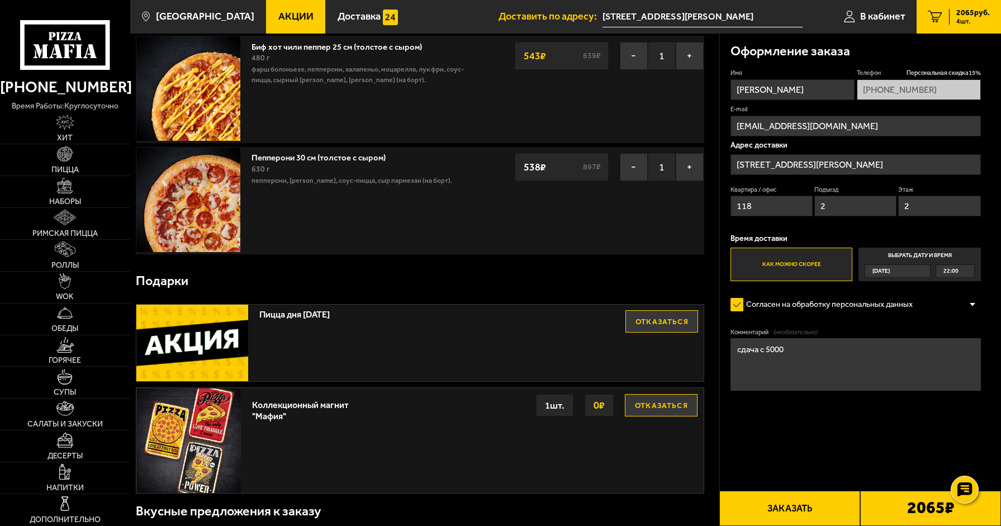
scroll to position [335, 0]
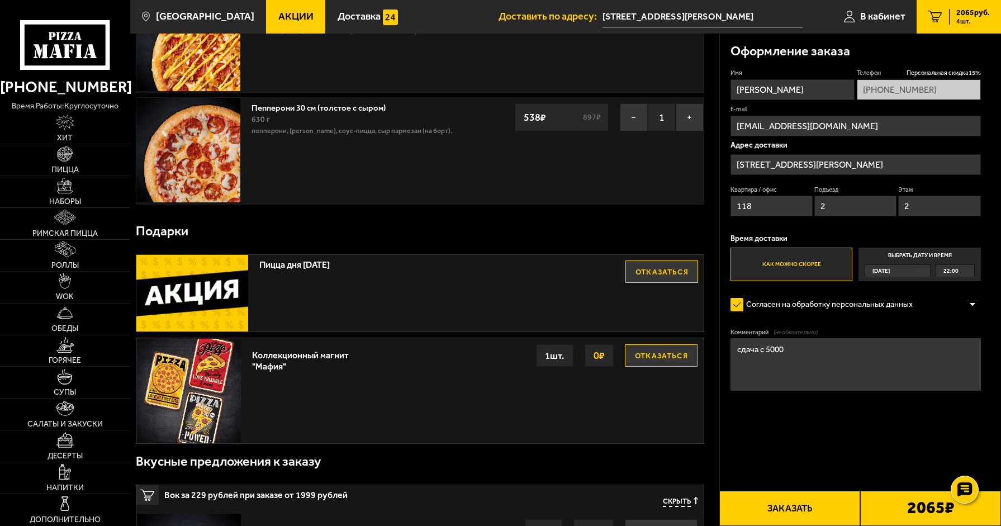
click at [671, 282] on button "Отказаться" at bounding box center [662, 272] width 73 height 22
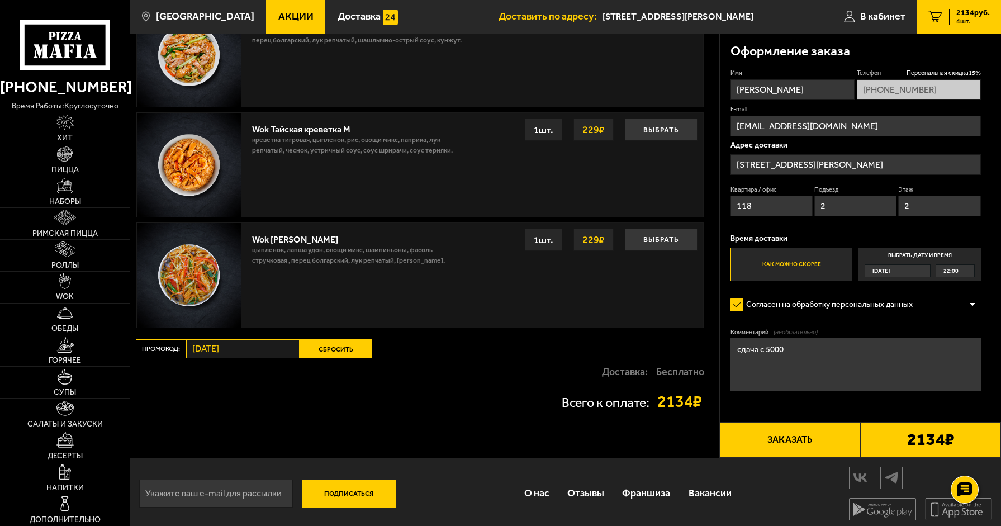
scroll to position [1268, 0]
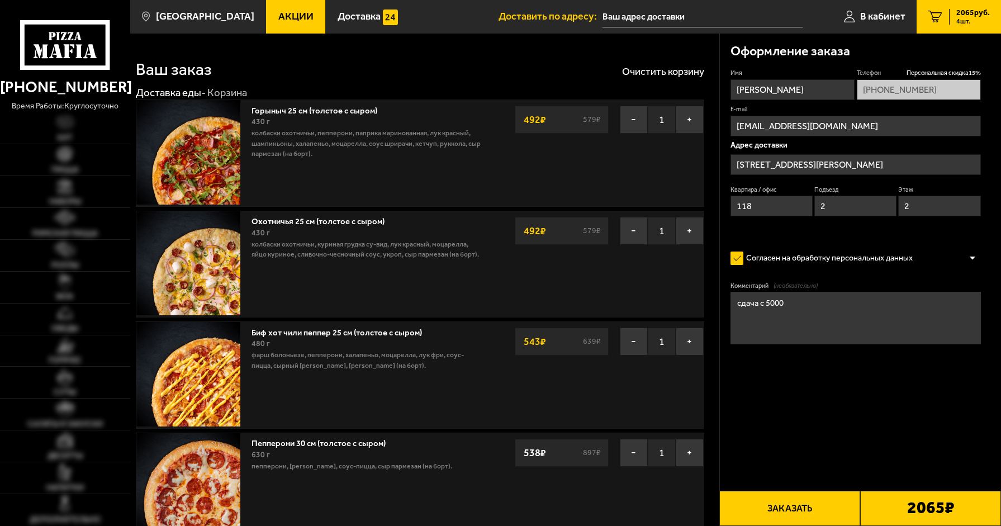
type input "[STREET_ADDRESS][PERSON_NAME]"
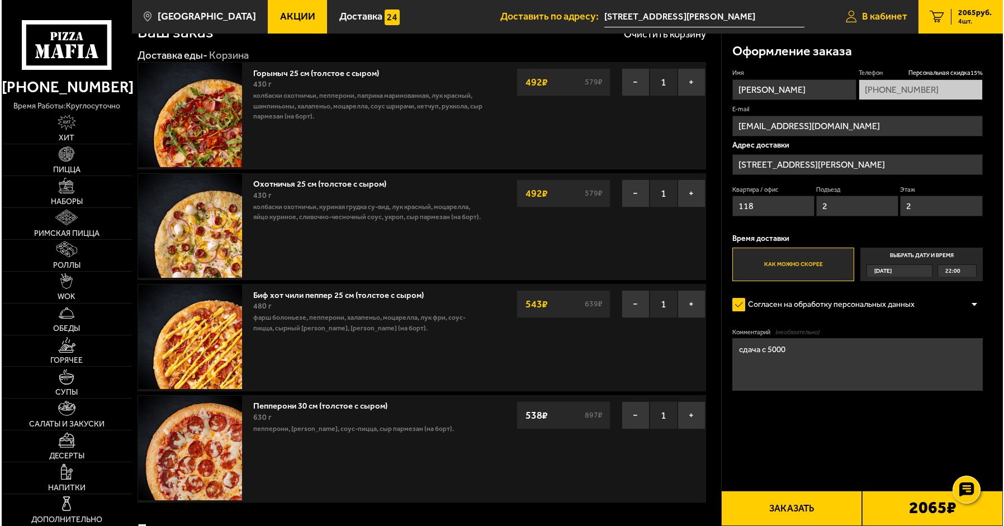
scroll to position [40, 0]
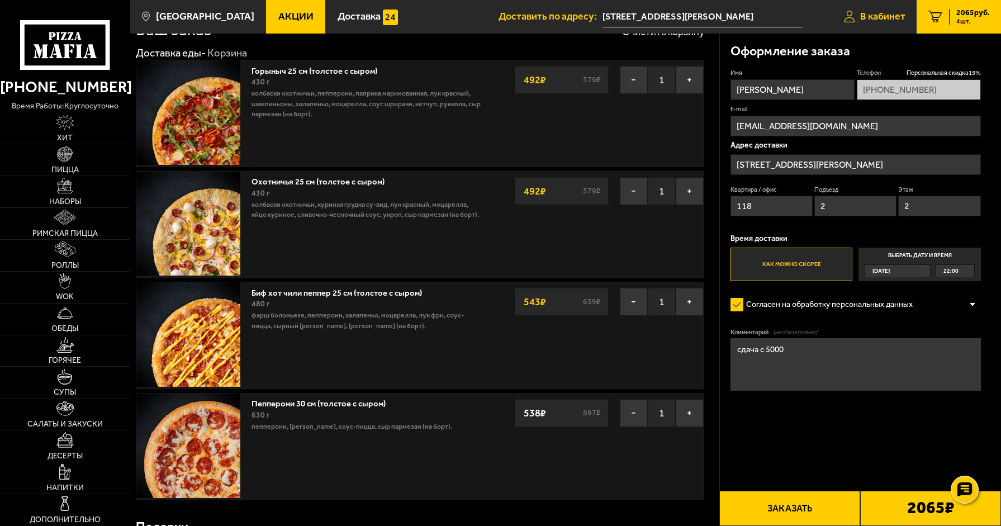
click at [862, 16] on span "В кабинет" at bounding box center [883, 17] width 45 height 10
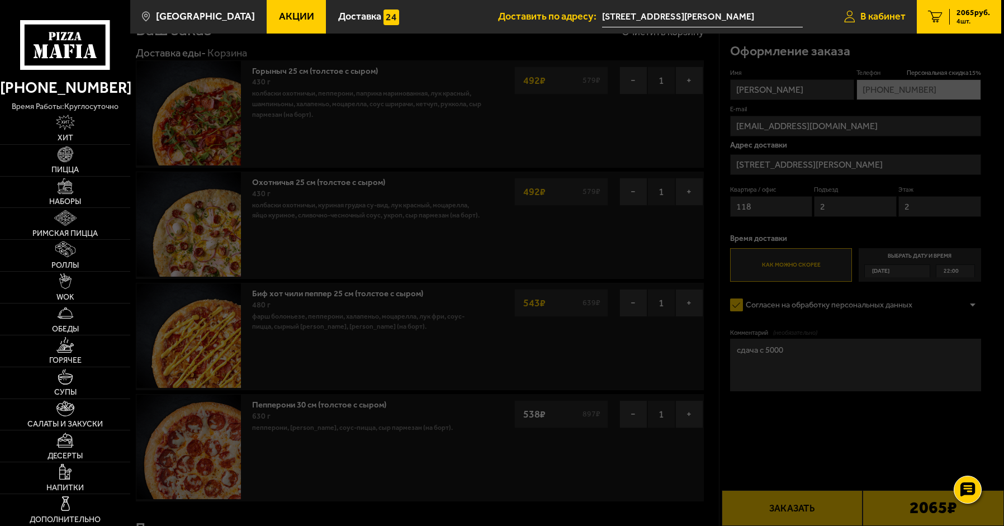
type input "[PHONE_NUMBER]"
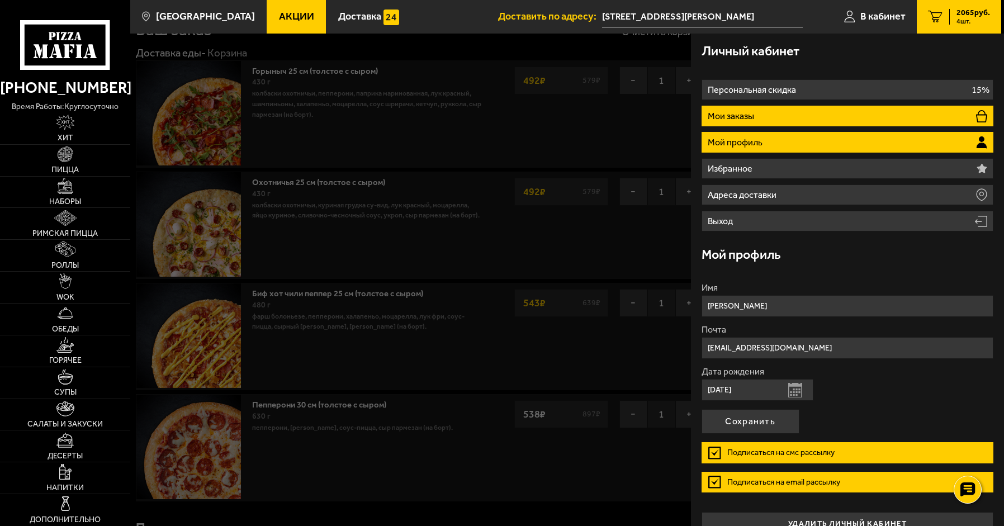
click at [784, 116] on li "Мои заказы" at bounding box center [848, 116] width 292 height 21
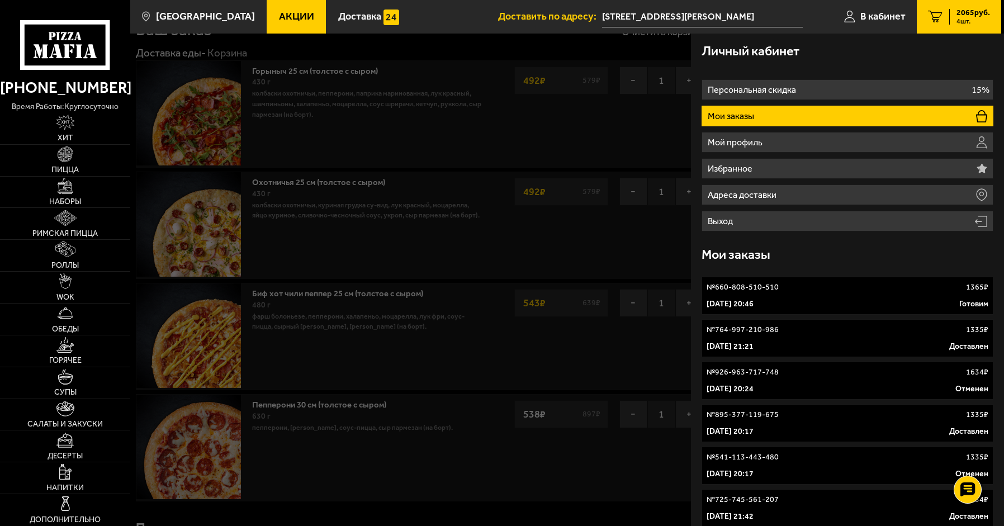
click at [854, 295] on link "№ 660-808-510-510 1365 ₽ [DATE] 20:46 Готовим" at bounding box center [848, 296] width 292 height 38
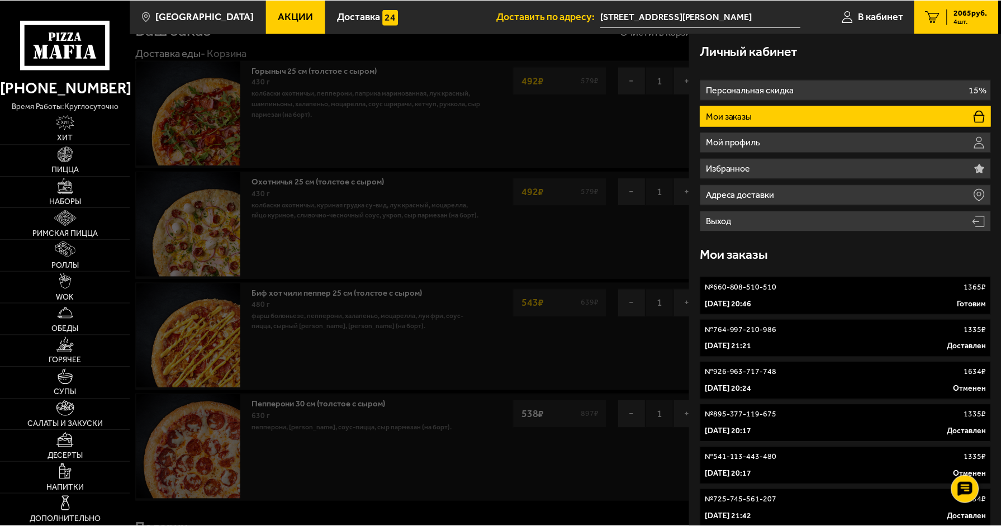
scroll to position [1, 0]
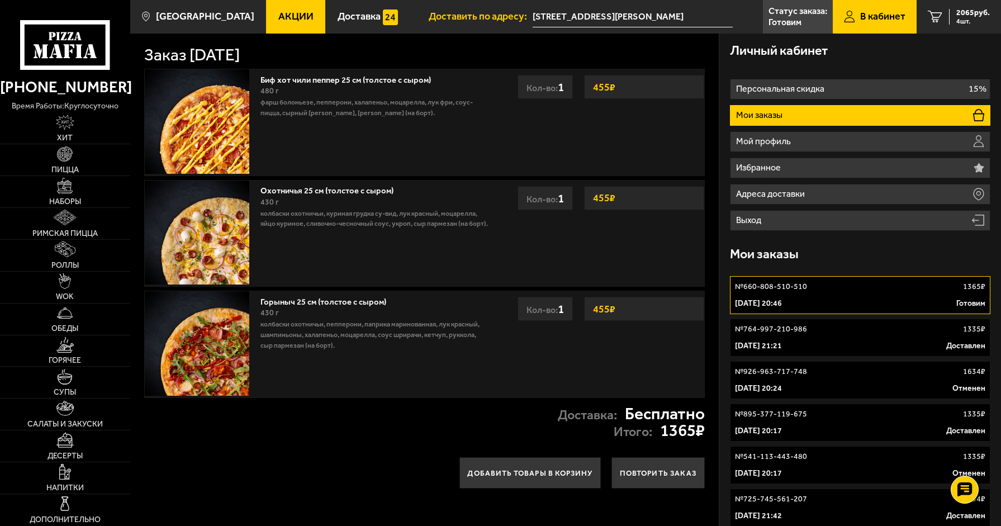
click at [598, 25] on input "[STREET_ADDRESS][PERSON_NAME]" at bounding box center [633, 17] width 200 height 21
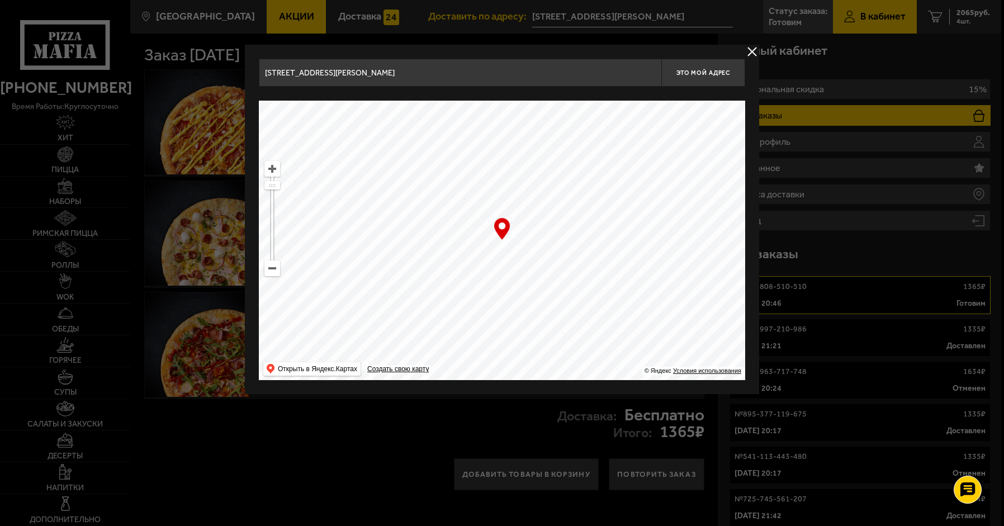
click at [433, 67] on input "[STREET_ADDRESS][PERSON_NAME]" at bounding box center [460, 73] width 403 height 28
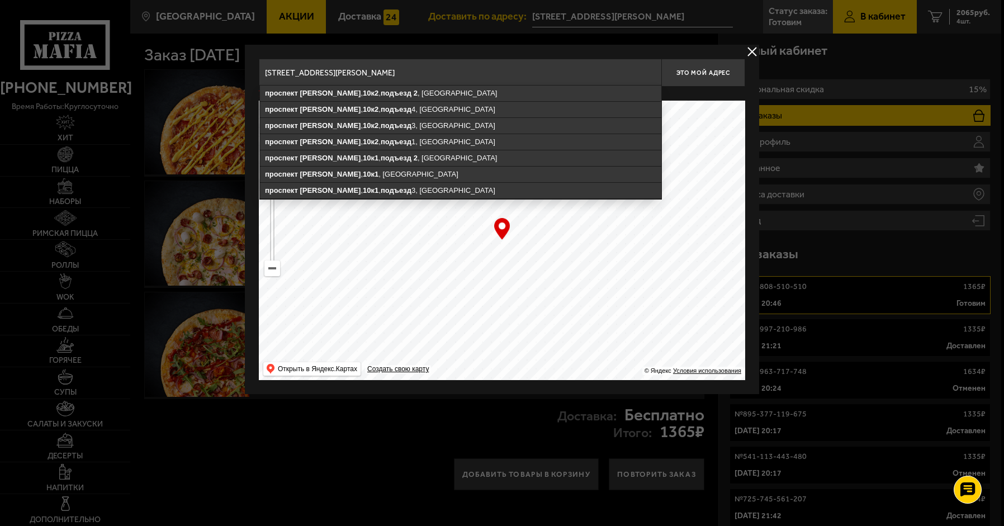
click at [431, 67] on input "[STREET_ADDRESS][PERSON_NAME]" at bounding box center [460, 73] width 403 height 28
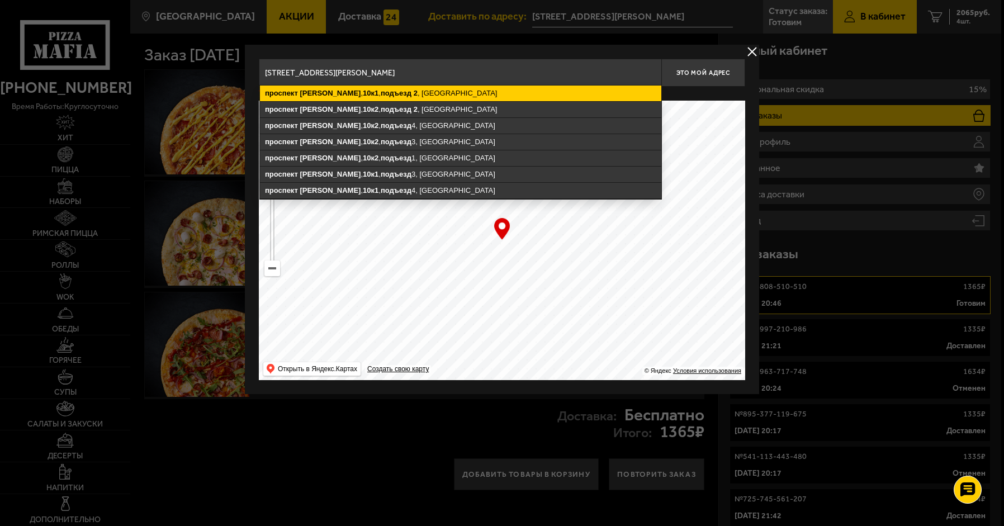
click at [414, 92] on ymaps "2" at bounding box center [416, 93] width 4 height 8
type input "[STREET_ADDRESS][PERSON_NAME]"
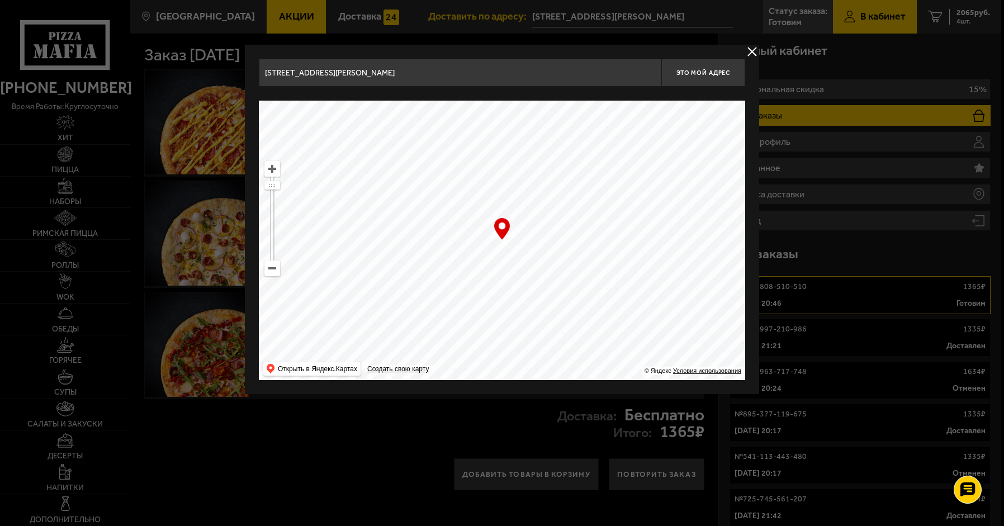
drag, startPoint x: 516, startPoint y: 72, endPoint x: 536, endPoint y: 77, distance: 20.7
click at [516, 73] on input "[STREET_ADDRESS][PERSON_NAME]" at bounding box center [460, 73] width 403 height 28
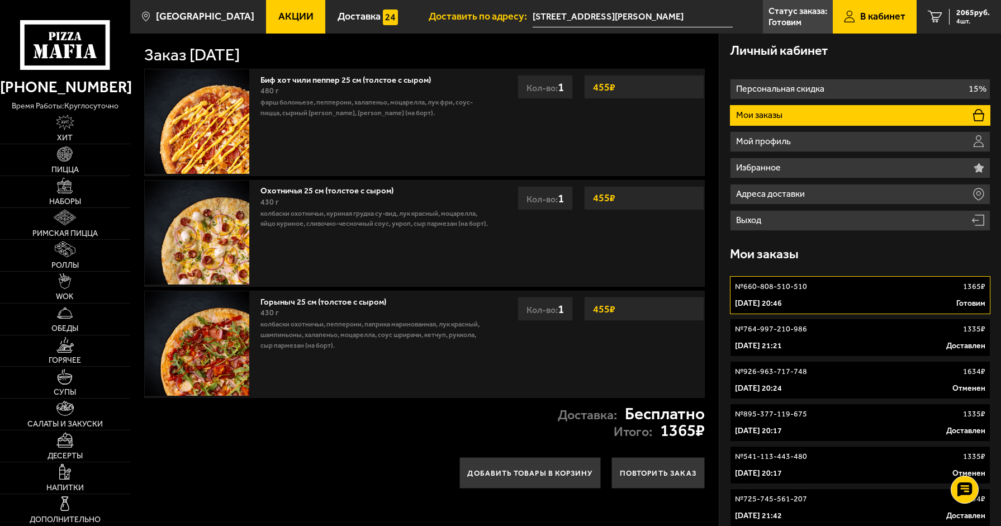
scroll to position [0, 0]
click at [887, 304] on div "[DATE] 20:46 Готовим" at bounding box center [860, 304] width 250 height 11
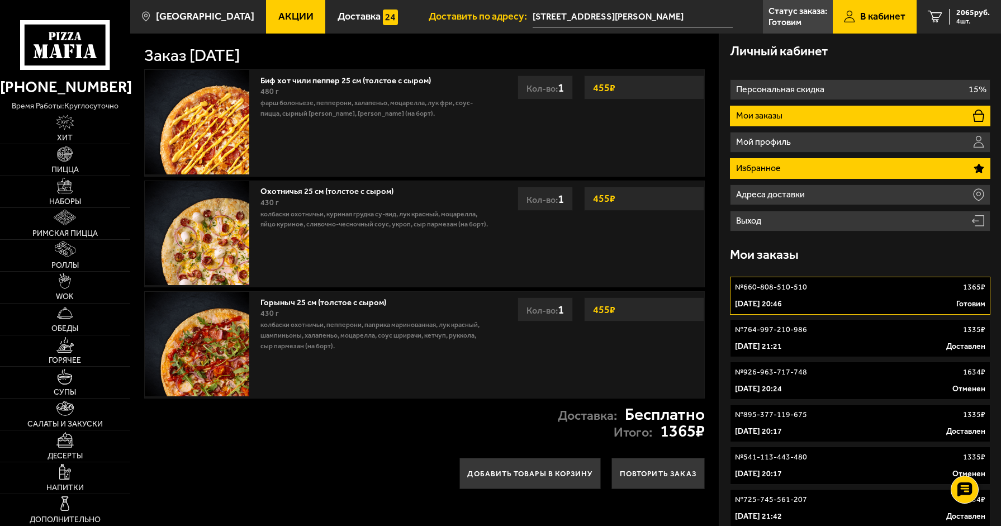
click at [835, 178] on li "Избранное" at bounding box center [860, 168] width 261 height 21
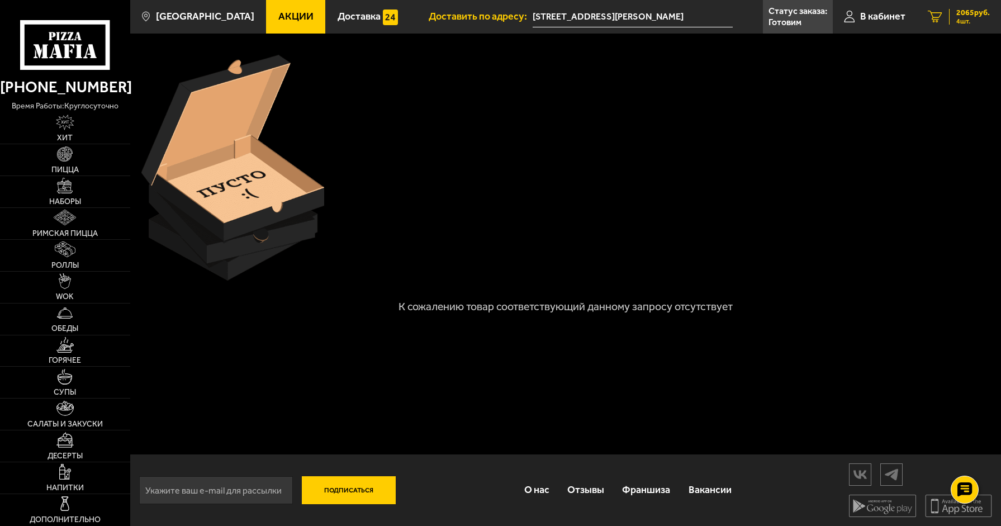
click at [947, 21] on link "4 2065 руб. 4 шт." at bounding box center [959, 17] width 84 height 34
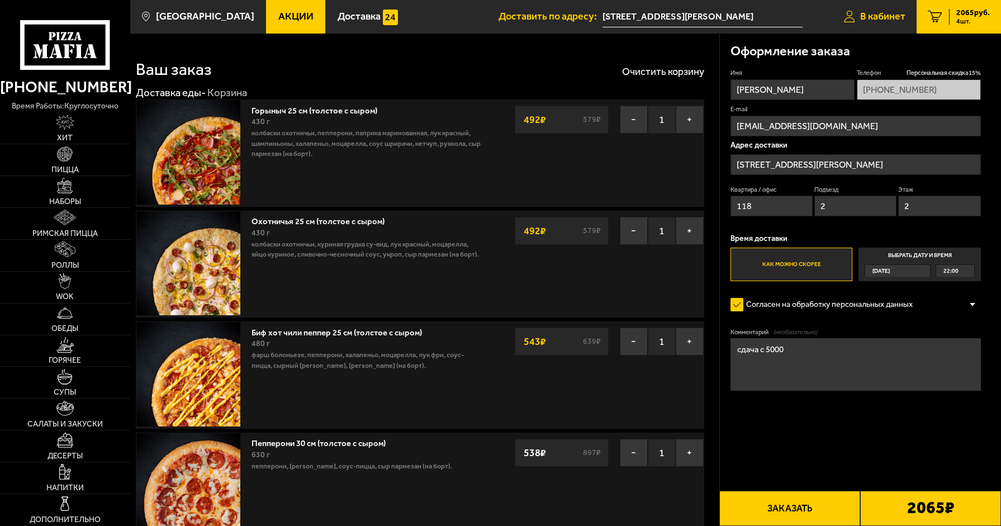
click at [870, 15] on span "В кабинет" at bounding box center [883, 17] width 45 height 10
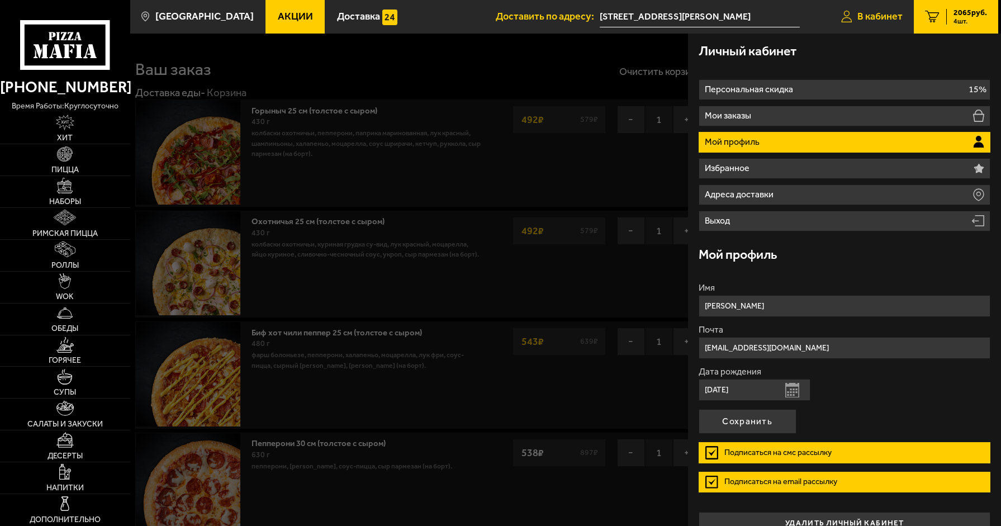
type input "[PHONE_NUMBER]"
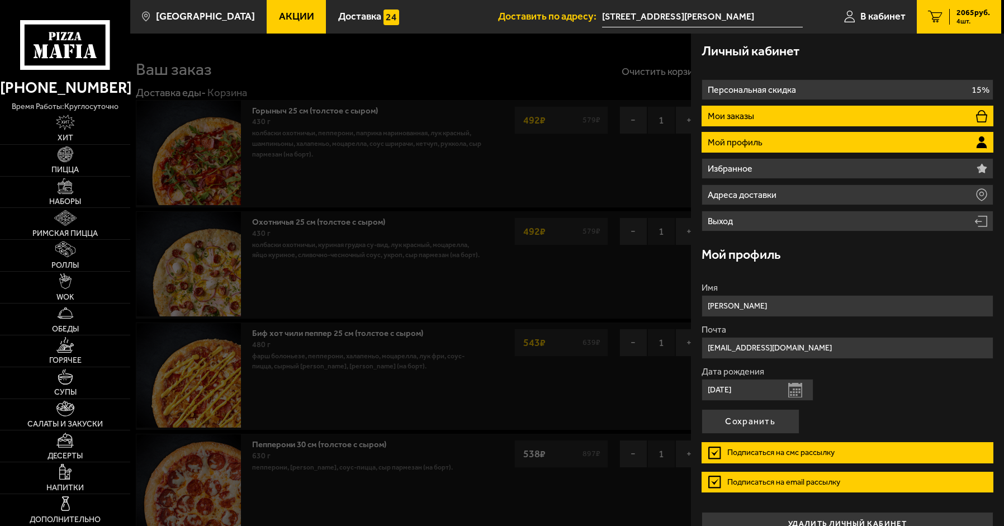
click at [837, 120] on li "Мои заказы" at bounding box center [848, 116] width 292 height 21
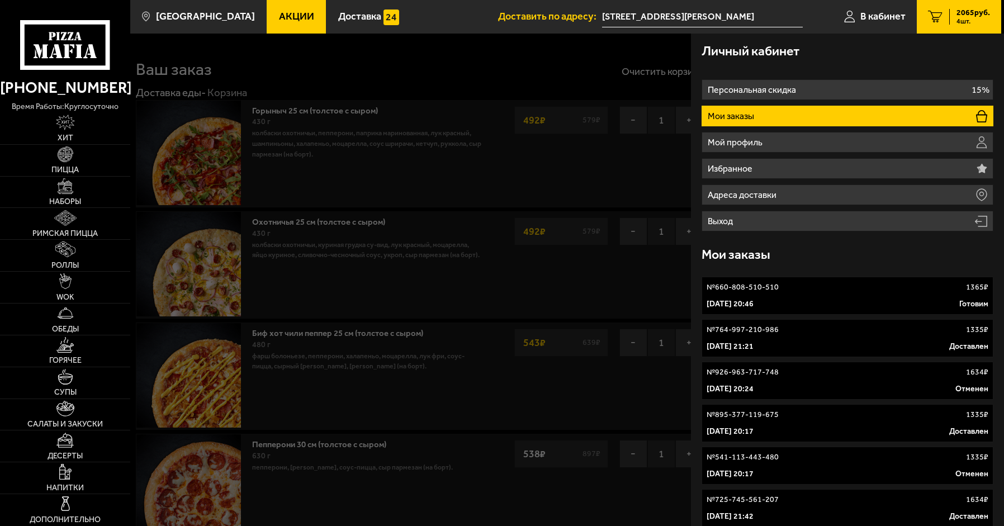
click at [961, 294] on link "№ 660-808-510-510 1365 ₽ [DATE] 20:46 Готовим" at bounding box center [848, 296] width 292 height 38
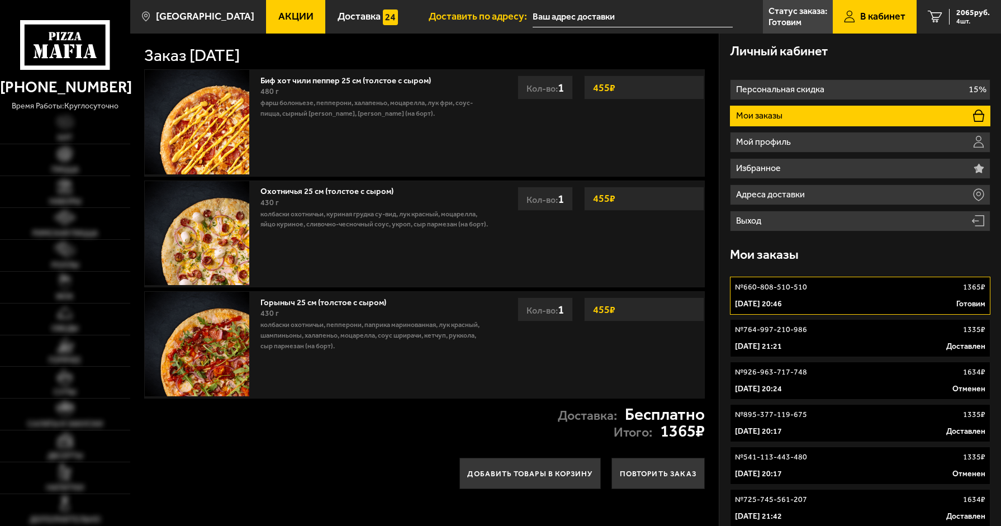
type input "[STREET_ADDRESS][PERSON_NAME]"
click at [976, 21] on span "4 шт." at bounding box center [974, 21] width 34 height 7
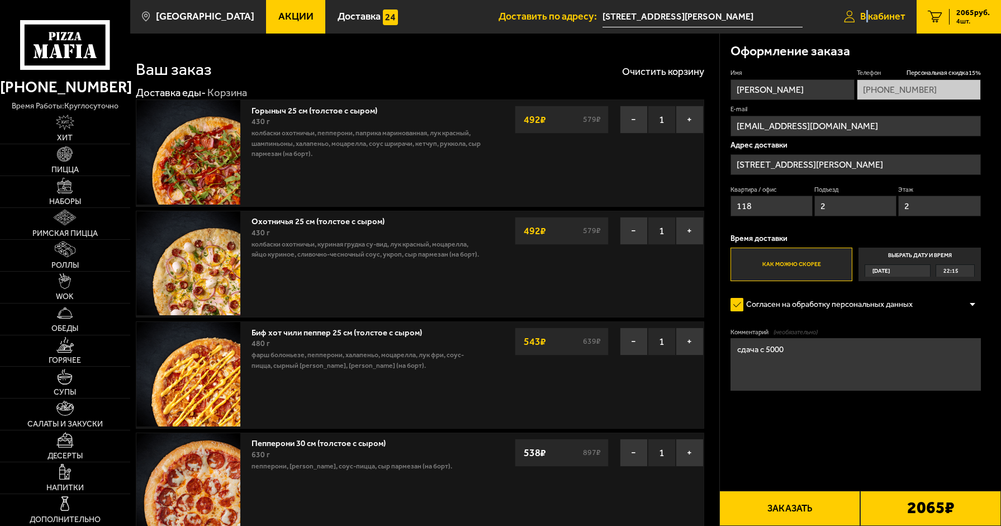
click at [868, 15] on span "В кабинет" at bounding box center [883, 17] width 45 height 10
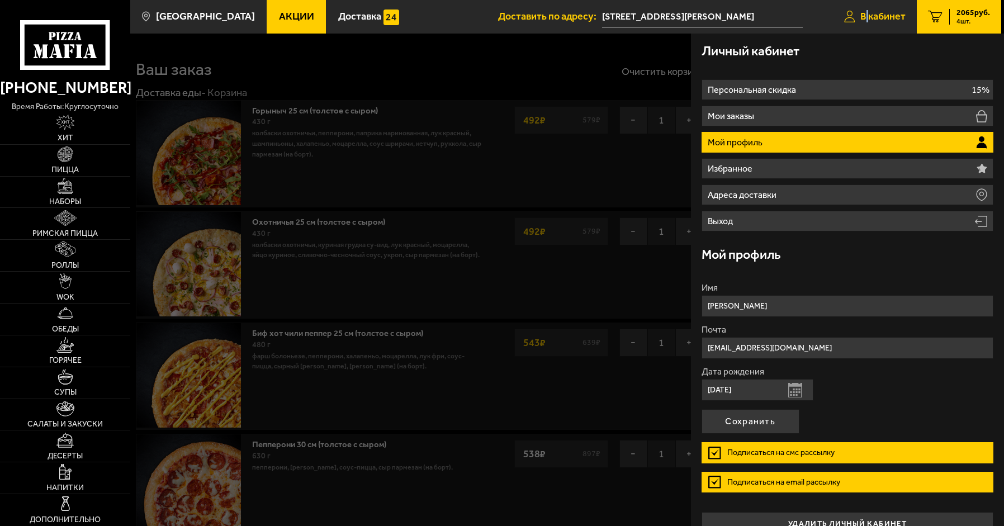
type input "+7 (962) 717-67-22"
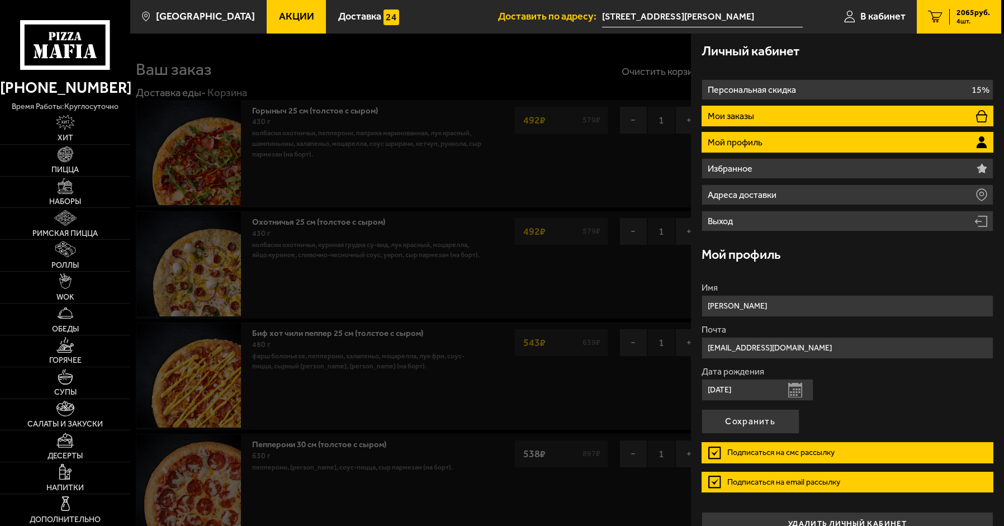
click at [755, 119] on p "Мои заказы" at bounding box center [732, 116] width 49 height 9
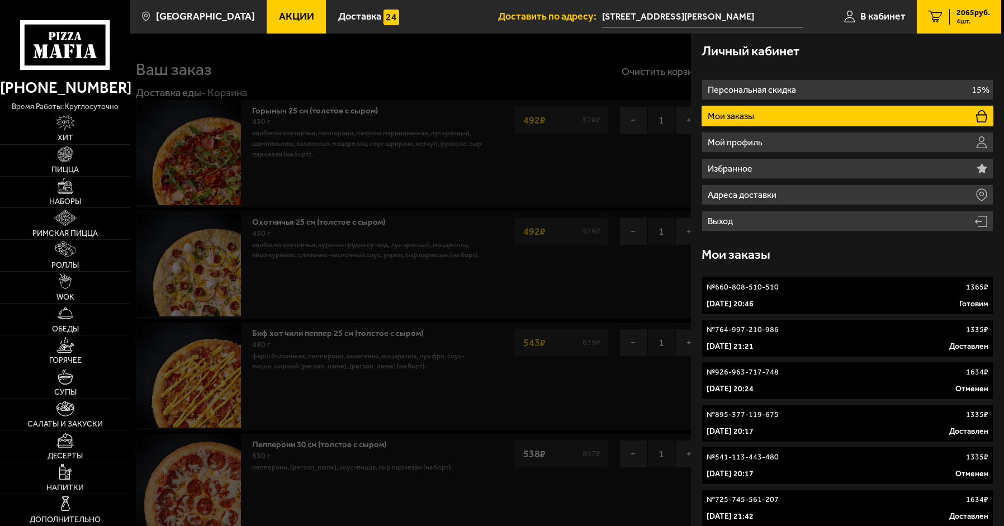
click at [954, 280] on link "№ 660-808-510-510 1365 ₽ 29 сентября 2025 г. 20:46 Готовим" at bounding box center [848, 296] width 292 height 38
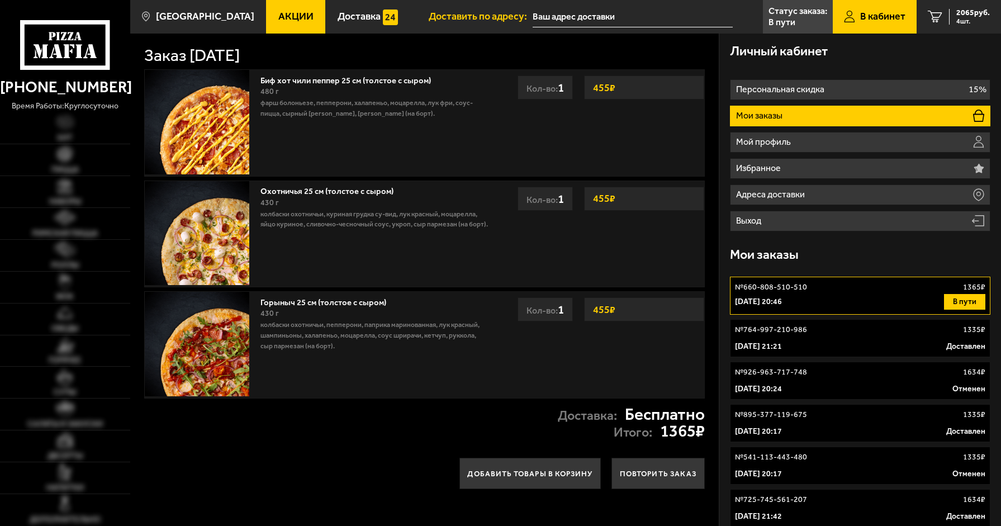
type input "[STREET_ADDRESS][PERSON_NAME]"
click at [672, 484] on button "Повторить заказ" at bounding box center [658, 473] width 93 height 31
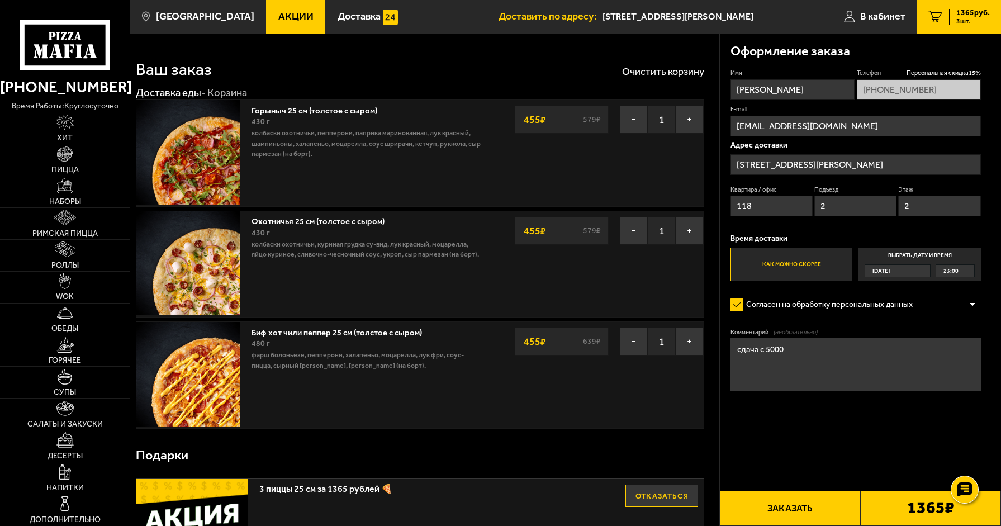
click at [809, 505] on button "Заказать" at bounding box center [790, 508] width 141 height 35
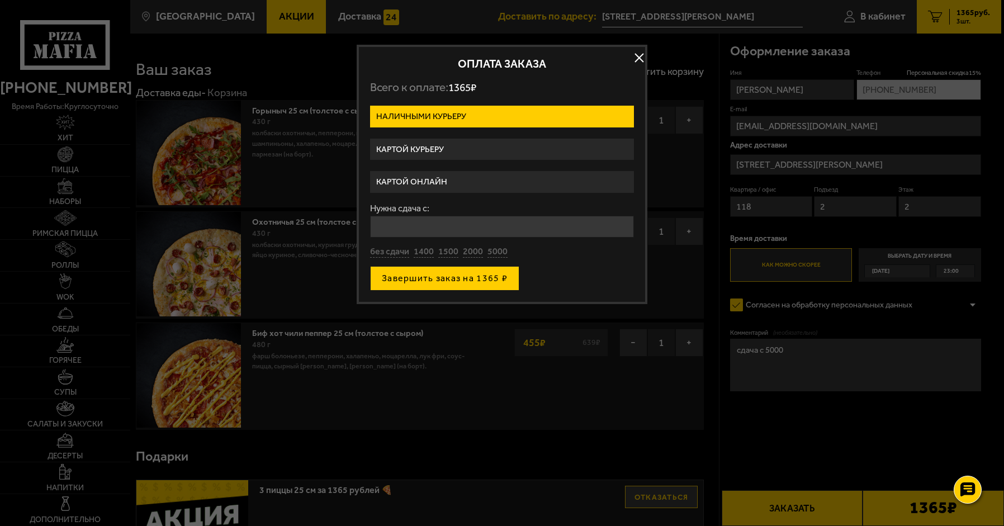
click at [432, 278] on button "Завершить заказ на 1365 ₽" at bounding box center [444, 278] width 149 height 25
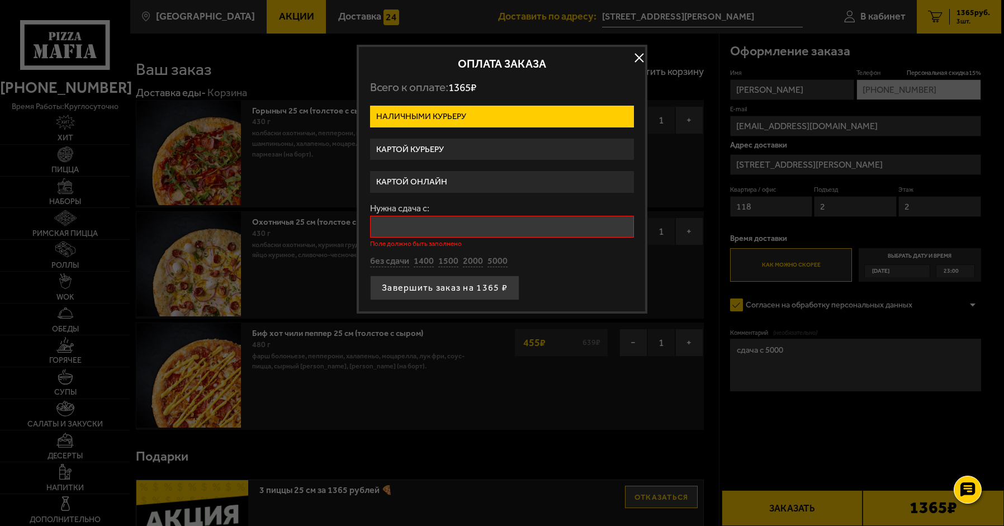
click at [438, 228] on input "Нужна сдача с:" at bounding box center [502, 227] width 264 height 22
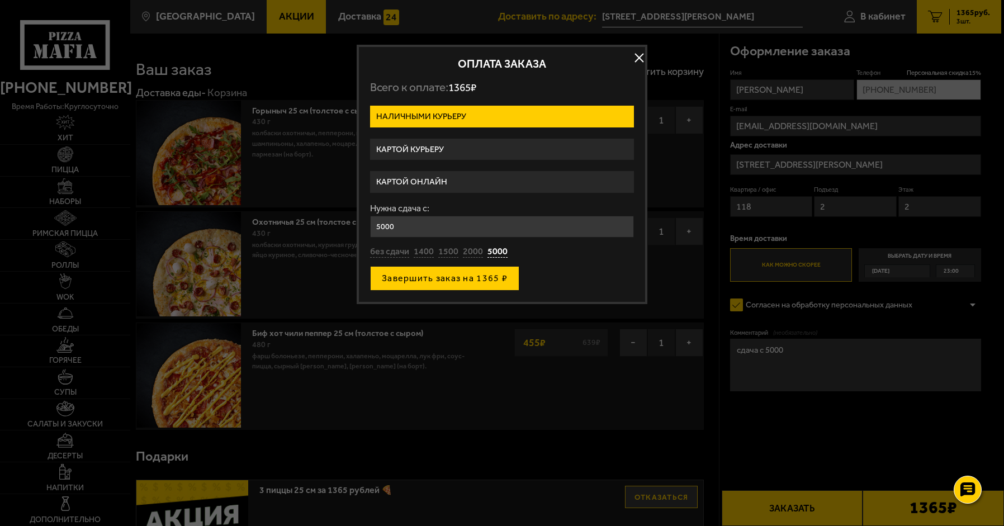
type input "5000"
click at [490, 277] on button "Завершить заказ на 1365 ₽" at bounding box center [444, 278] width 149 height 25
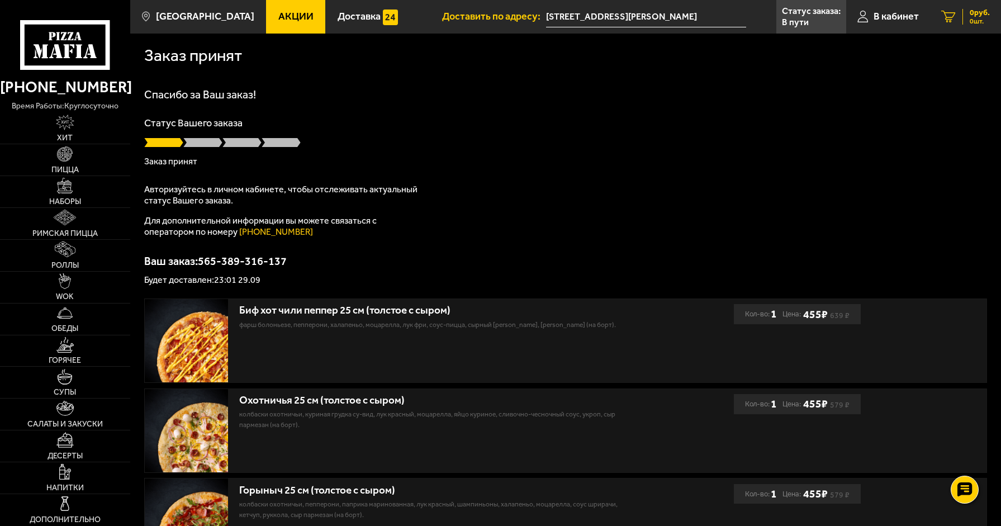
click at [985, 15] on span "0 руб." at bounding box center [980, 13] width 20 height 8
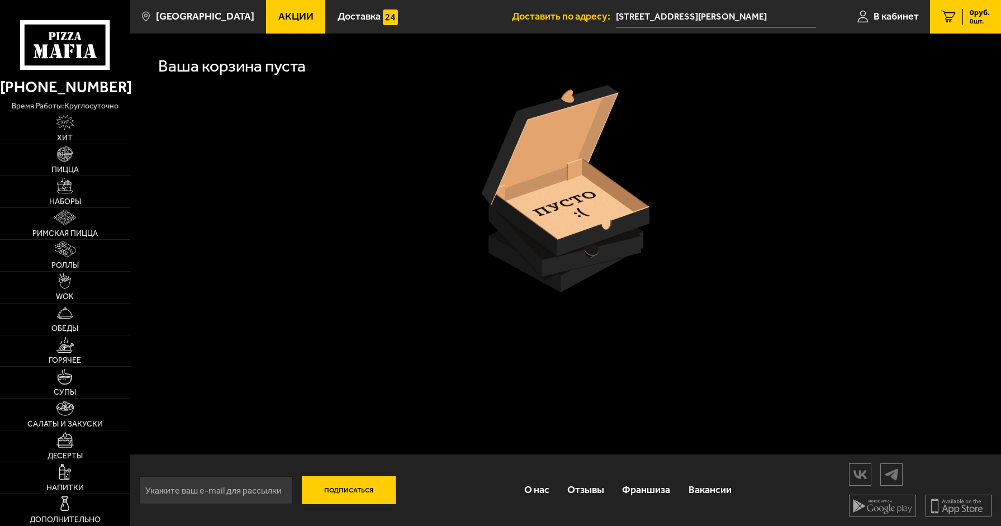
scroll to position [1, 0]
click at [78, 44] on icon at bounding box center [65, 45] width 90 height 50
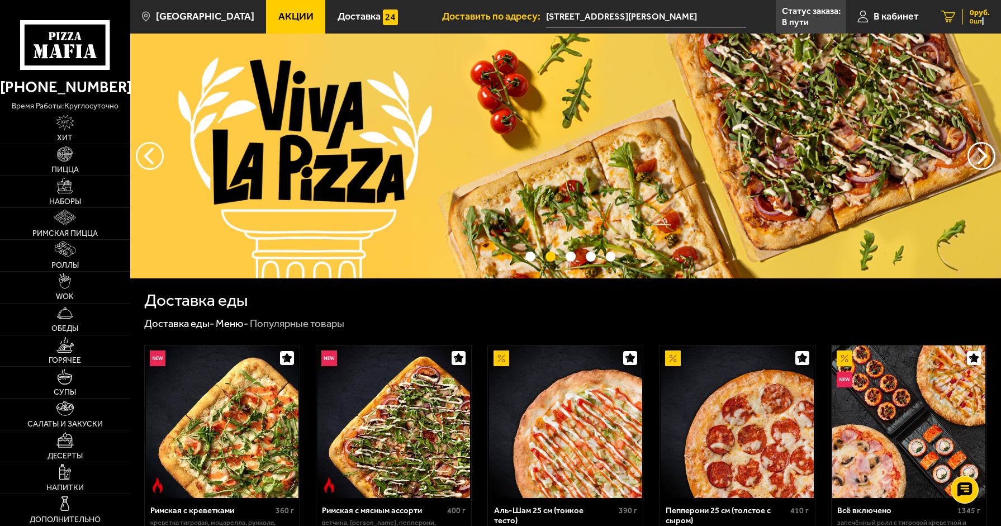
click at [982, 22] on span "0 шт." at bounding box center [980, 21] width 20 height 7
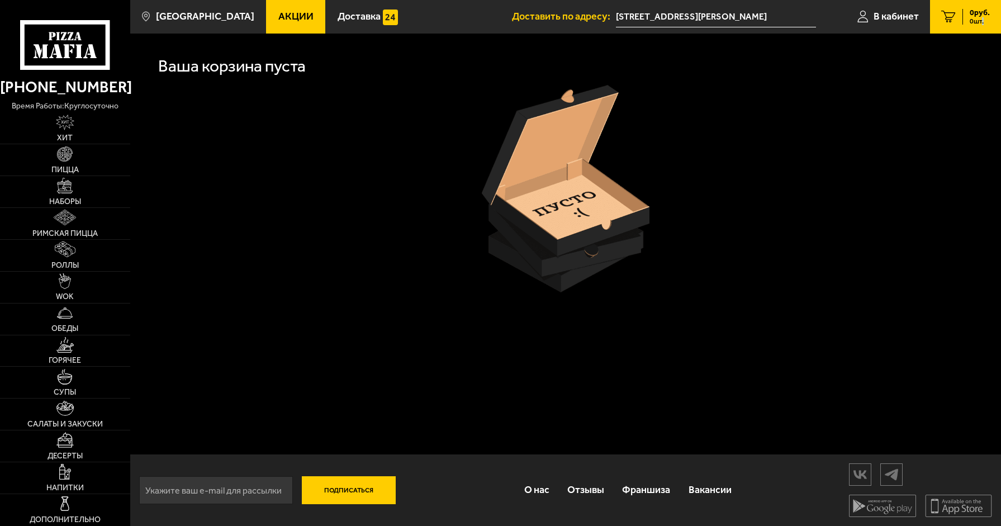
scroll to position [1, 0]
click at [60, 118] on img at bounding box center [65, 123] width 19 height 16
